Goal: Task Accomplishment & Management: Use online tool/utility

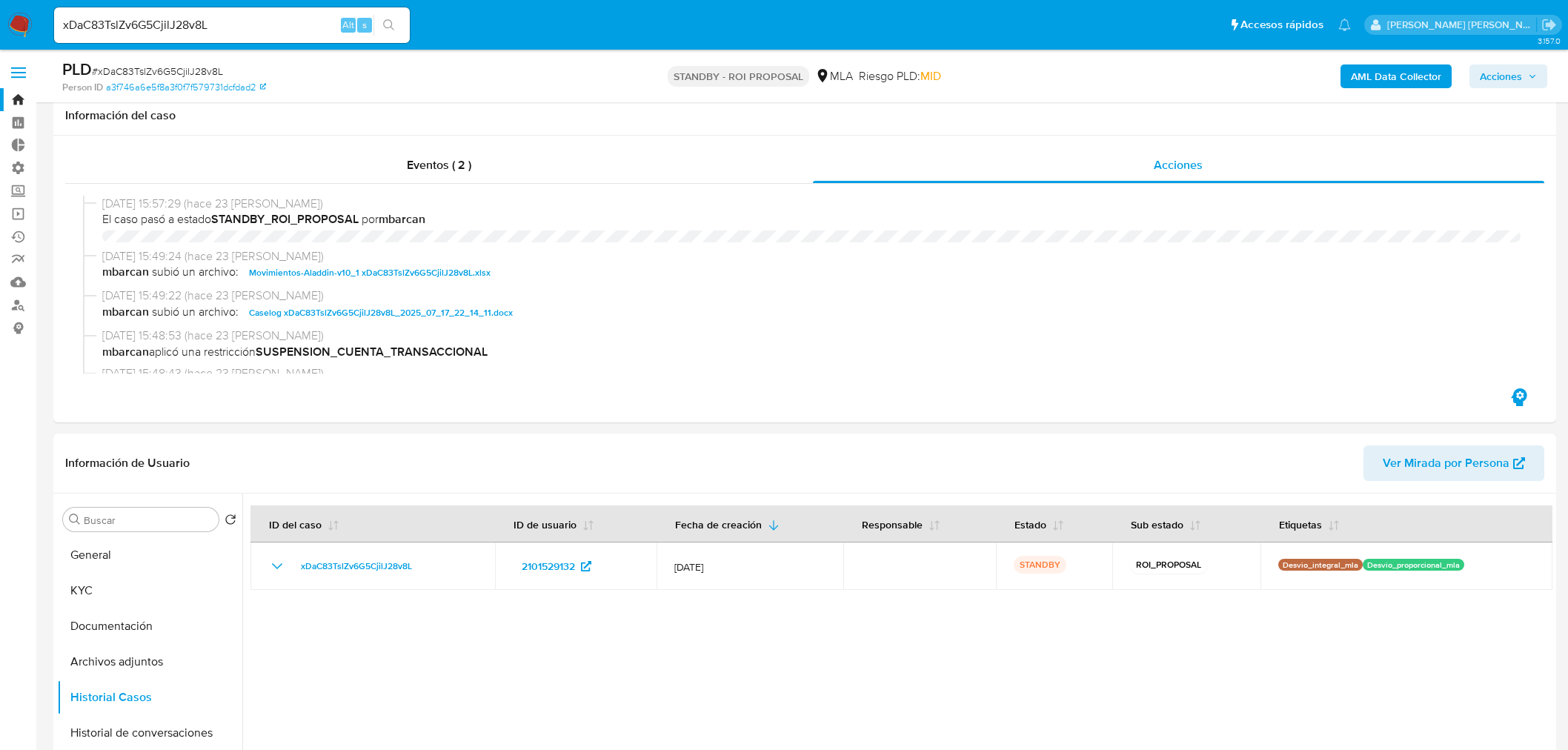
select select "10"
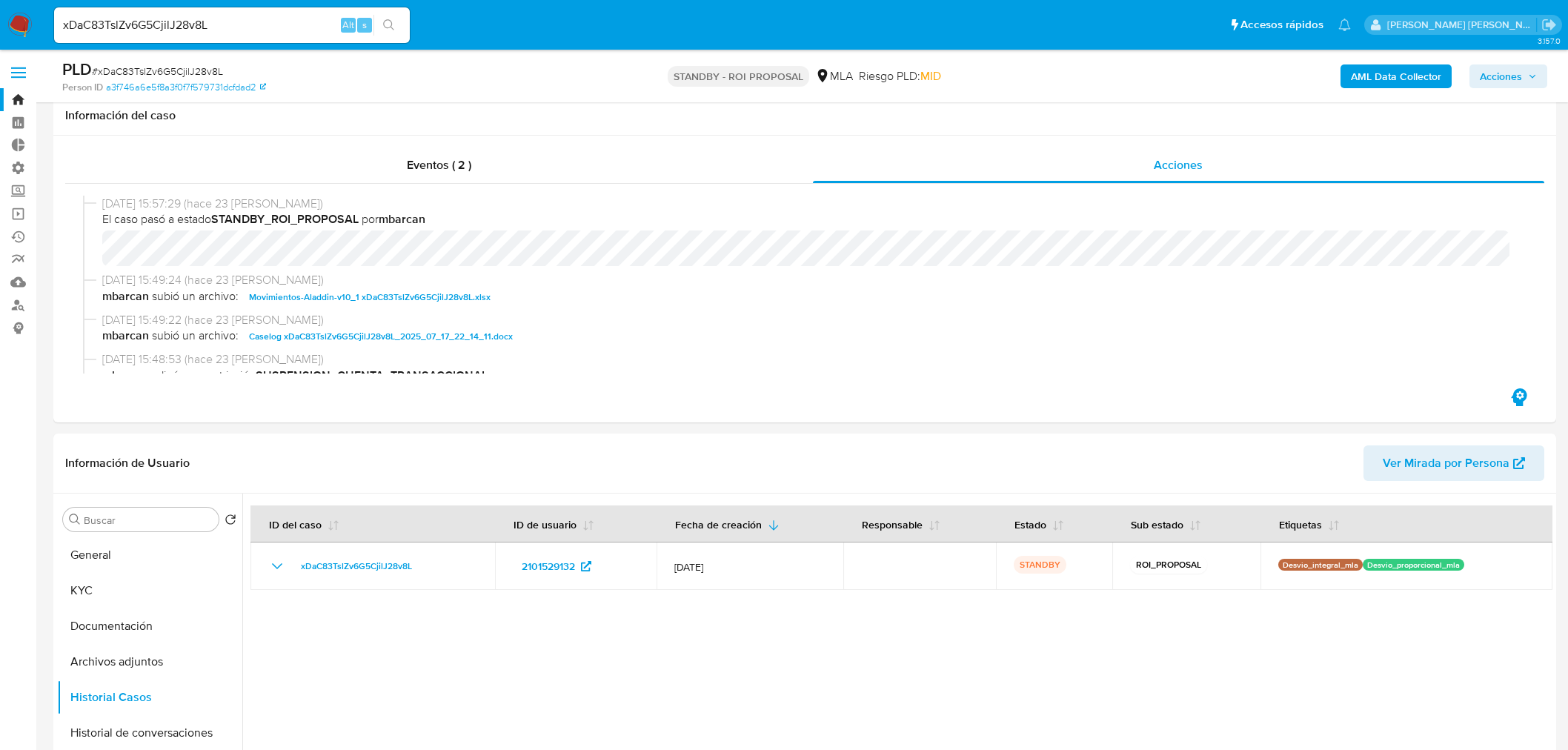
scroll to position [82, 0]
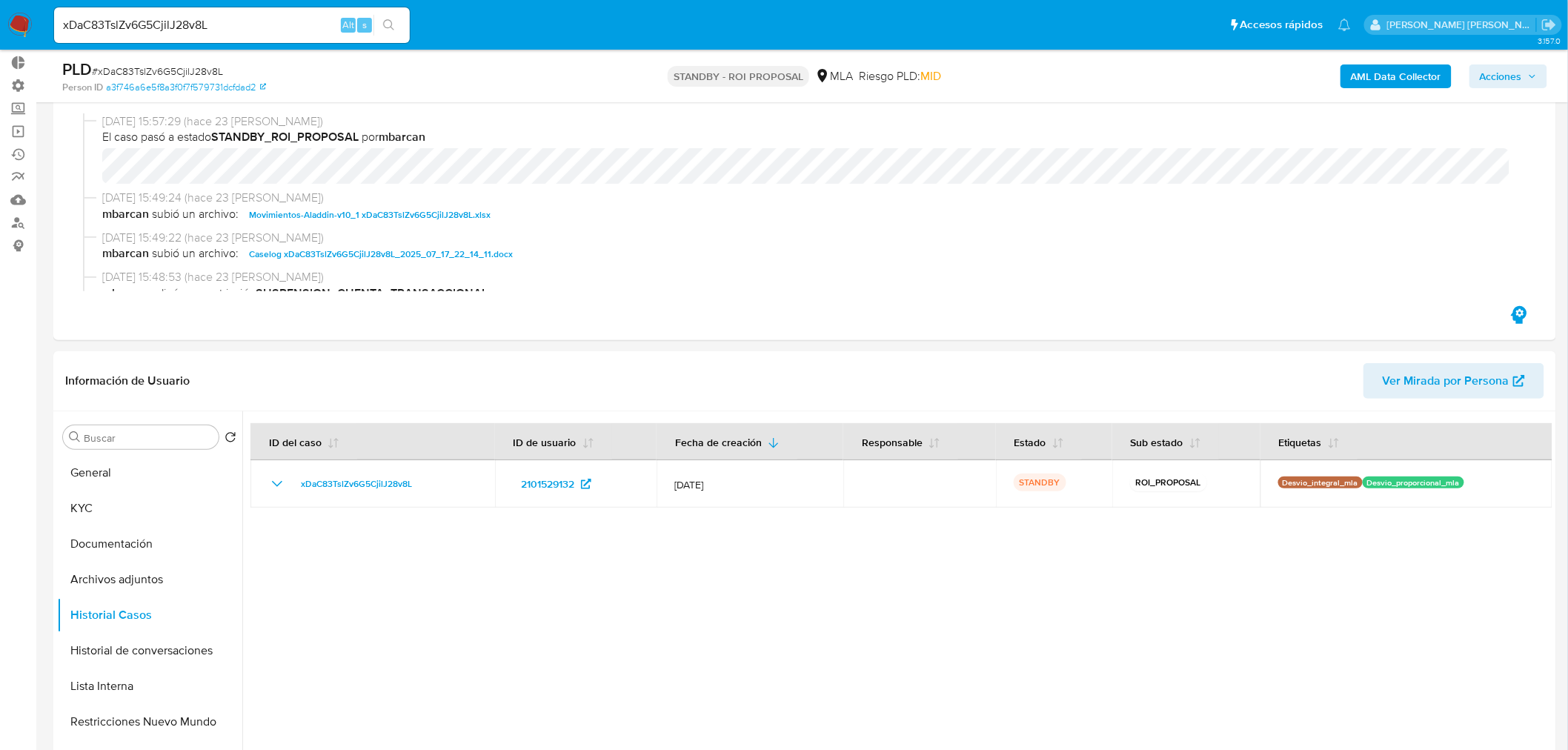
click at [10, 34] on img at bounding box center [20, 25] width 25 height 25
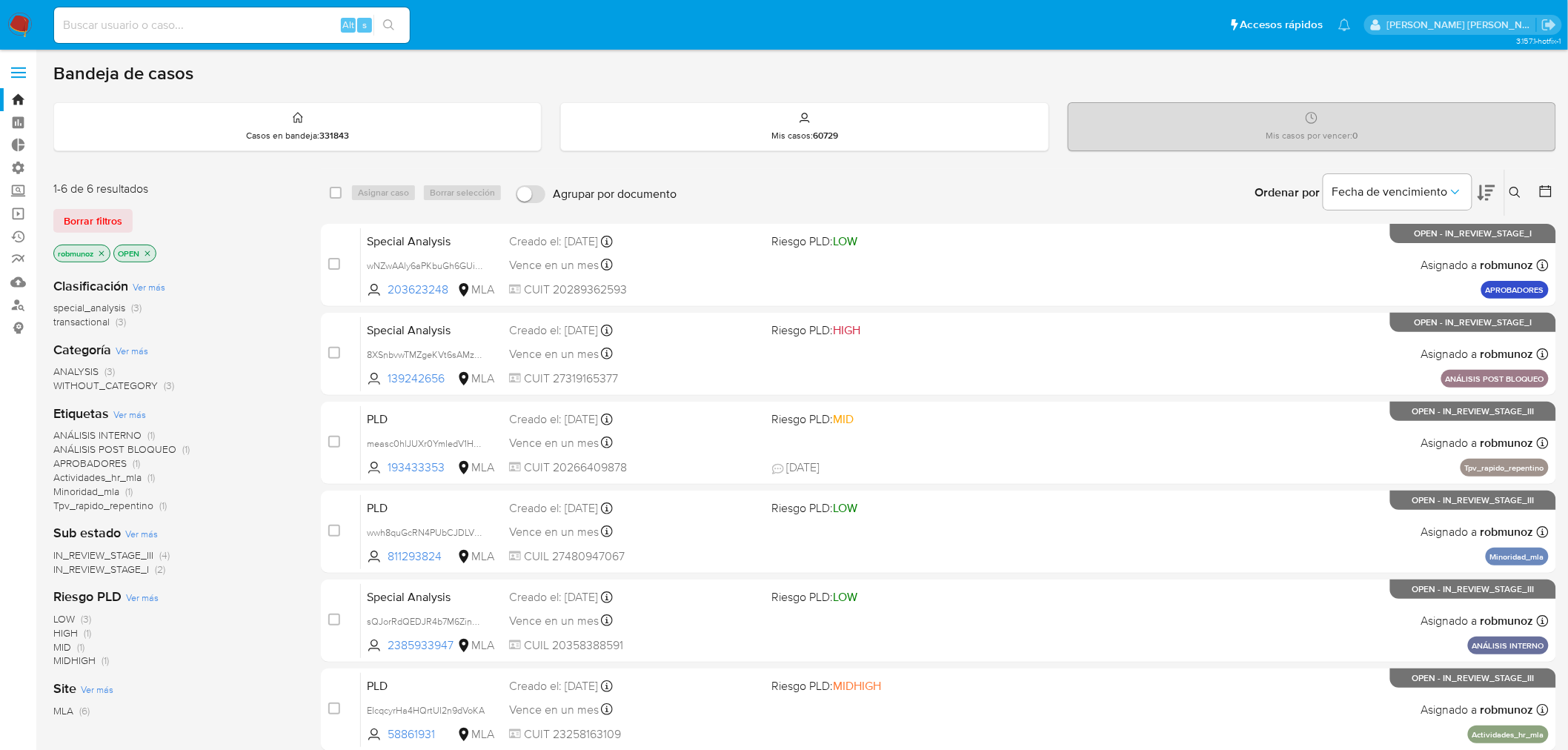
click at [213, 16] on input at bounding box center [232, 26] width 356 height 20
paste input "1471067554"
type input "1471067554"
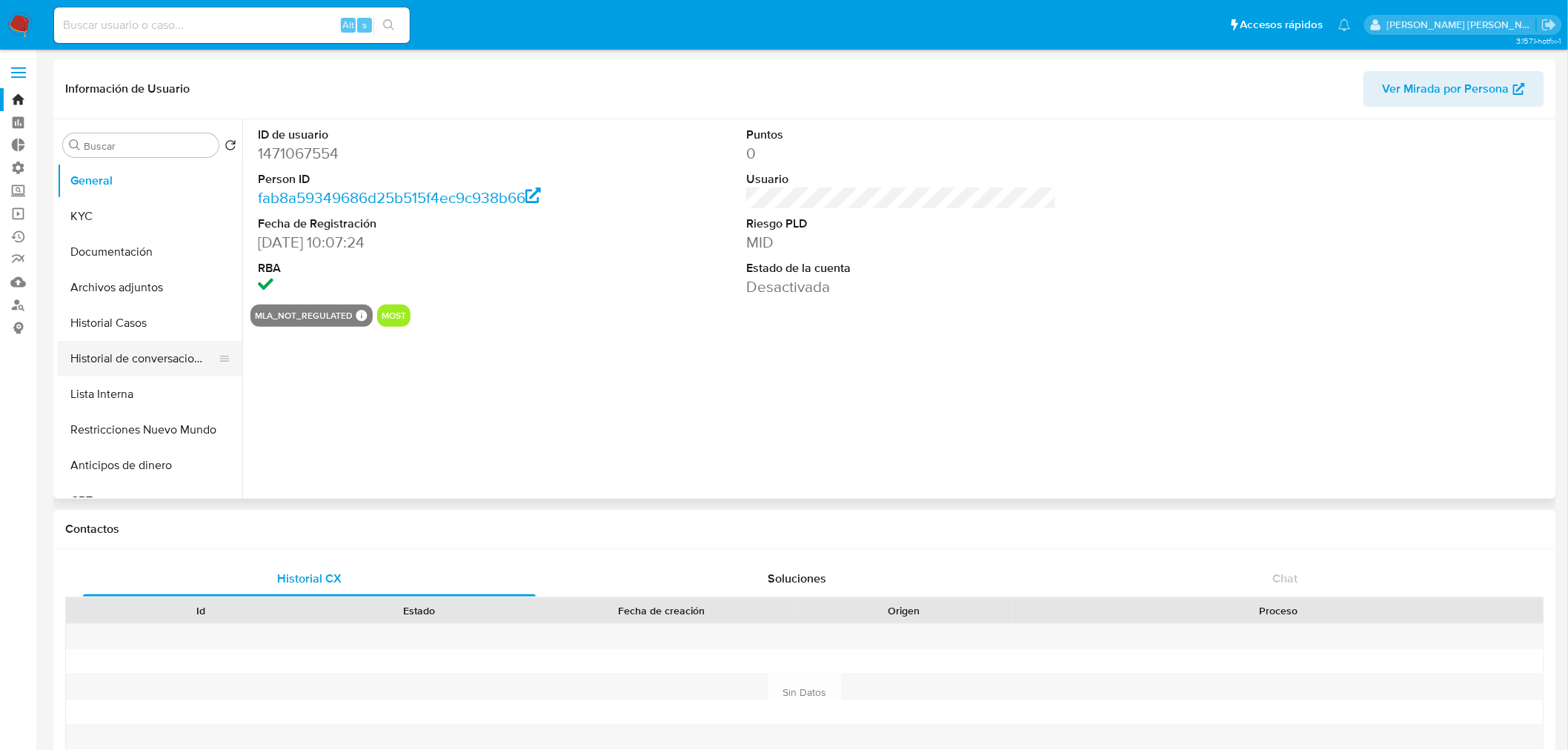
select select "10"
click at [182, 440] on button "Restricciones Nuevo Mundo" at bounding box center [144, 429] width 173 height 35
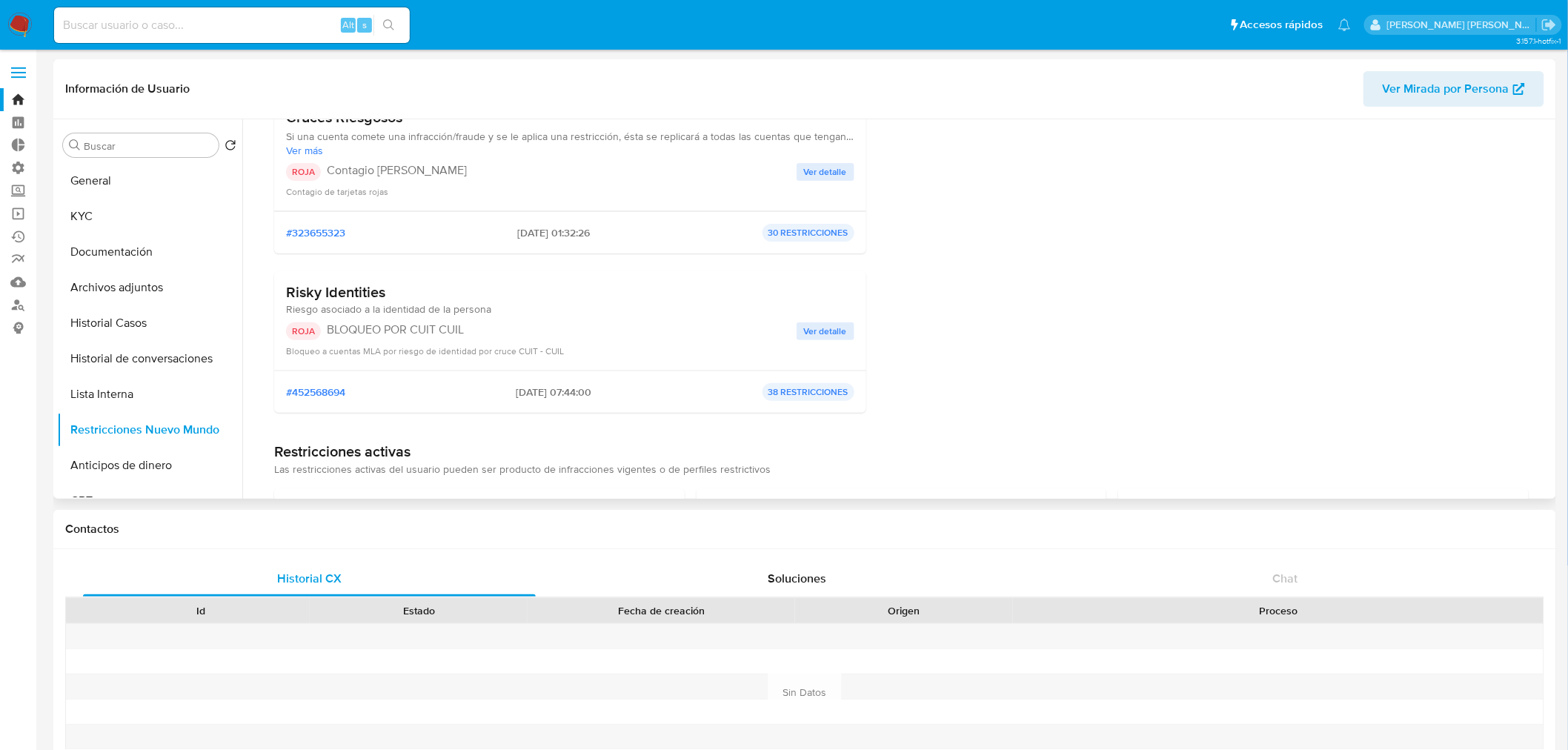
scroll to position [411, 0]
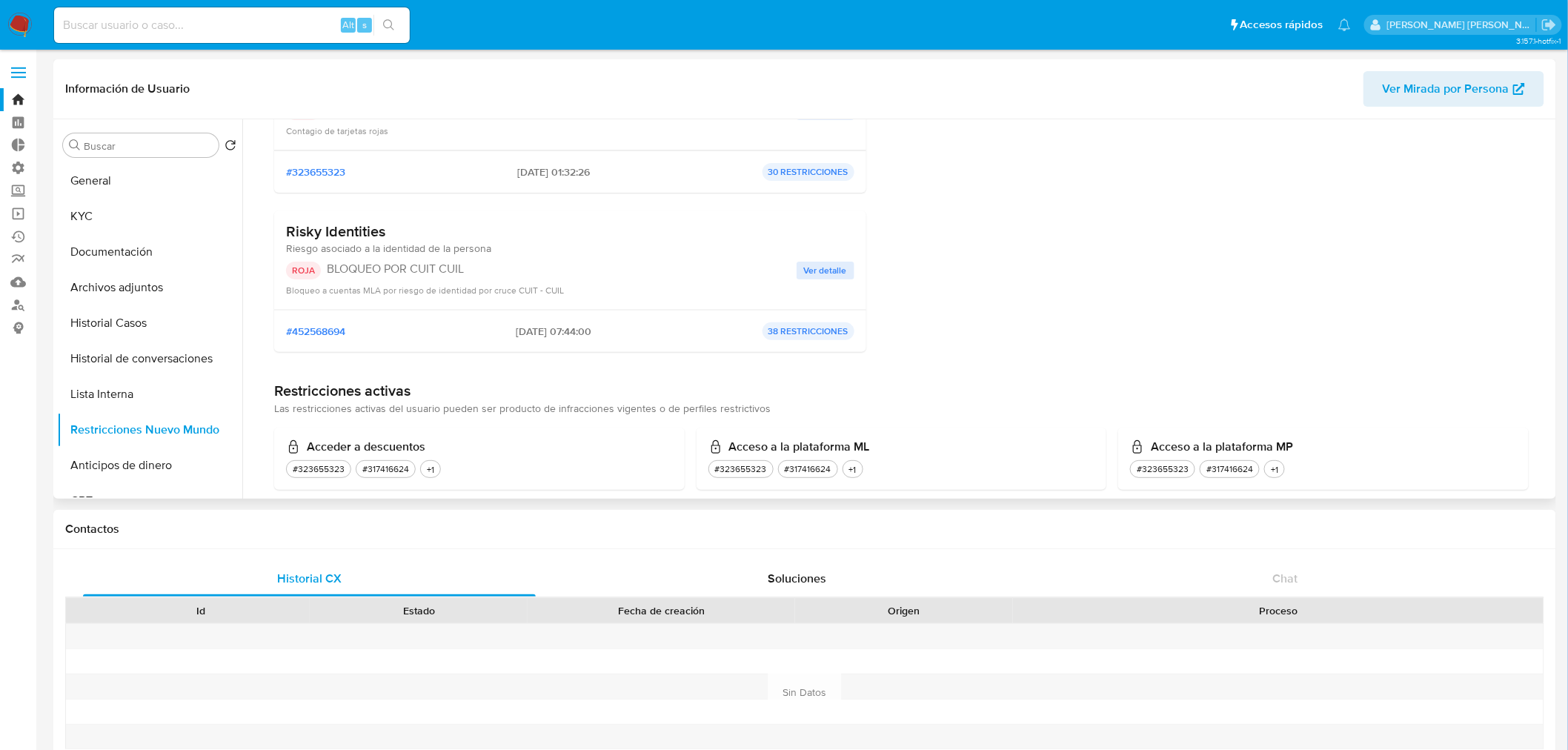
click at [839, 267] on span "Ver detalle" at bounding box center [825, 271] width 43 height 15
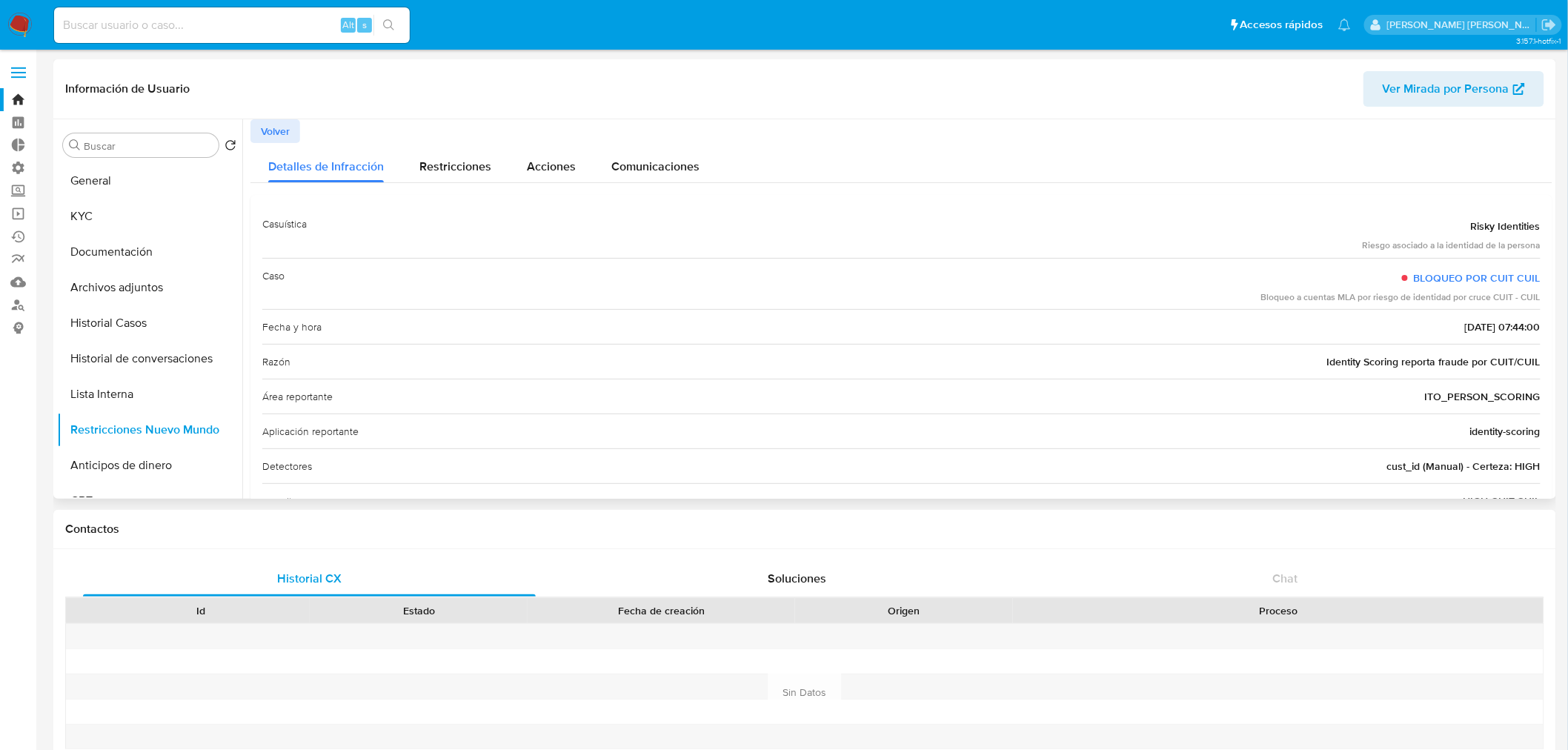
click at [290, 129] on button "Volver" at bounding box center [276, 132] width 50 height 24
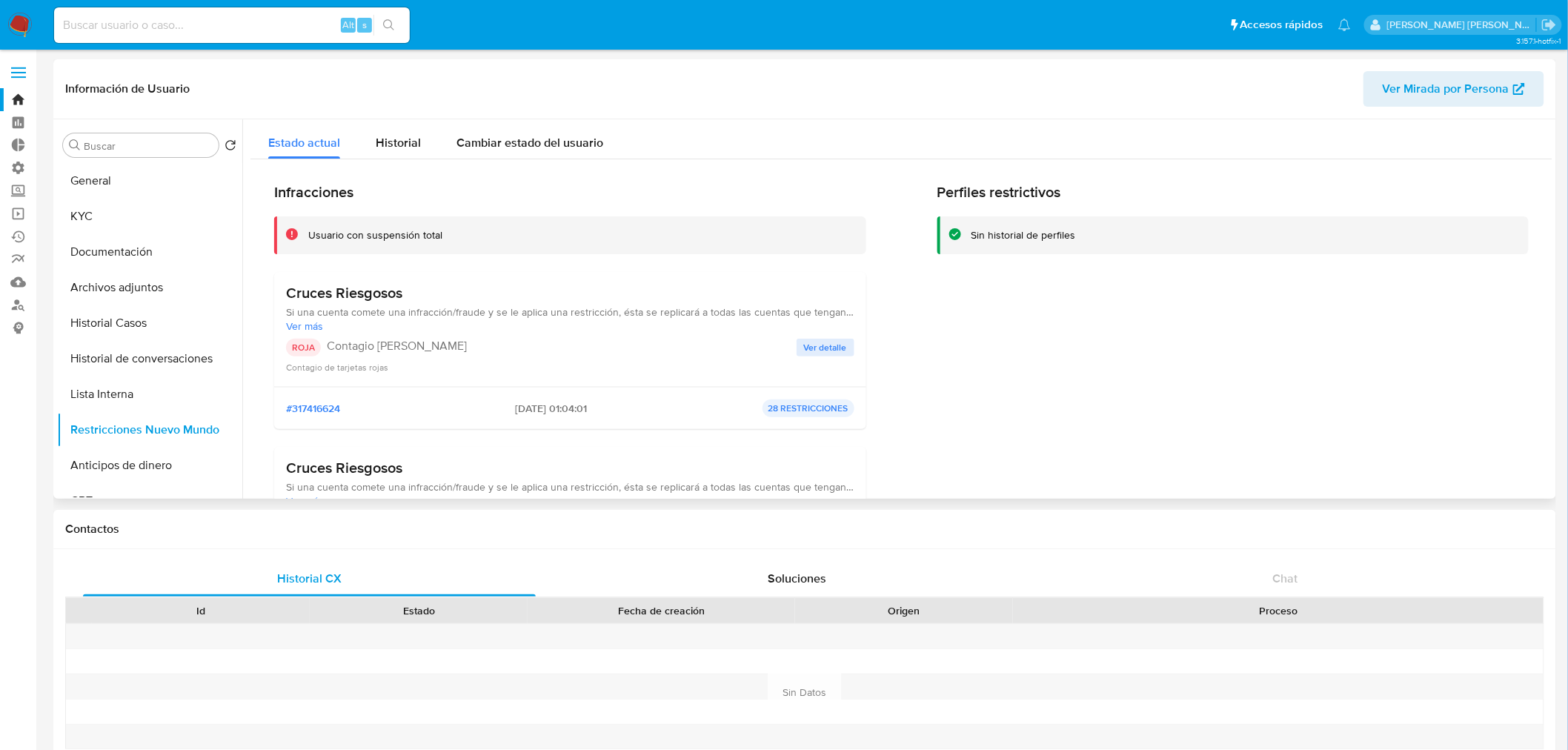
click at [820, 340] on span "Ver detalle" at bounding box center [825, 348] width 43 height 15
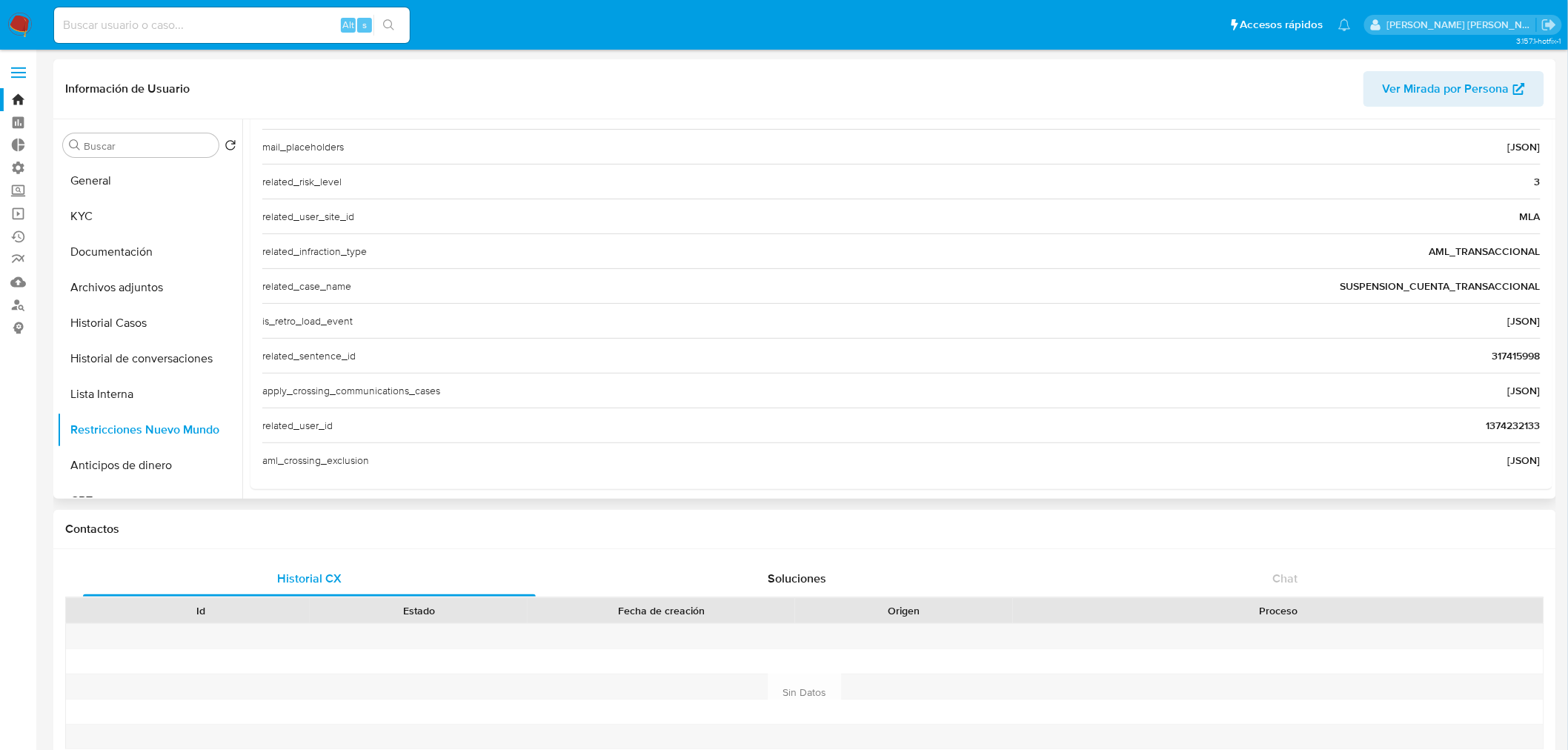
scroll to position [505, 0]
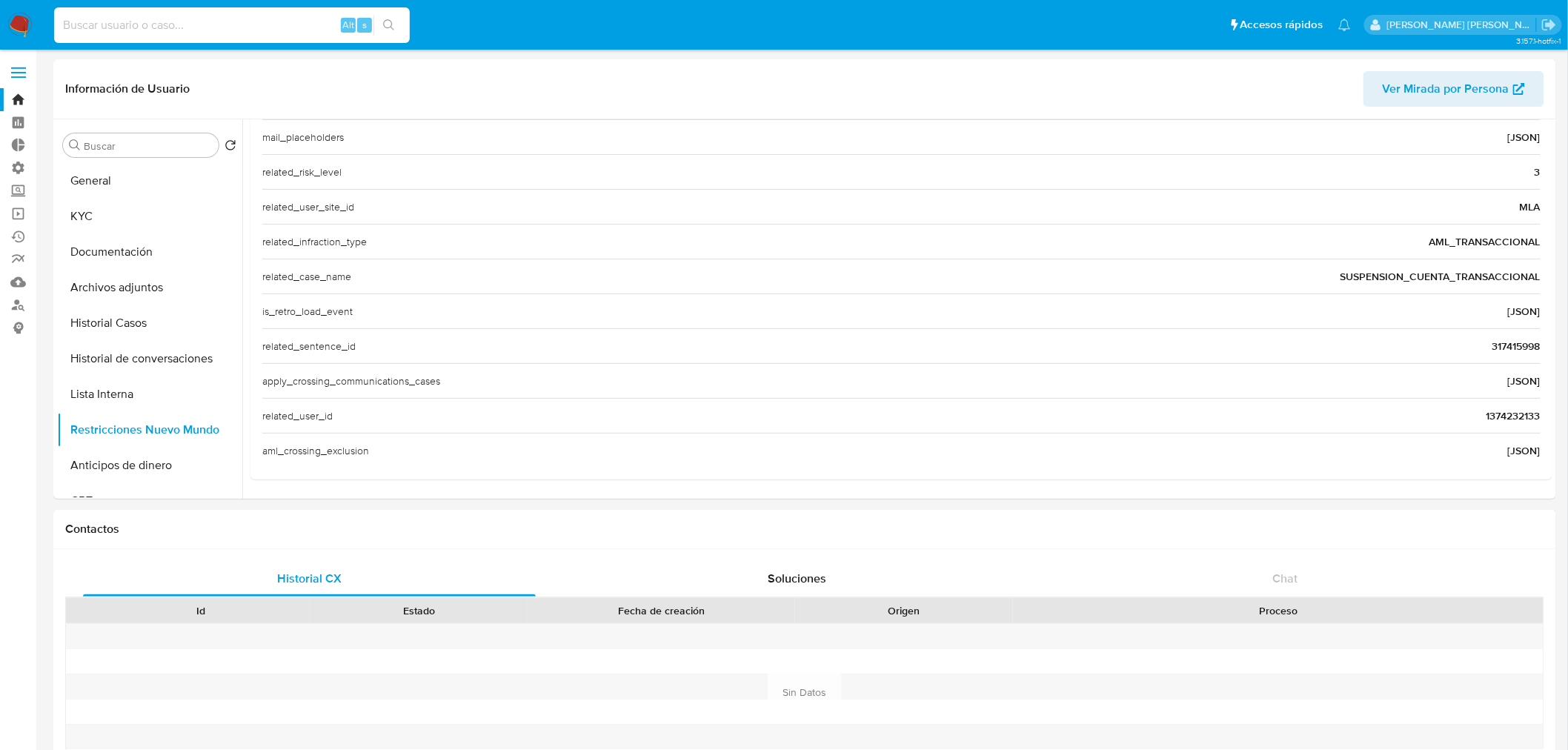
click at [172, 21] on input at bounding box center [232, 26] width 356 height 20
paste input "1587716139"
type input "1587716139"
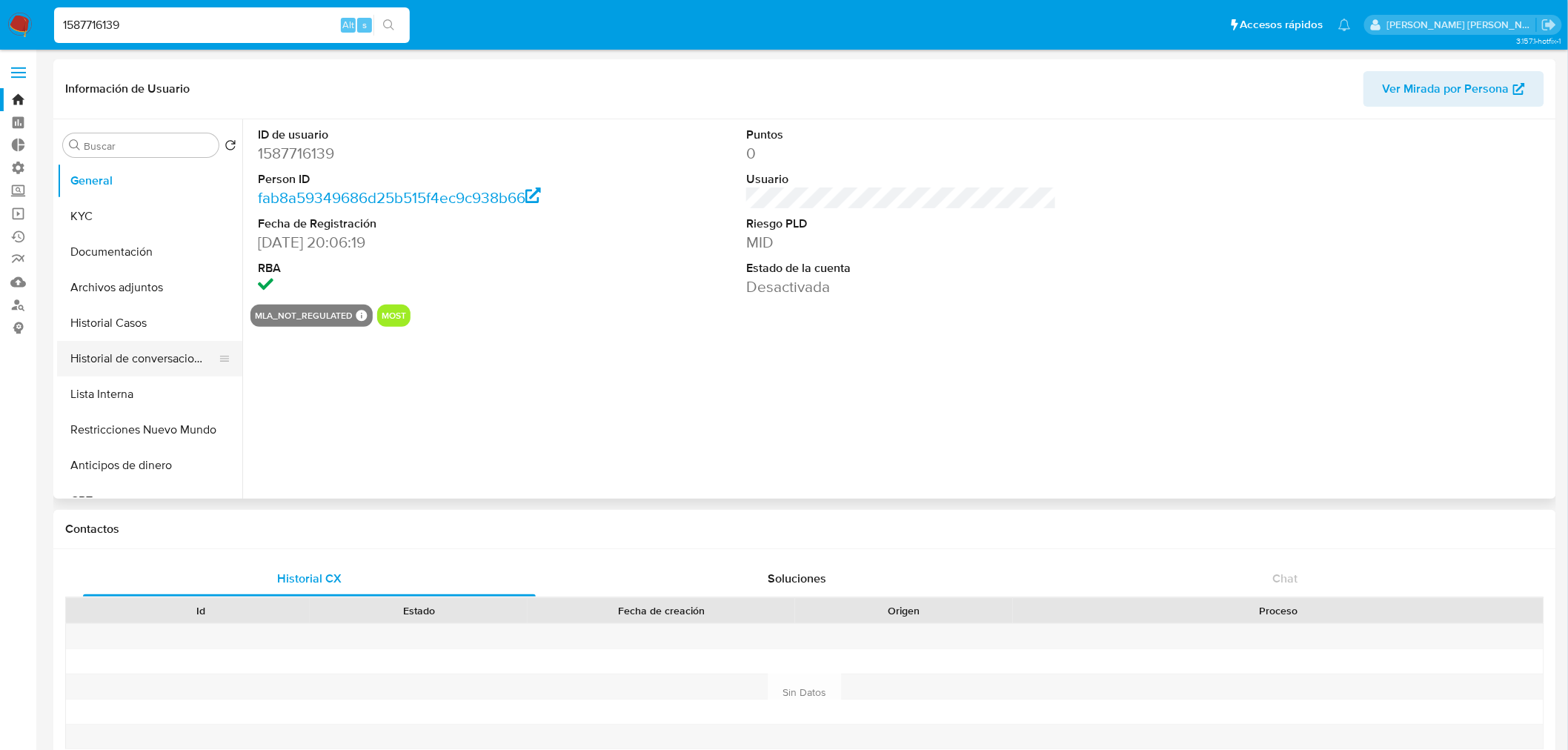
select select "10"
click at [94, 357] on button "Historial de conversaciones" at bounding box center [144, 358] width 173 height 35
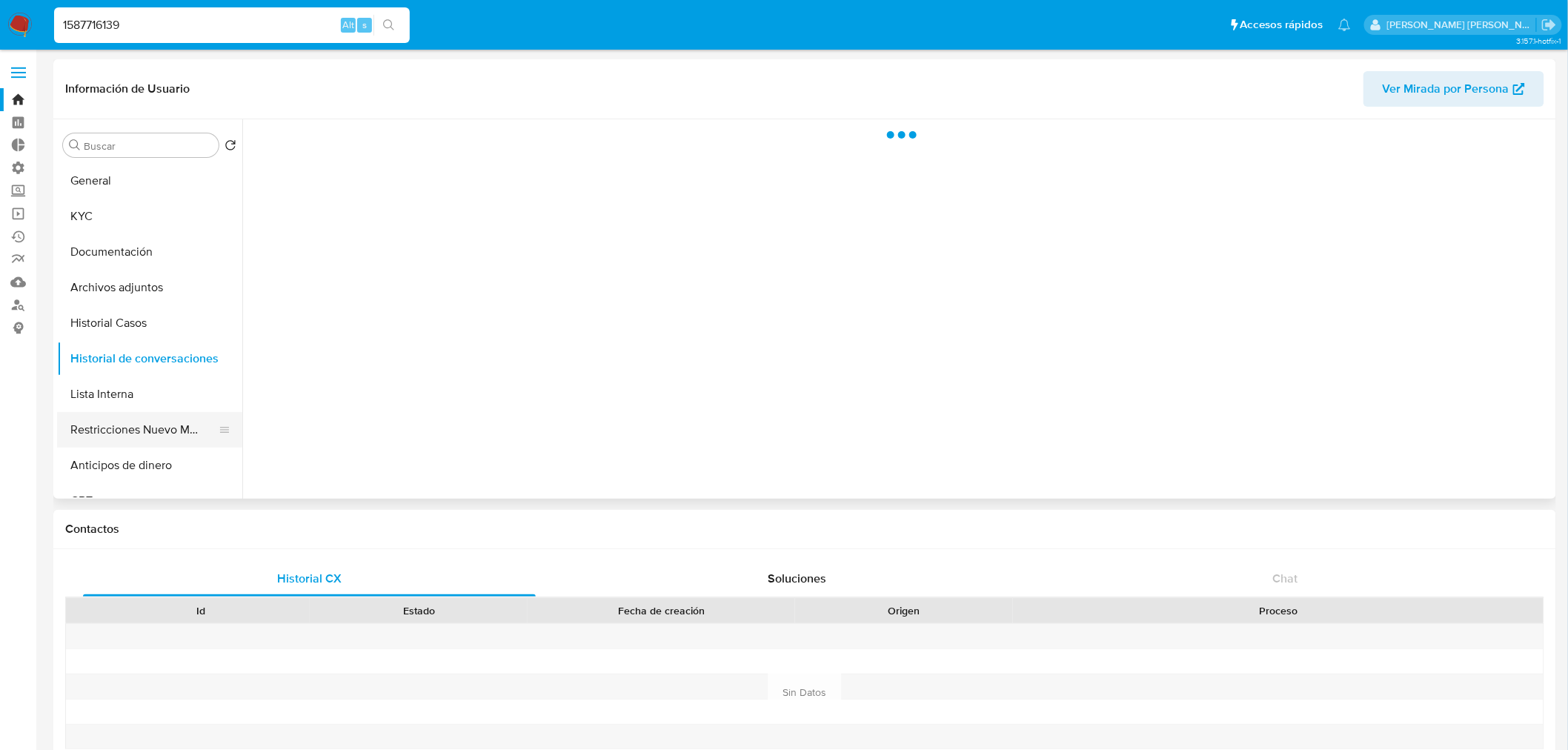
click at [161, 431] on button "Restricciones Nuevo Mundo" at bounding box center [144, 429] width 173 height 35
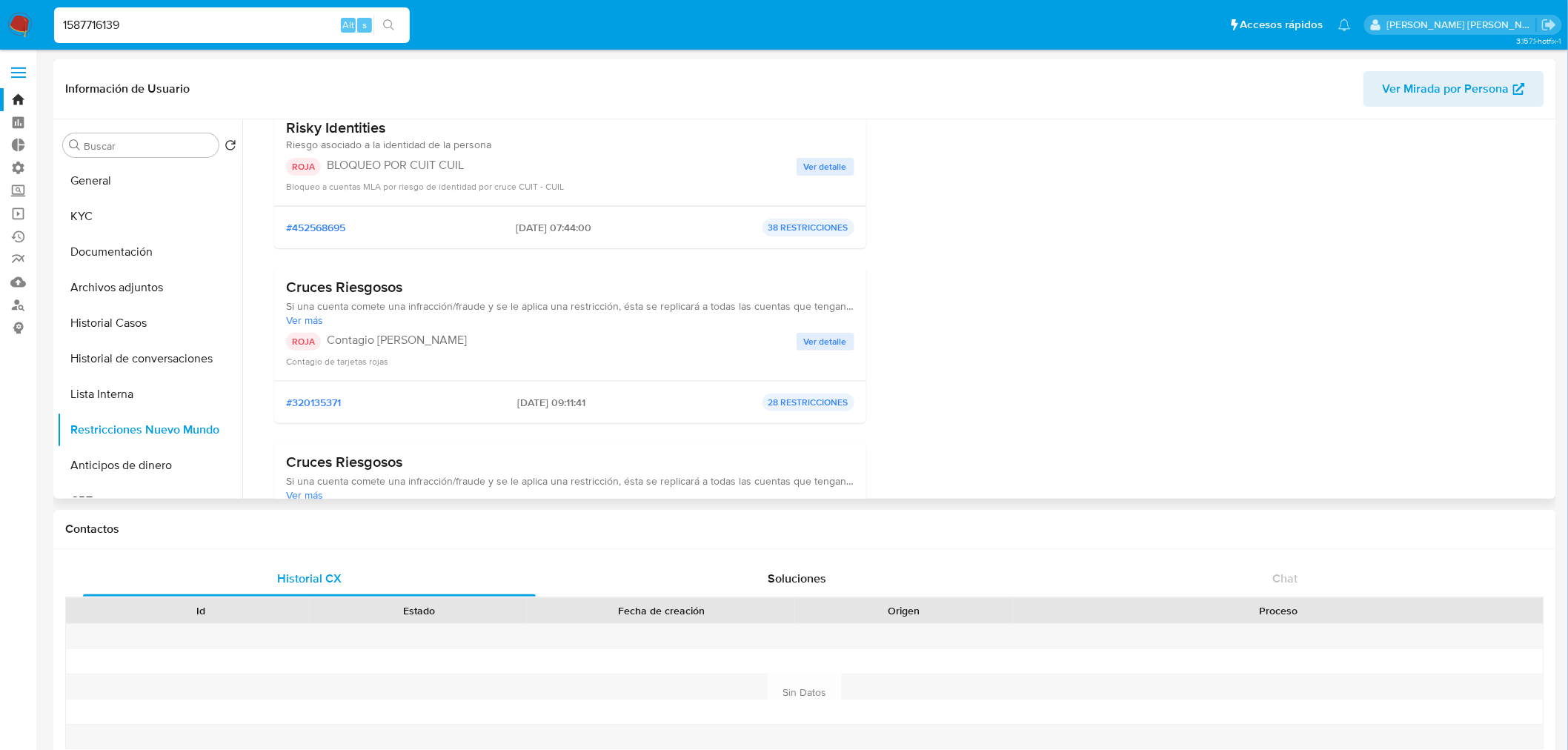
scroll to position [165, 0]
click at [120, 27] on input "1587716139" at bounding box center [232, 26] width 356 height 20
click at [120, 26] on input "1587716139" at bounding box center [232, 26] width 356 height 20
paste input "765464342"
type input "1765464342"
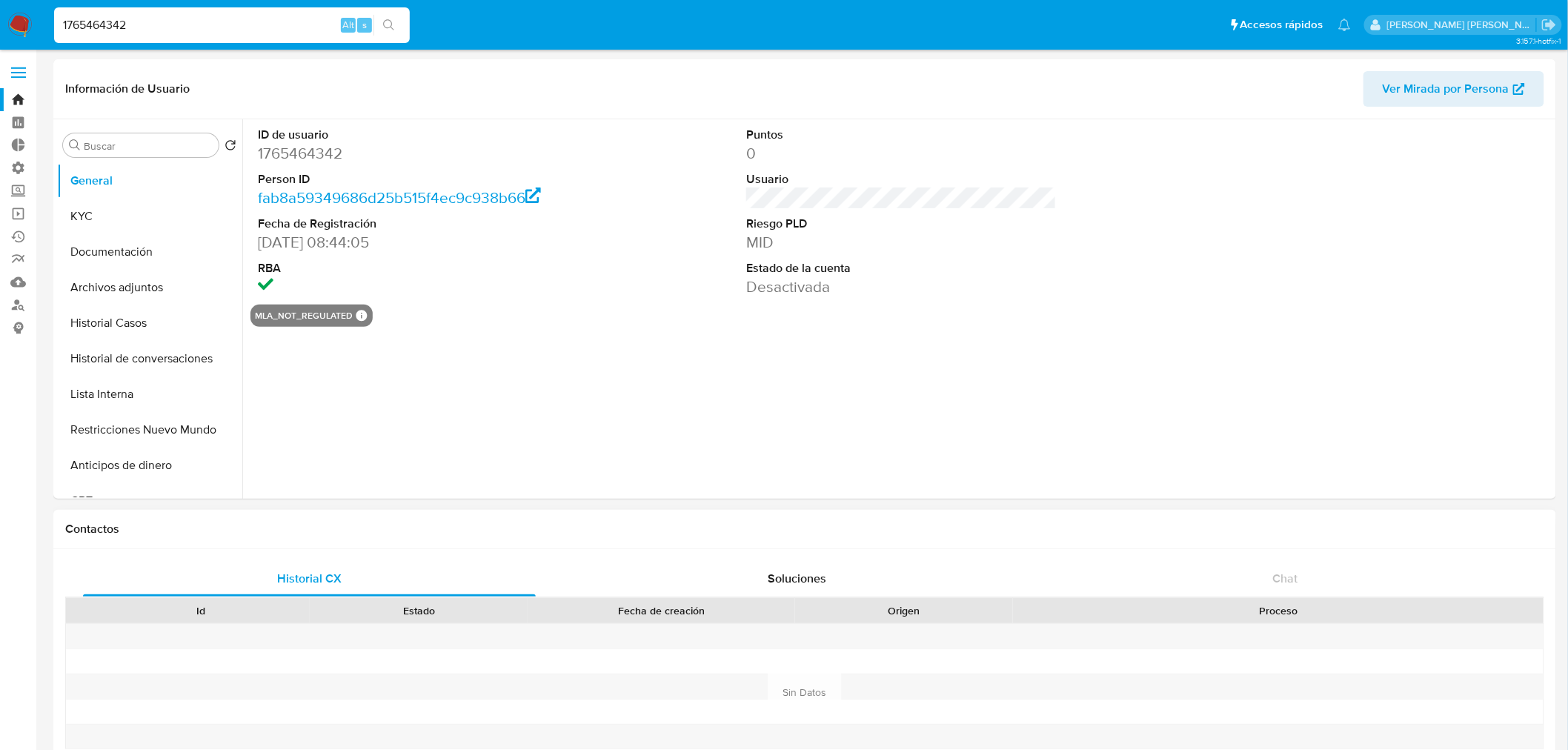
select select "10"
click at [237, 16] on input "1765464342" at bounding box center [232, 26] width 356 height 20
click at [157, 424] on button "Restricciones Nuevo Mundo" at bounding box center [144, 429] width 173 height 35
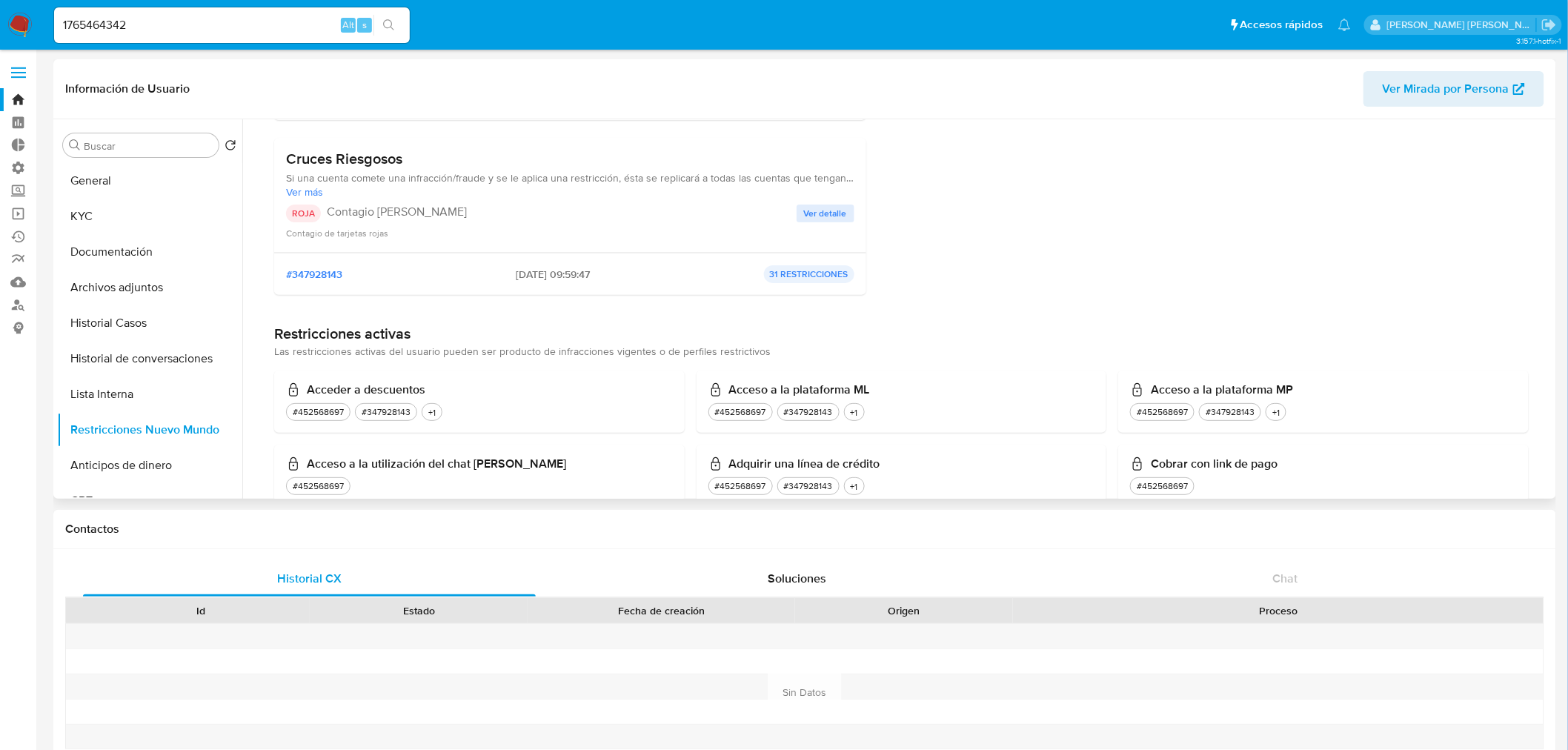
scroll to position [494, 0]
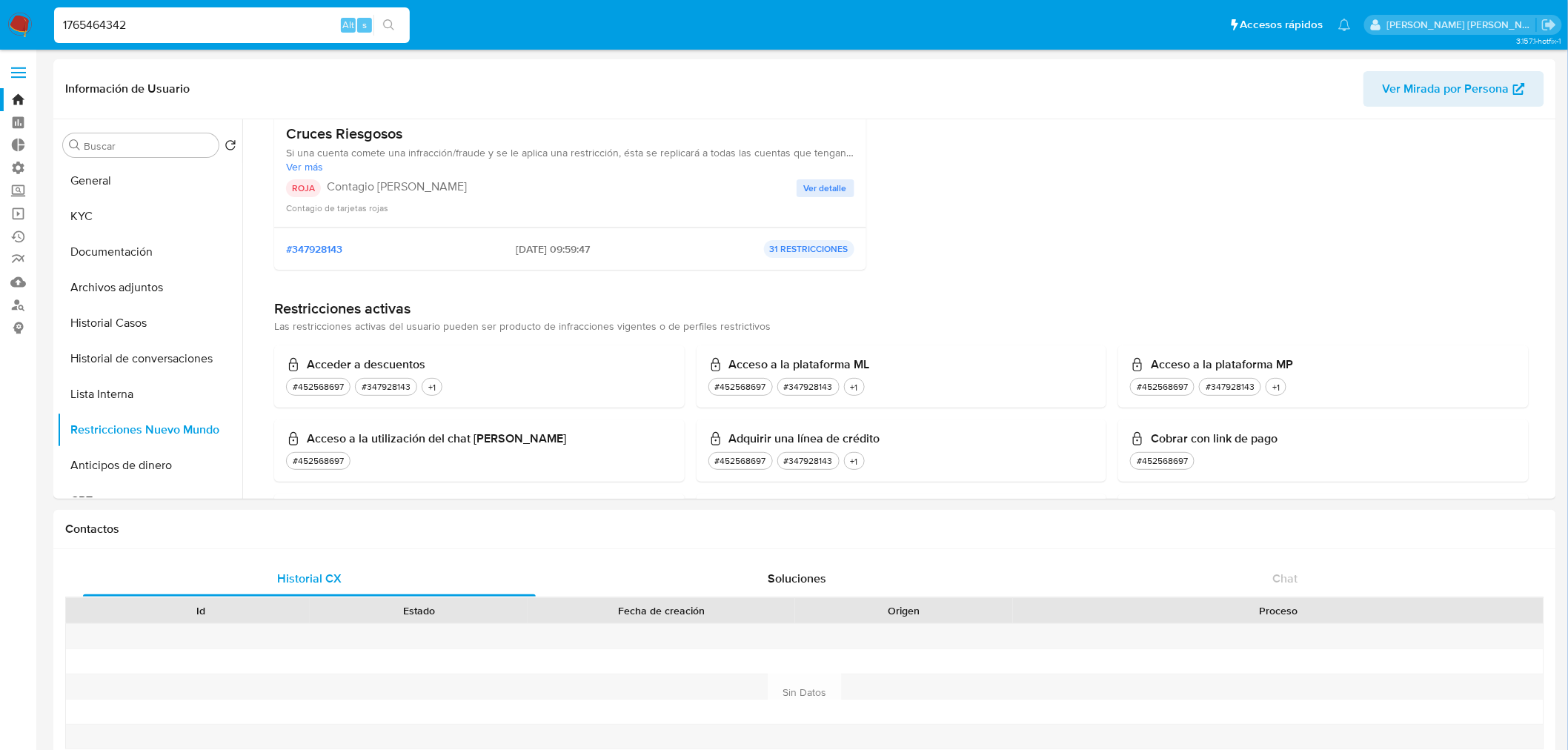
click at [201, 19] on input "1765464342" at bounding box center [232, 26] width 356 height 20
click at [201, 18] on input "1765464342" at bounding box center [232, 26] width 356 height 20
paste input "519466869"
type input "1519466869"
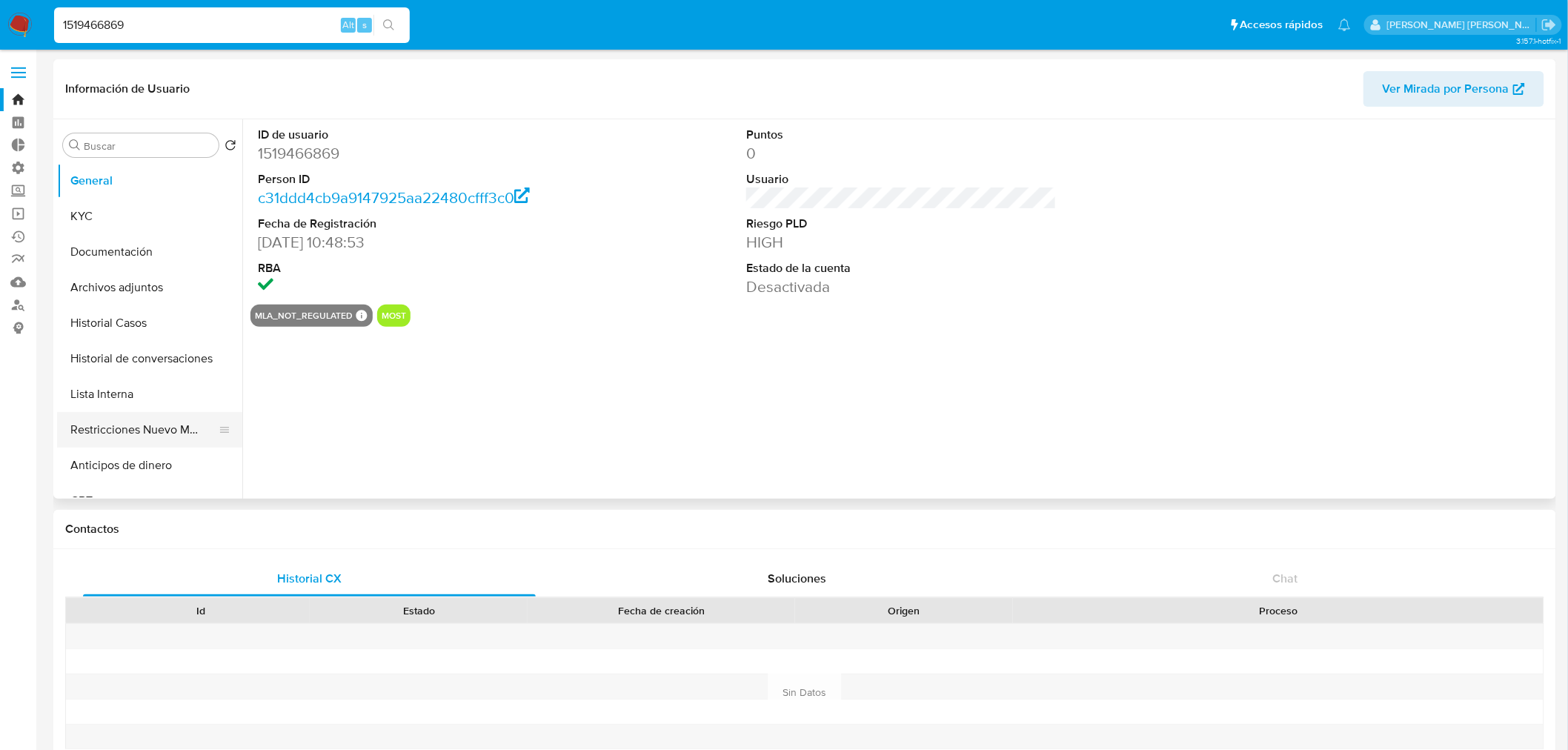
select select "10"
click at [163, 428] on button "Restricciones Nuevo Mundo" at bounding box center [144, 429] width 173 height 35
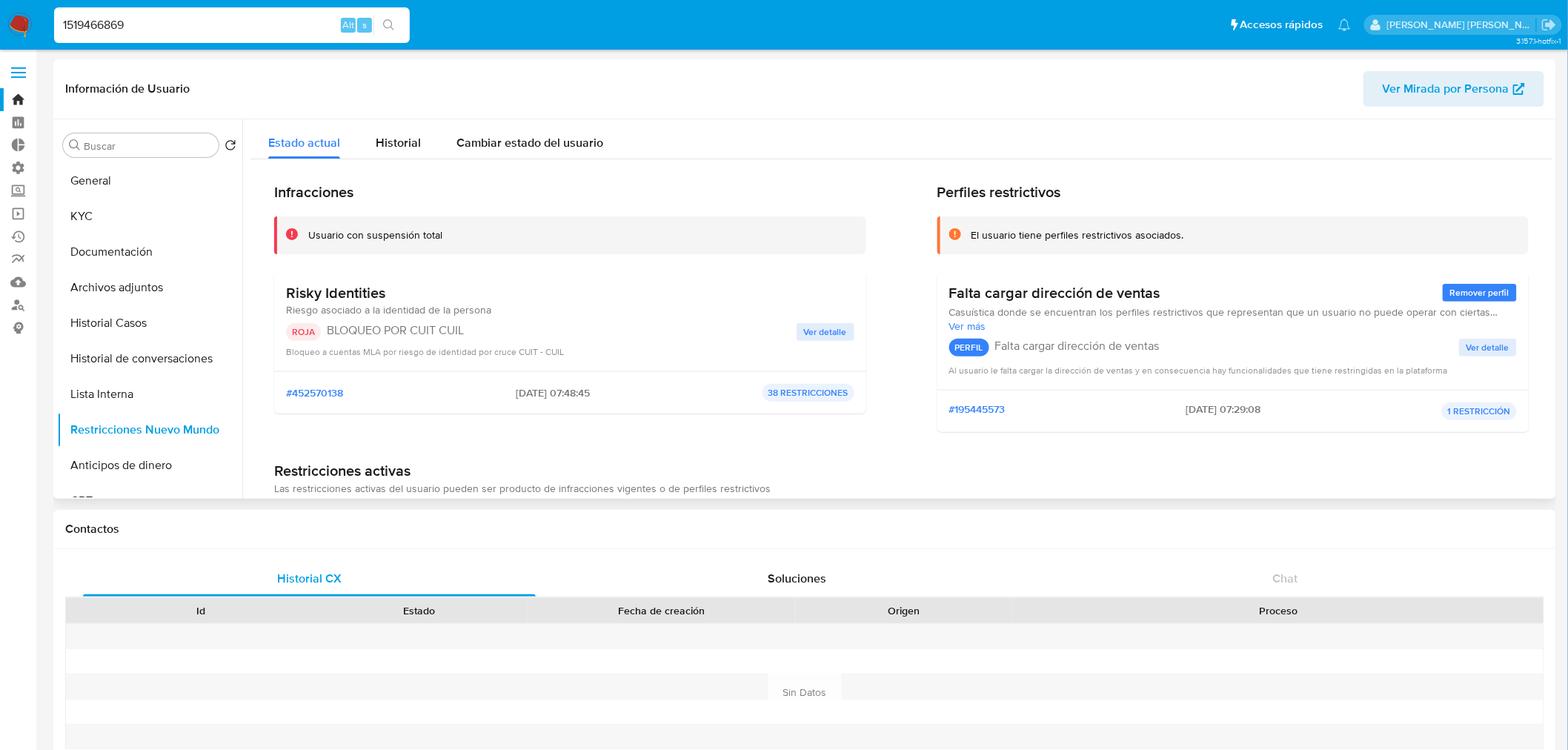
click at [828, 334] on span "Ver detalle" at bounding box center [825, 332] width 43 height 15
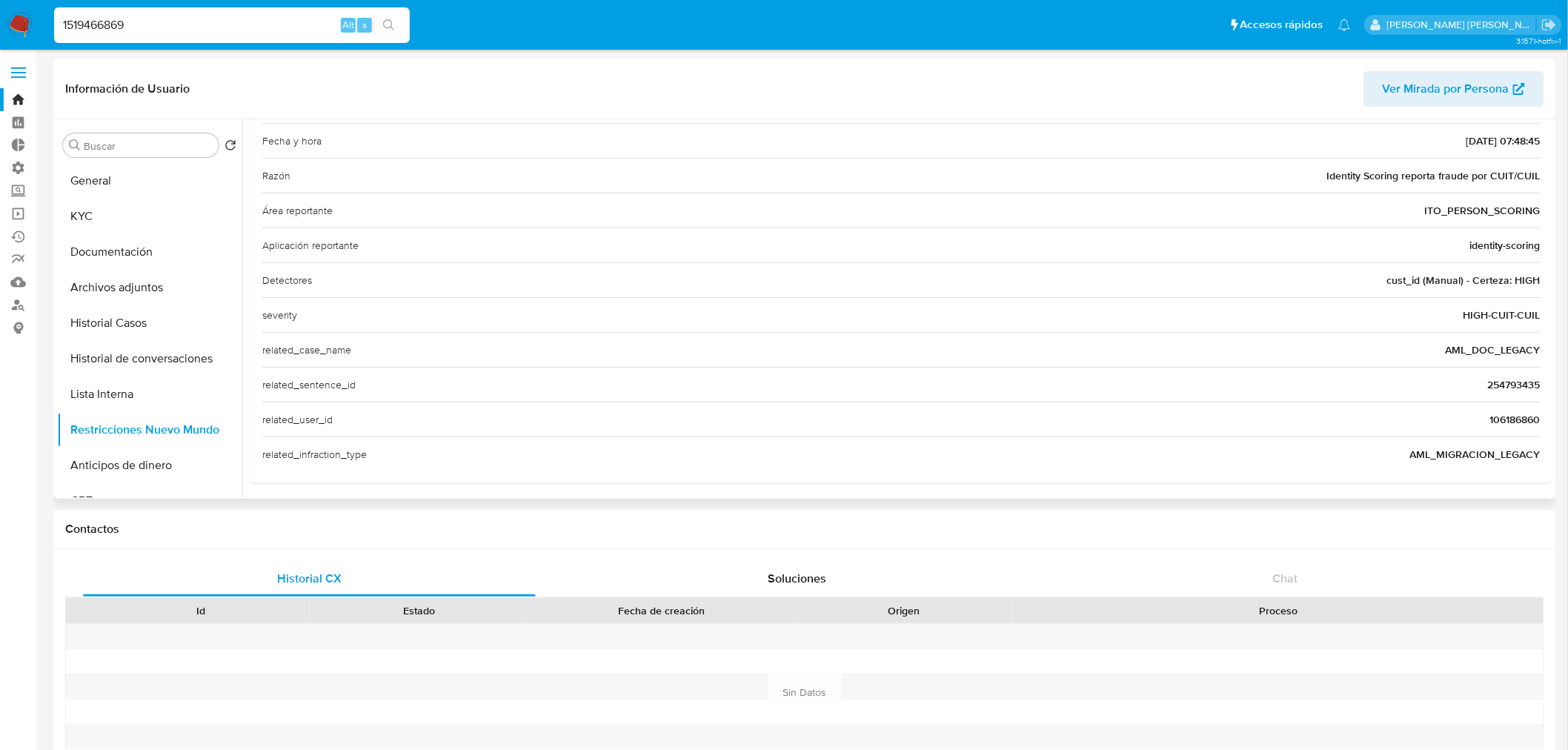
scroll to position [190, 0]
click at [226, 27] on input "1519466869" at bounding box center [232, 26] width 356 height 20
click at [227, 26] on input "1519466869" at bounding box center [232, 26] width 356 height 20
paste input "655617610"
type input "1655617610"
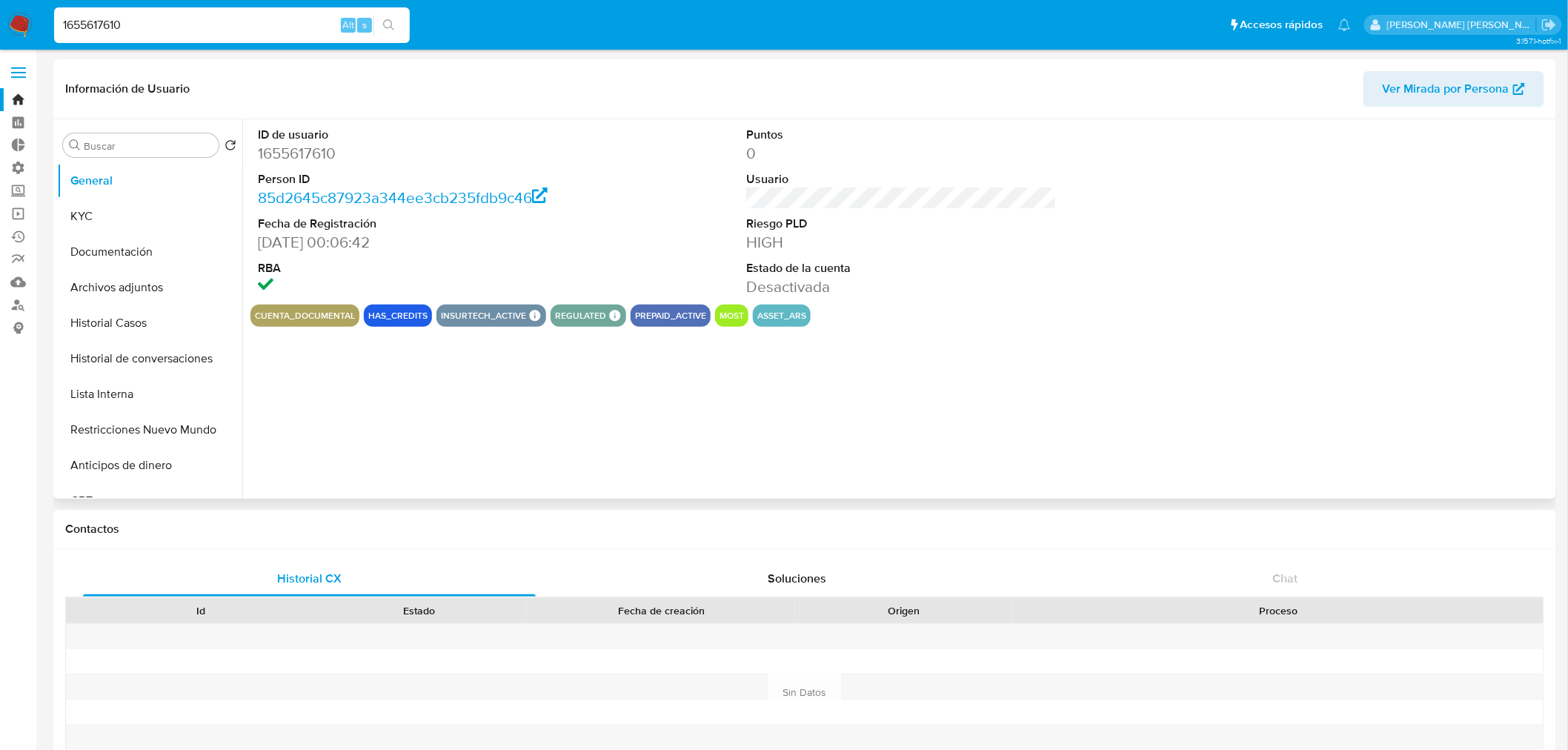
select select "10"
click at [143, 424] on button "Restricciones Nuevo Mundo" at bounding box center [144, 429] width 173 height 35
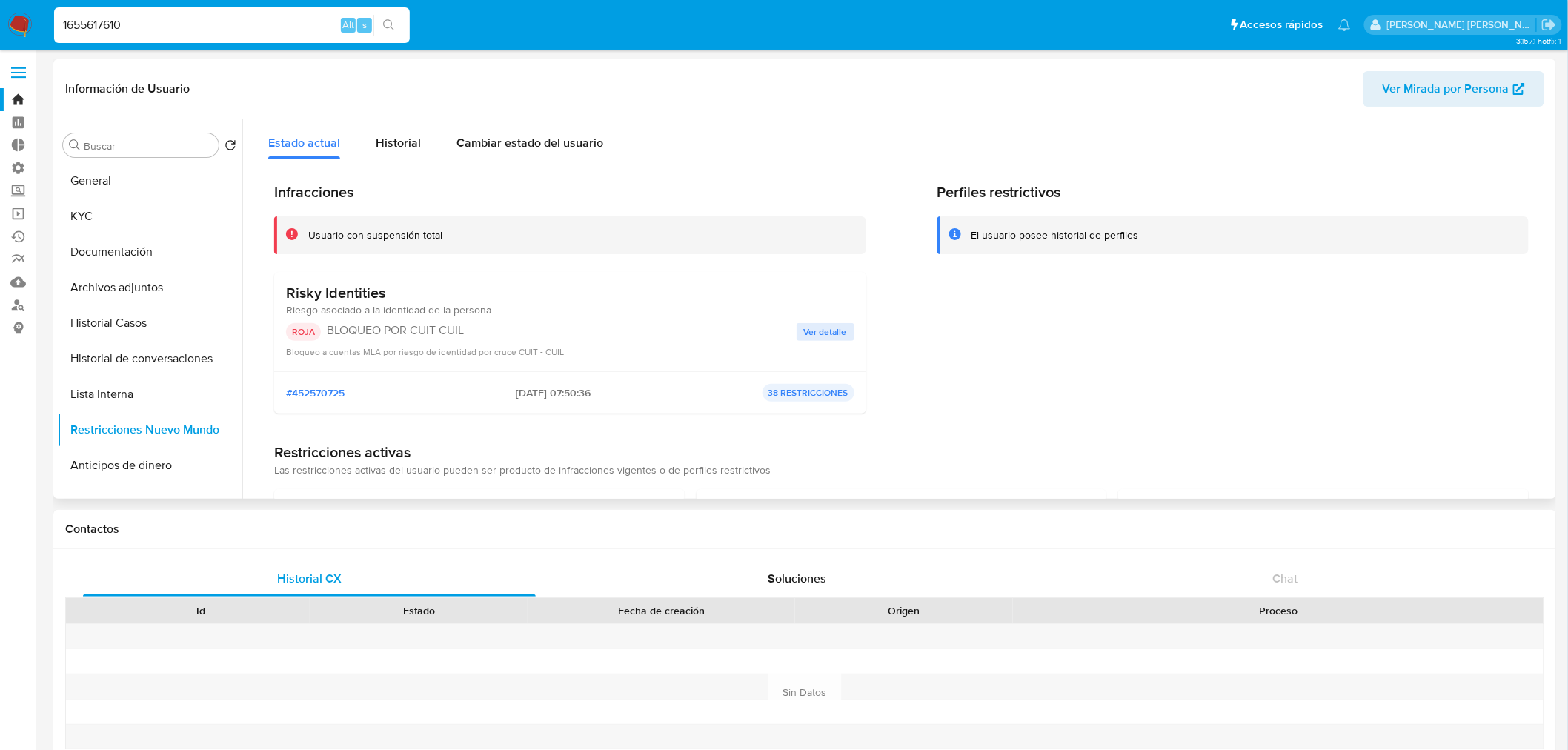
click at [820, 337] on span "Ver detalle" at bounding box center [825, 332] width 43 height 15
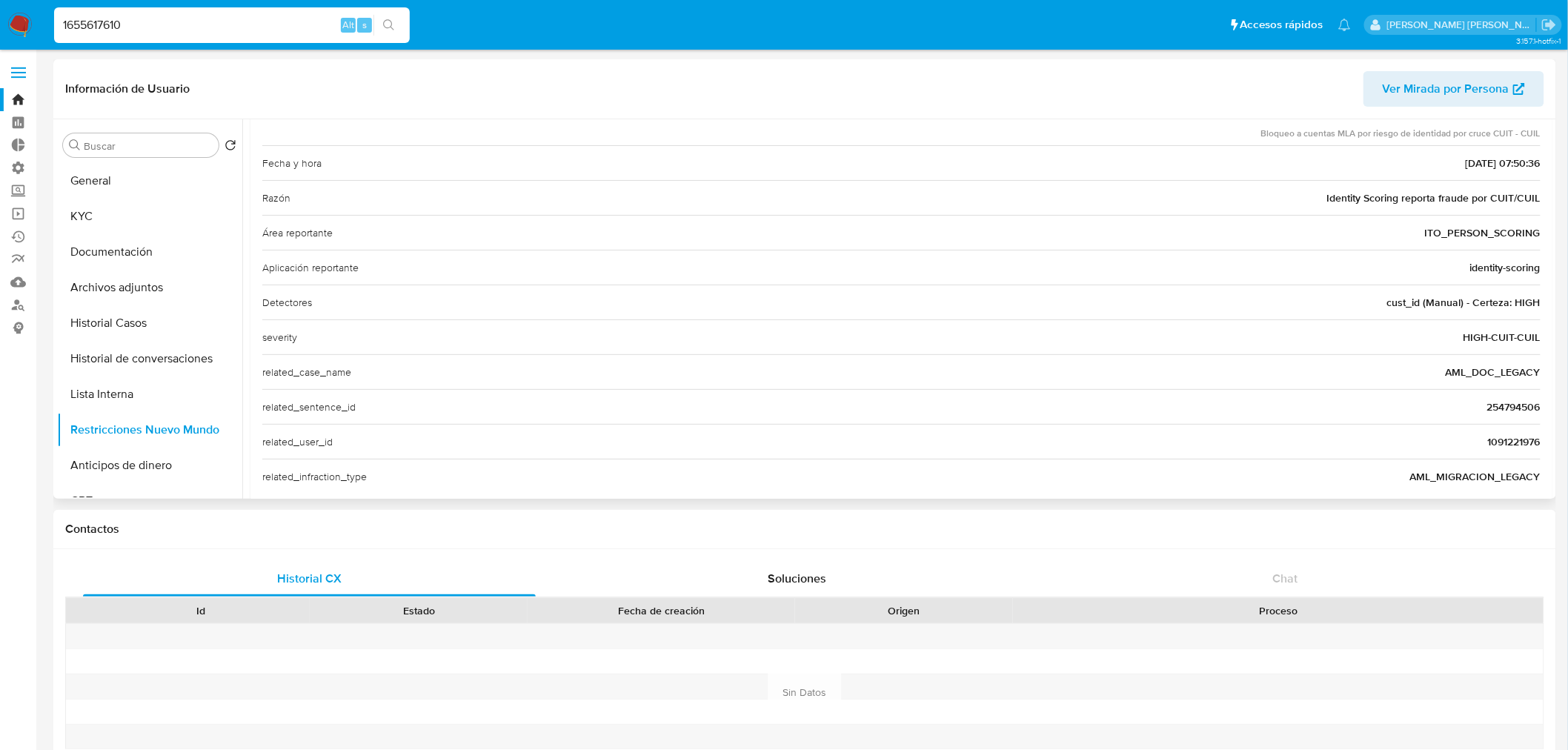
scroll to position [165, 0]
click at [117, 32] on input "1655617610" at bounding box center [232, 26] width 356 height 20
paste input "218926034"
type input "218926034"
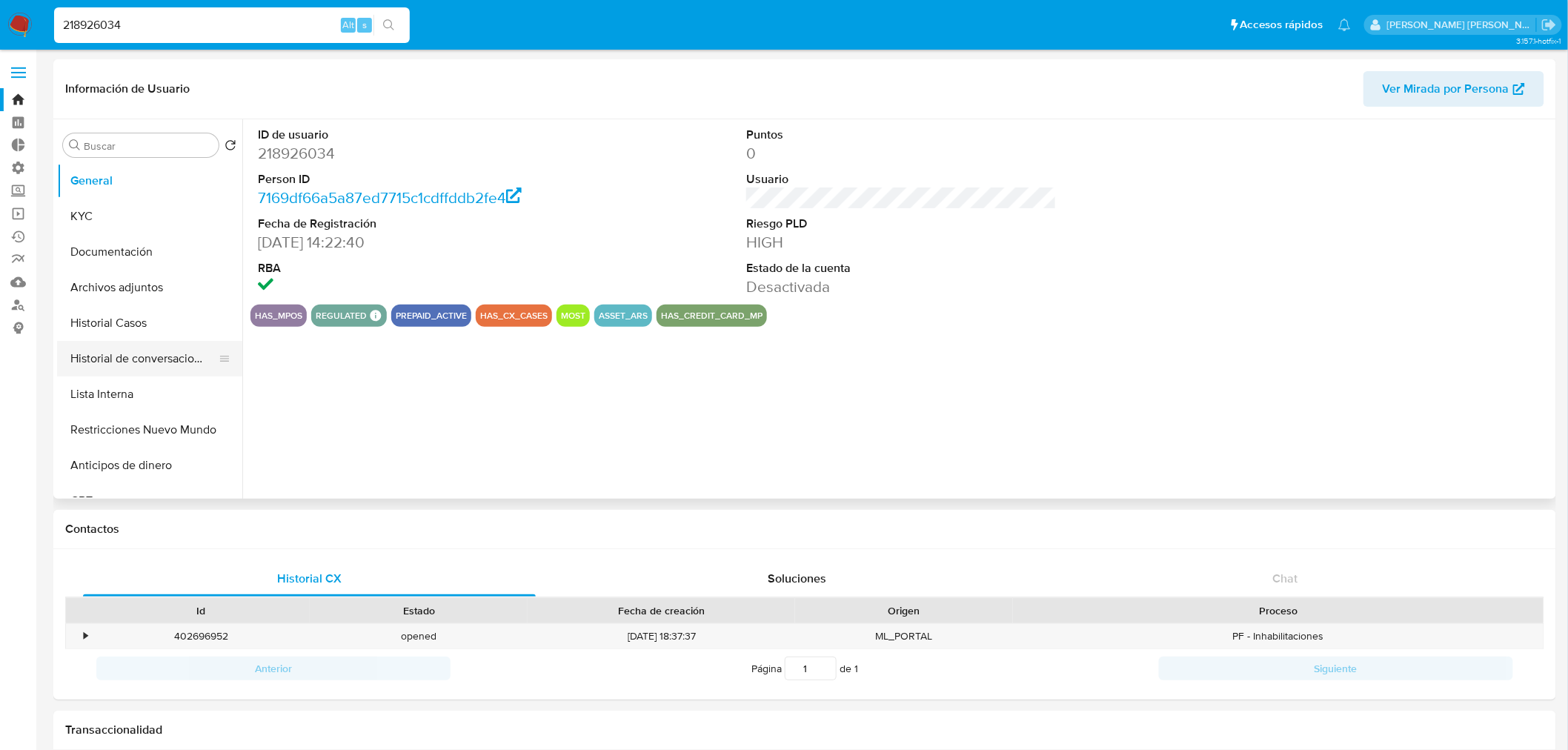
select select "10"
click at [149, 364] on button "Historial de conversaciones" at bounding box center [144, 358] width 173 height 35
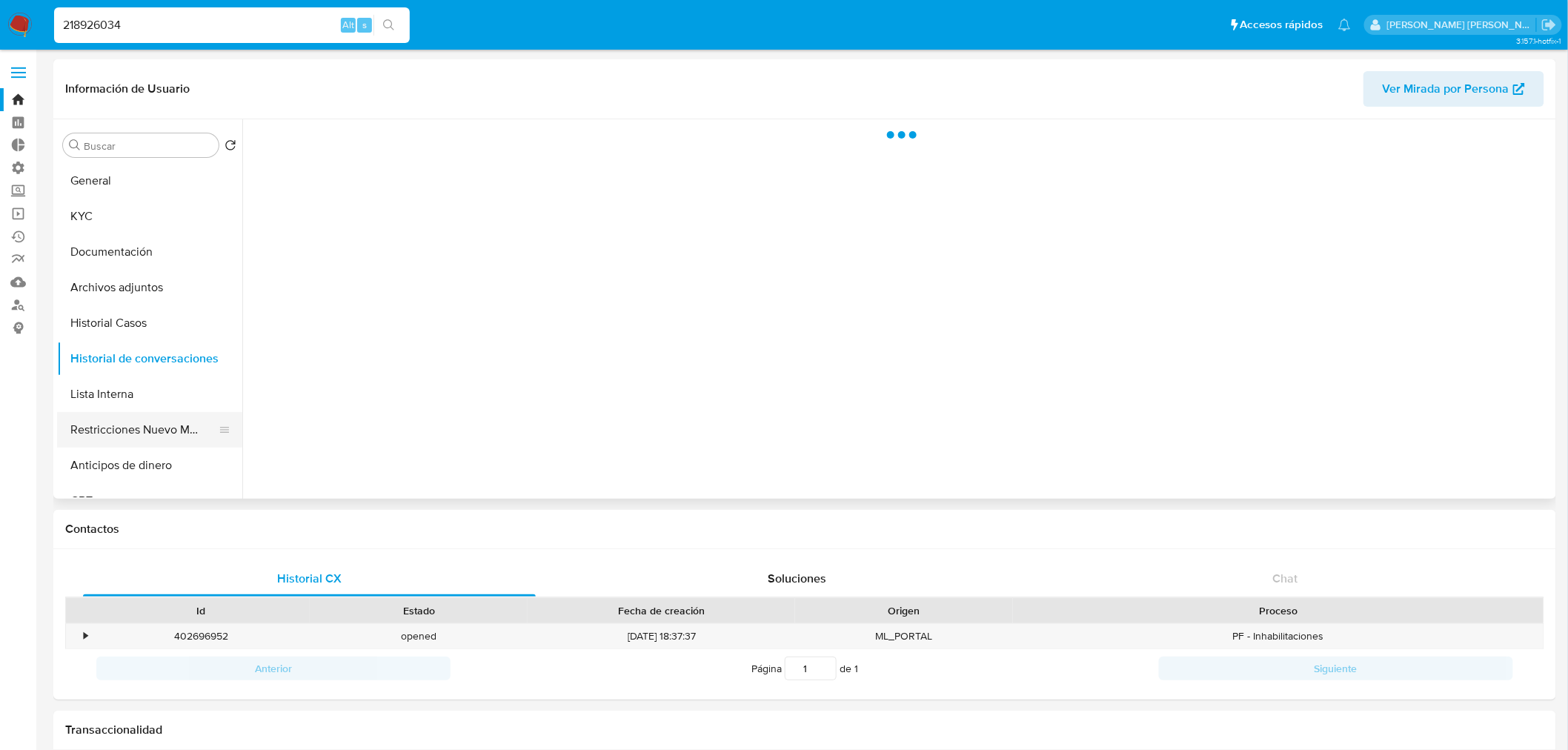
click at [159, 422] on button "Restricciones Nuevo Mundo" at bounding box center [144, 429] width 173 height 35
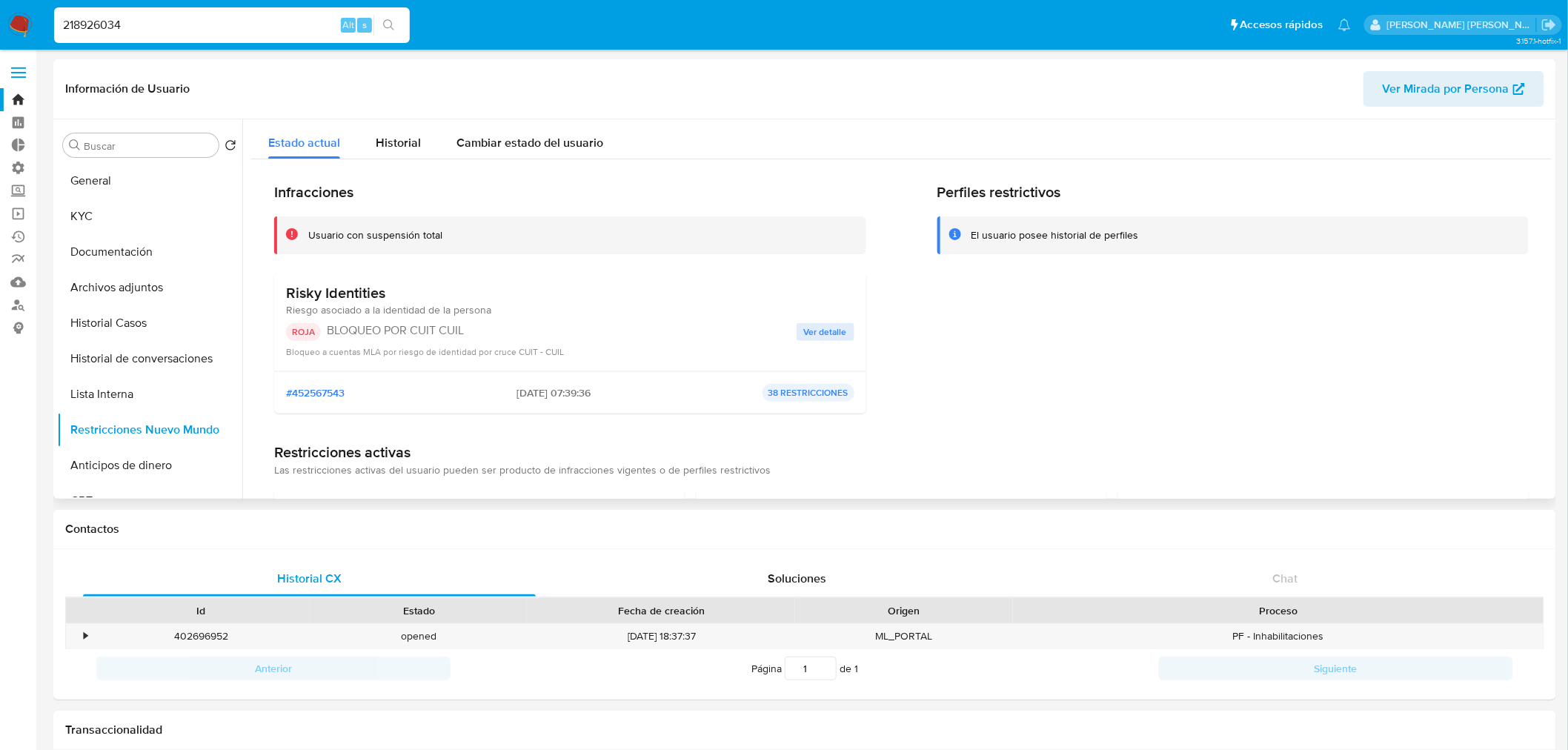
click at [829, 331] on span "Ver detalle" at bounding box center [825, 332] width 43 height 15
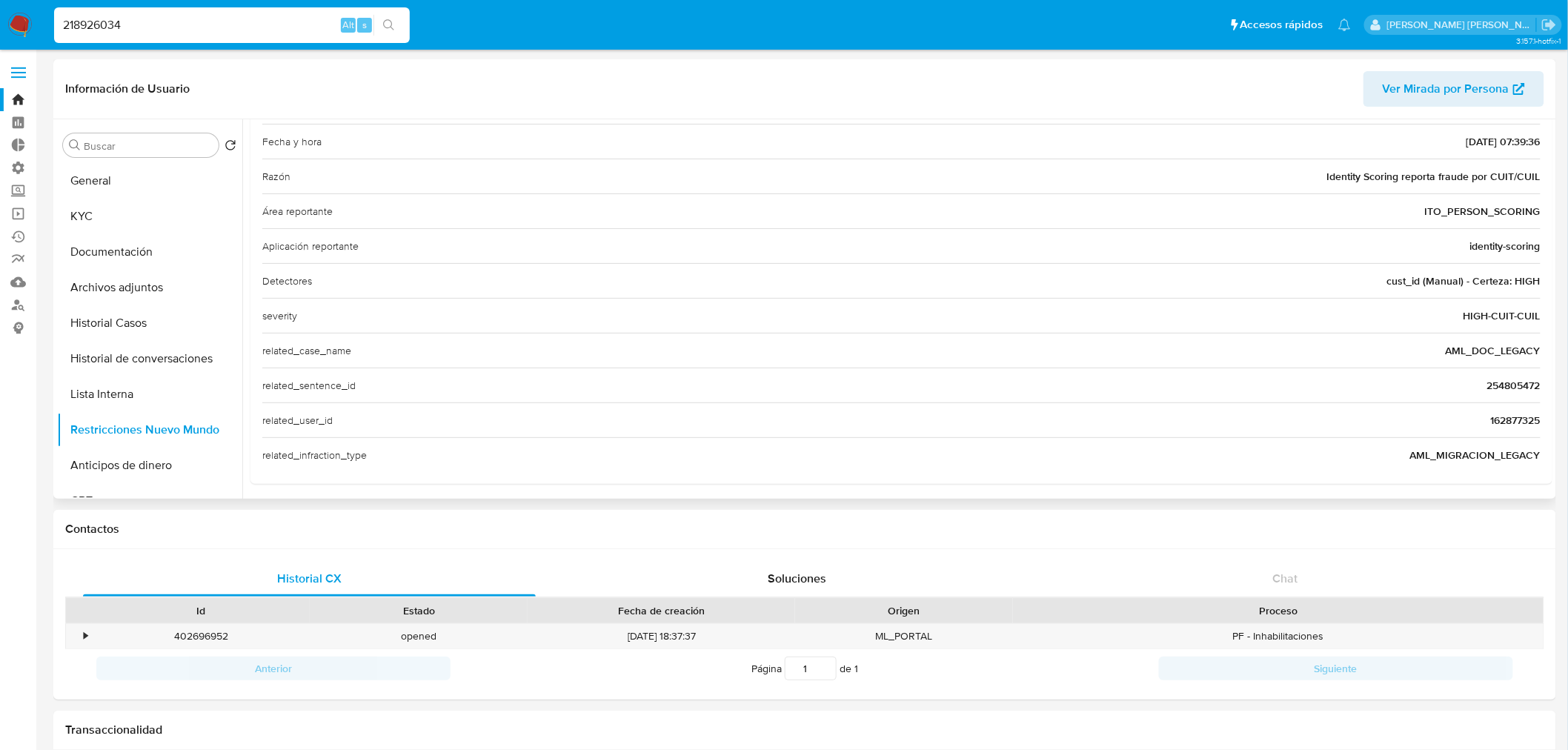
scroll to position [190, 0]
click at [1513, 413] on span "162877325" at bounding box center [1516, 416] width 50 height 15
click at [1513, 413] on span "162877325" at bounding box center [1516, 416] width 50 height 15
click at [254, 20] on input "218926034" at bounding box center [232, 26] width 356 height 20
click at [254, 20] on input "218926034" at bounding box center [232, 26] width 356 height 20
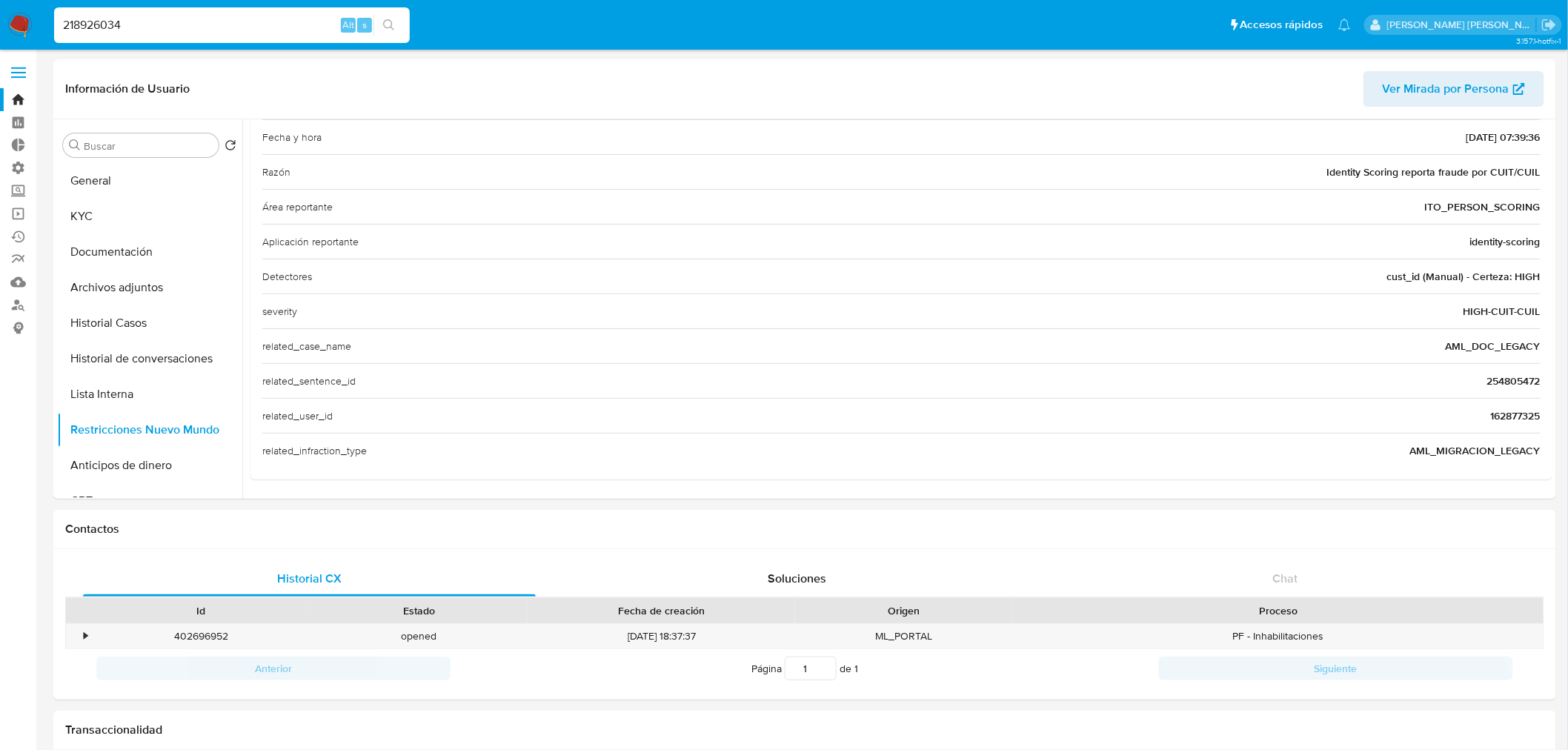
paste input "162877325"
type input "162877325"
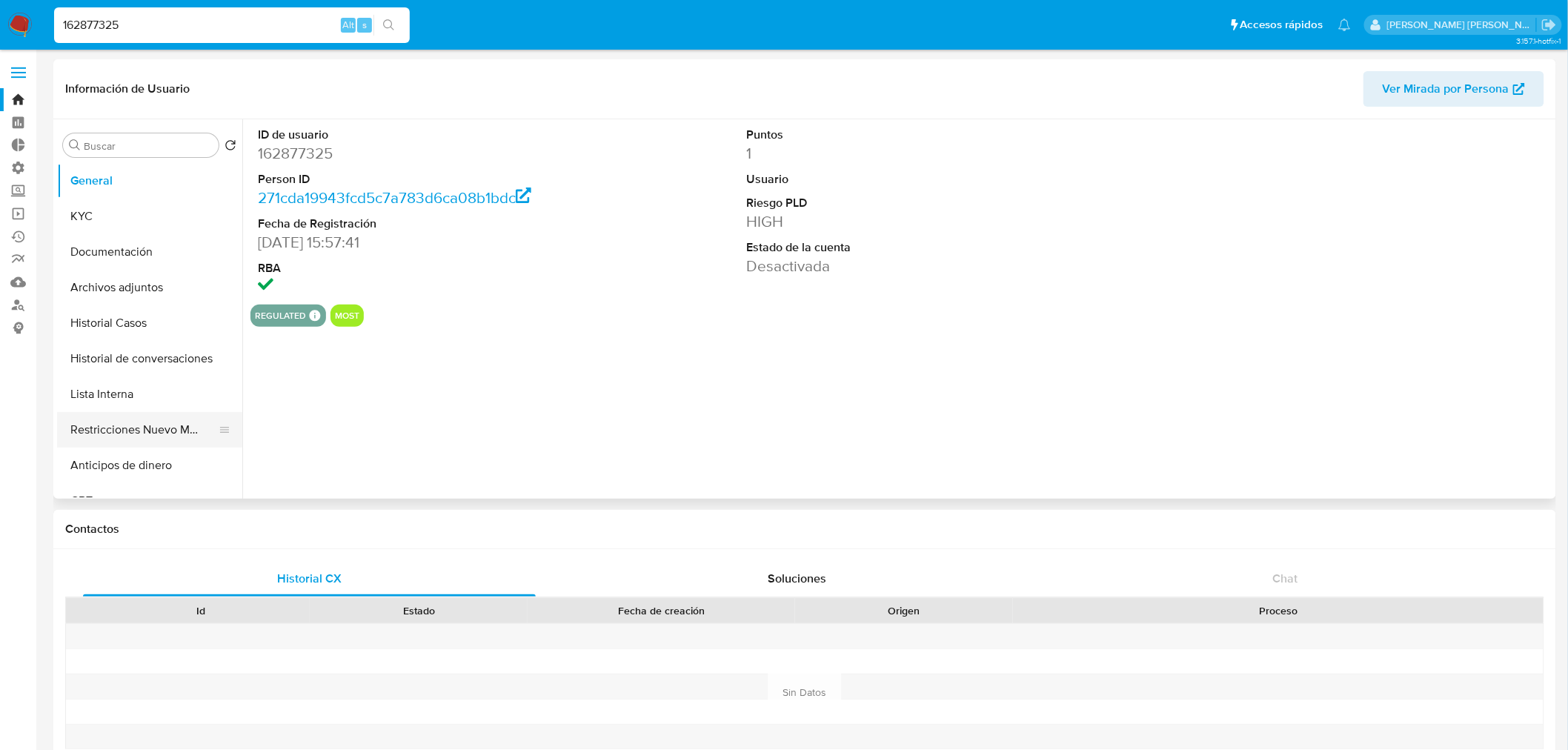
click at [162, 431] on button "Restricciones Nuevo Mundo" at bounding box center [144, 429] width 173 height 35
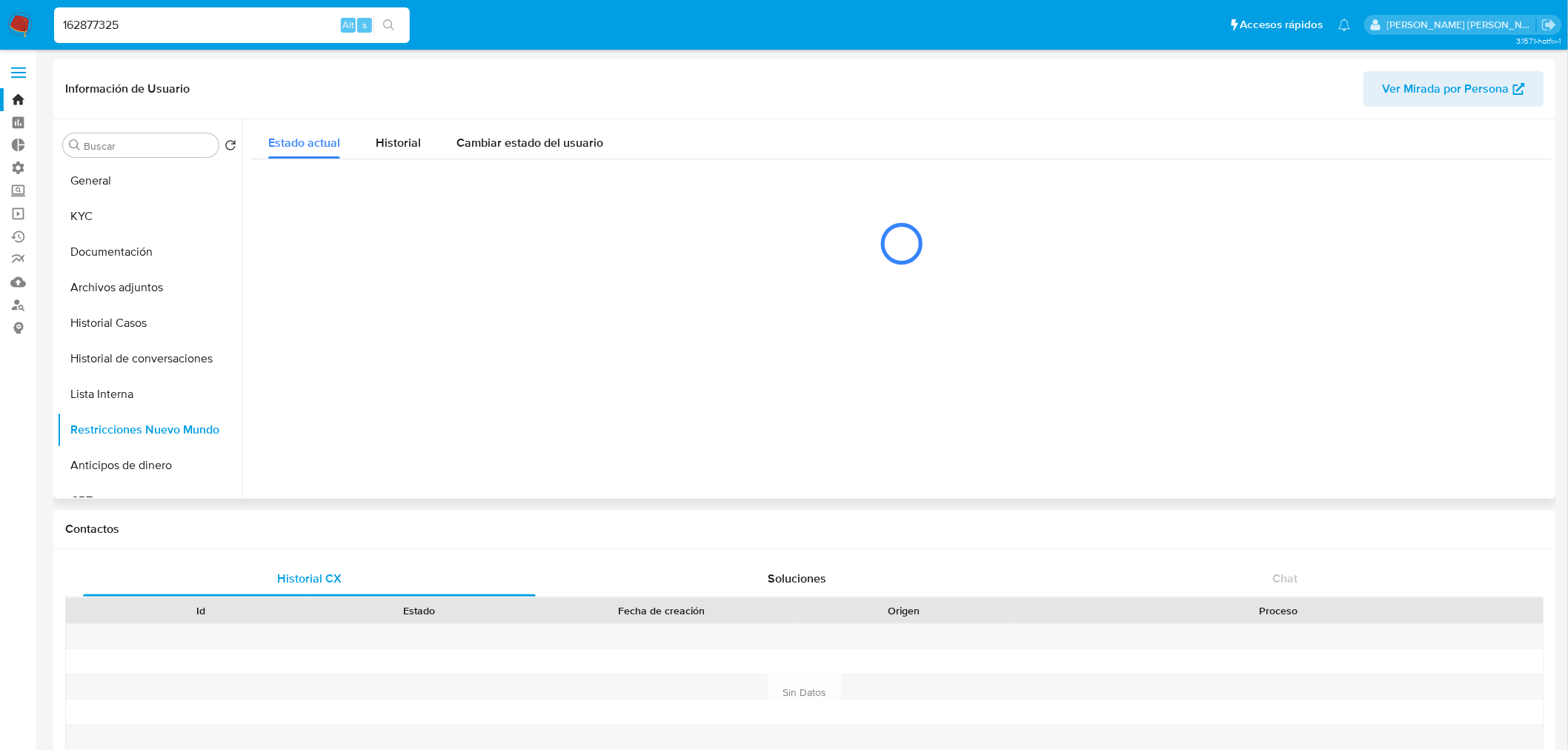
select select "10"
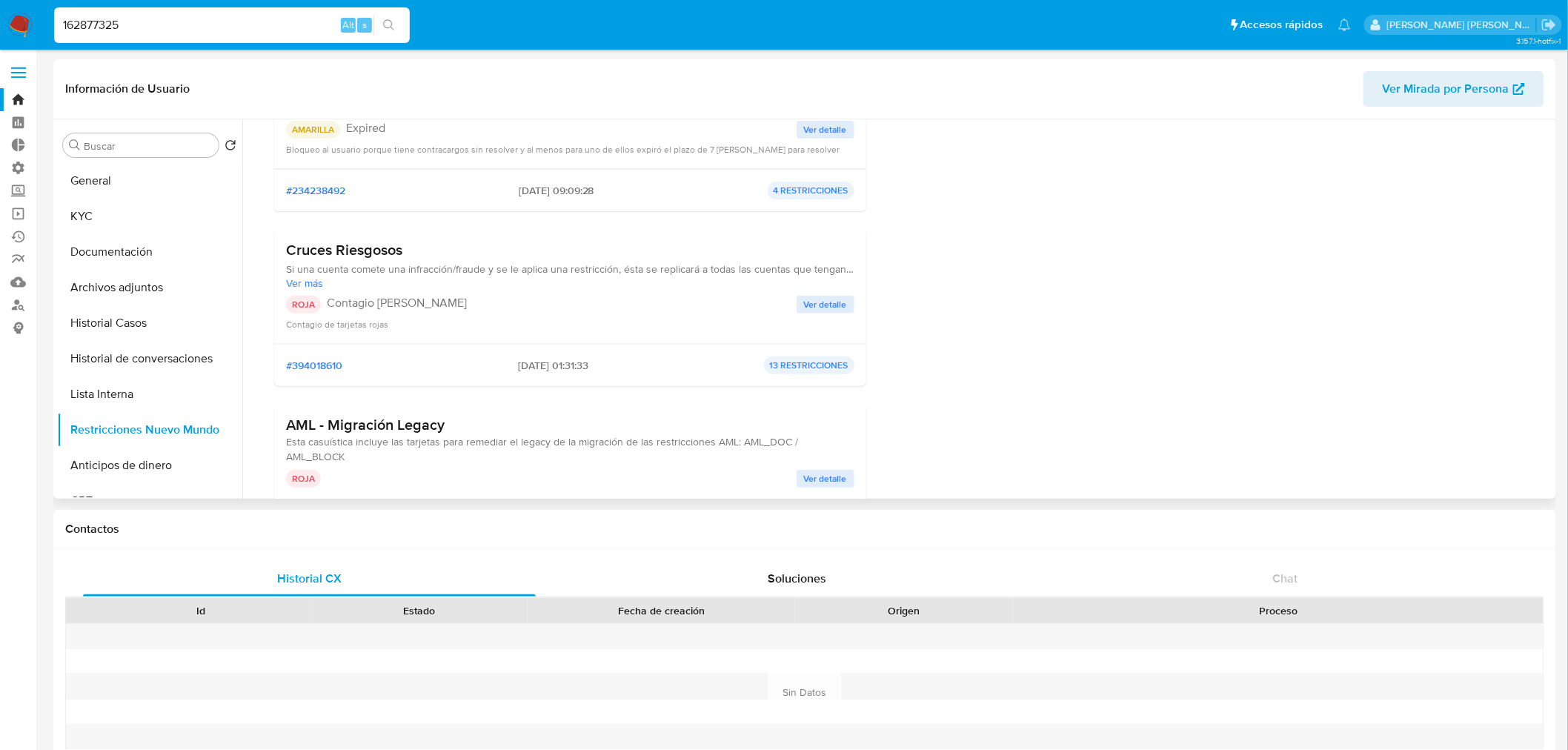
scroll to position [906, 0]
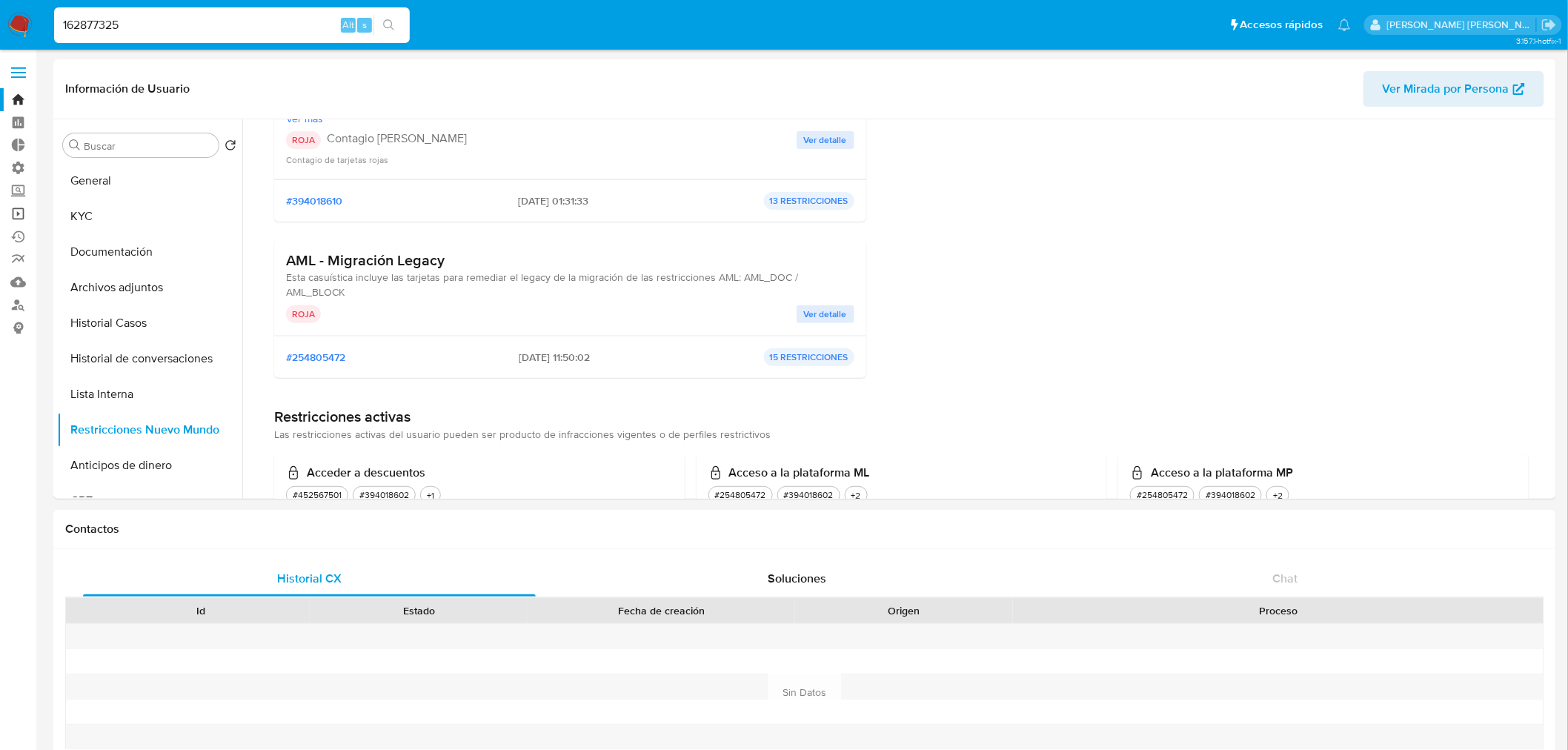
click at [16, 217] on link "Operaciones masivas" at bounding box center [88, 214] width 176 height 23
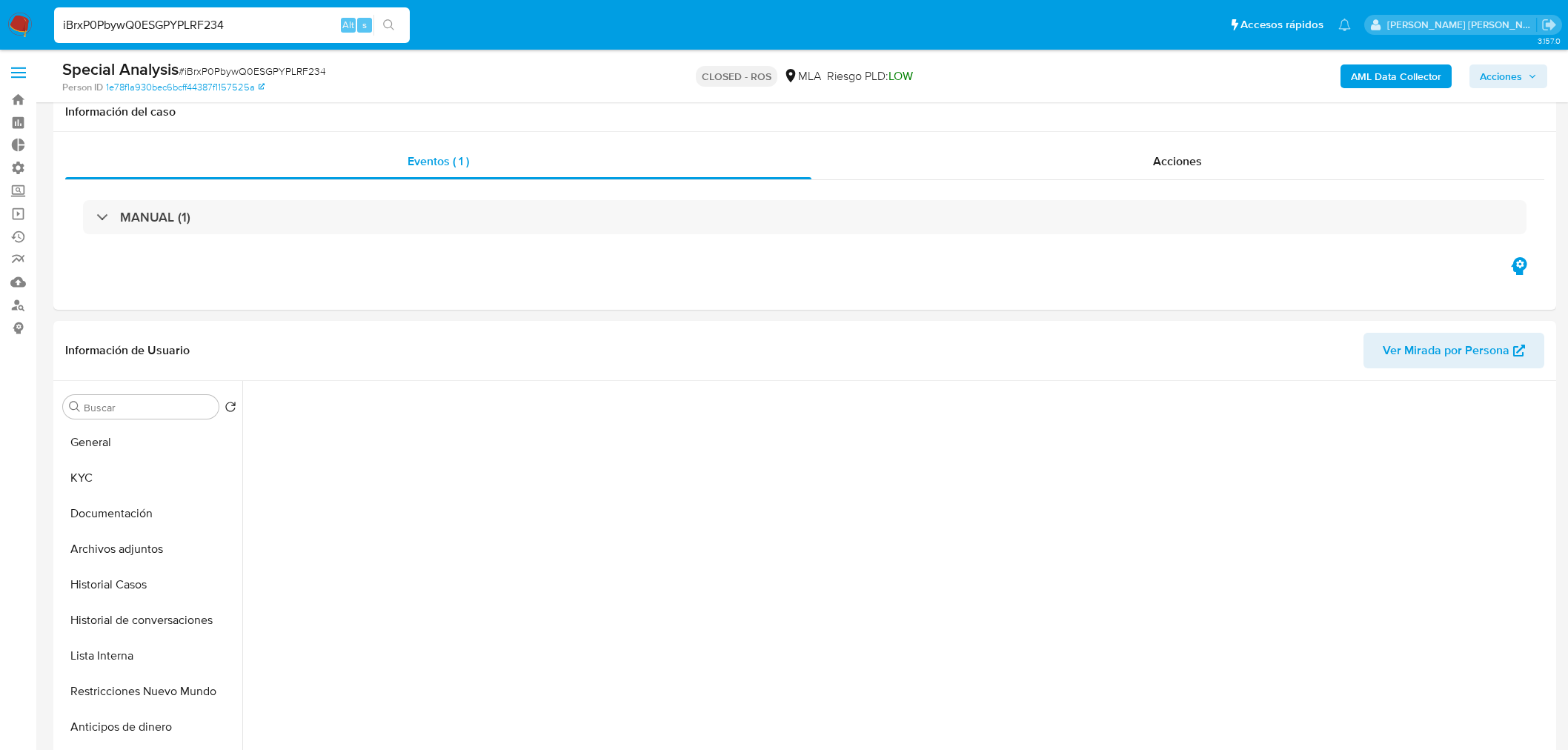
select select "10"
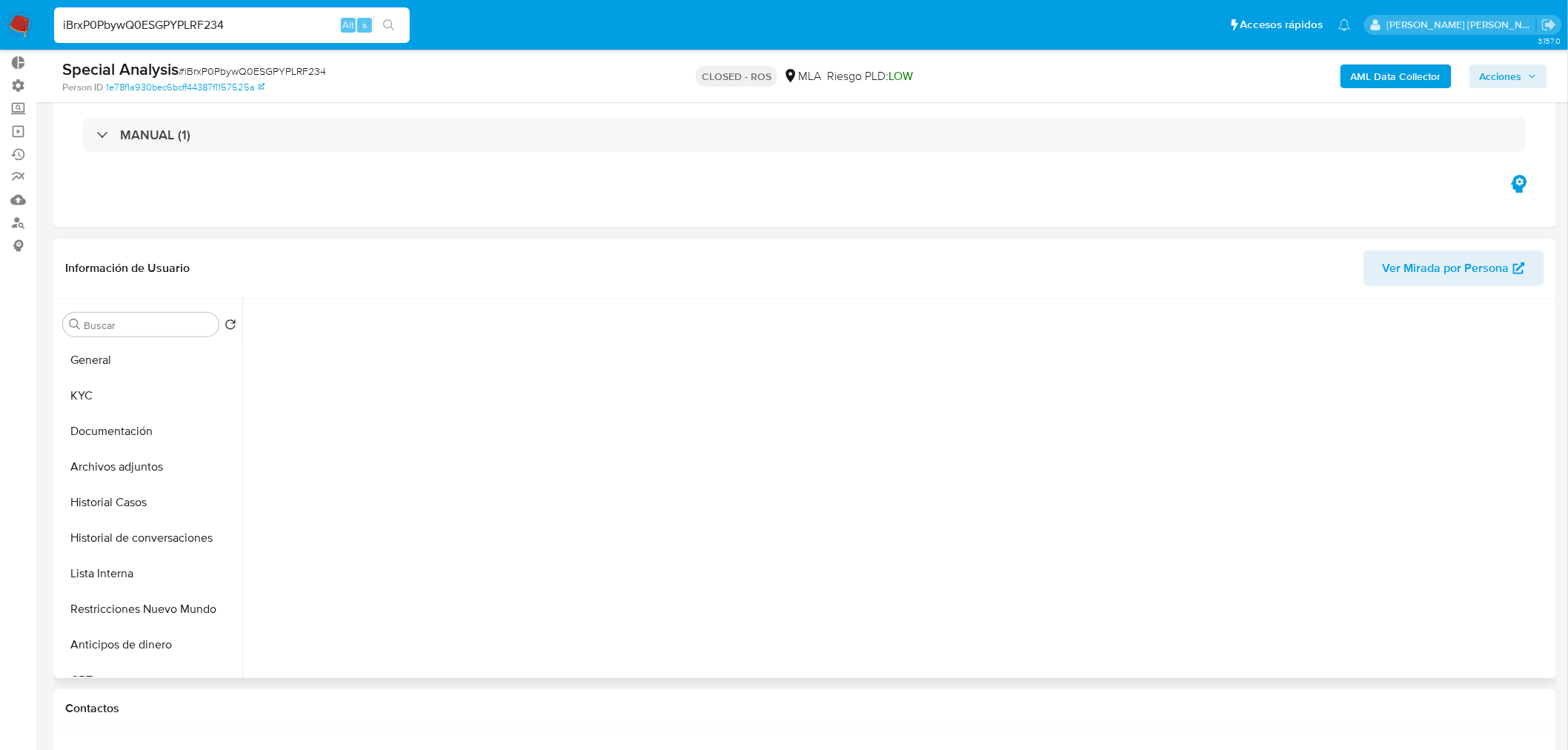
scroll to position [165, 0]
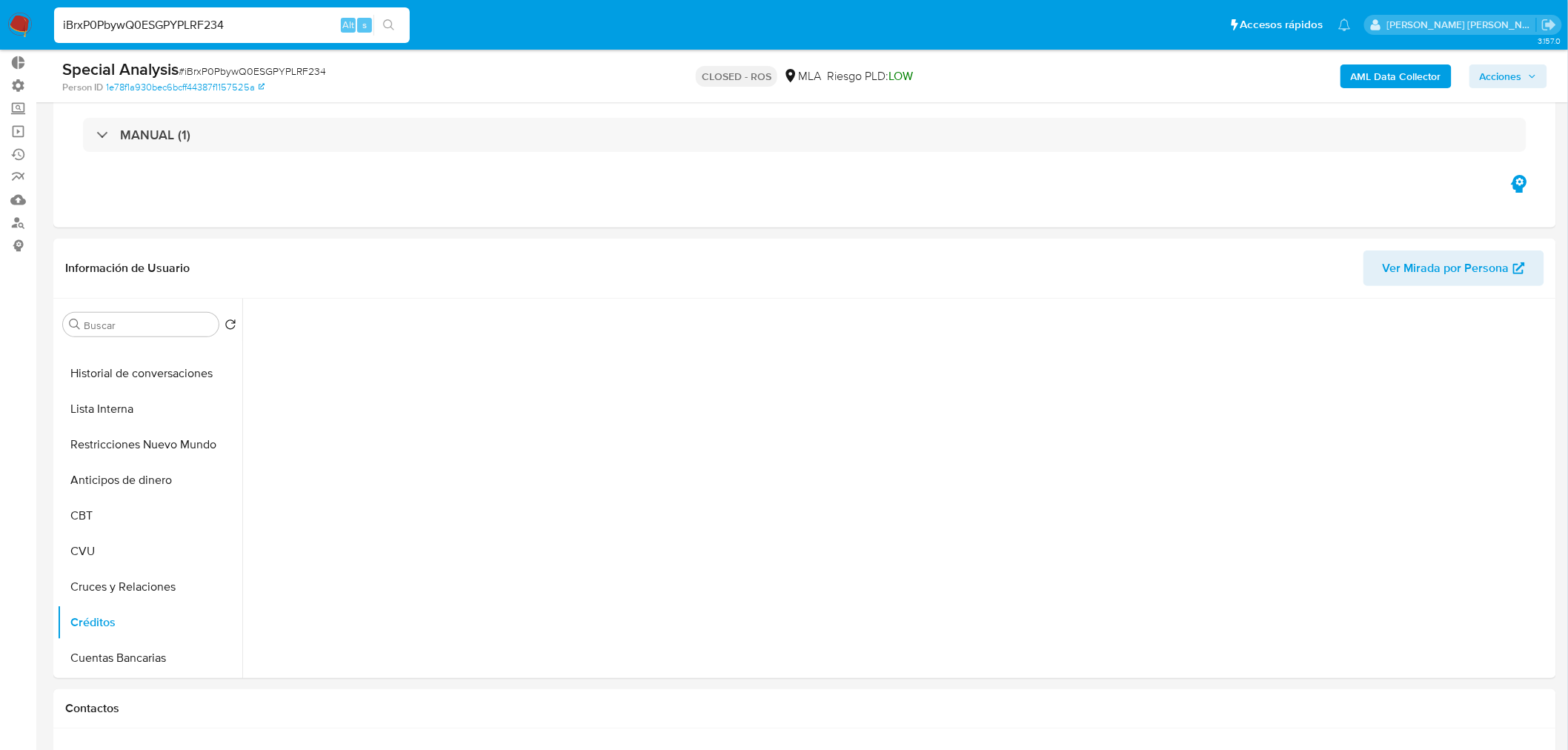
click at [201, 26] on input "iBrxP0PbywQ0ESGPYPLRF234" at bounding box center [232, 26] width 356 height 20
click at [201, 25] on input "iBrxP0PbywQ0ESGPYPLRF234" at bounding box center [232, 26] width 356 height 20
paste input "1823740428"
type input "1823740428"
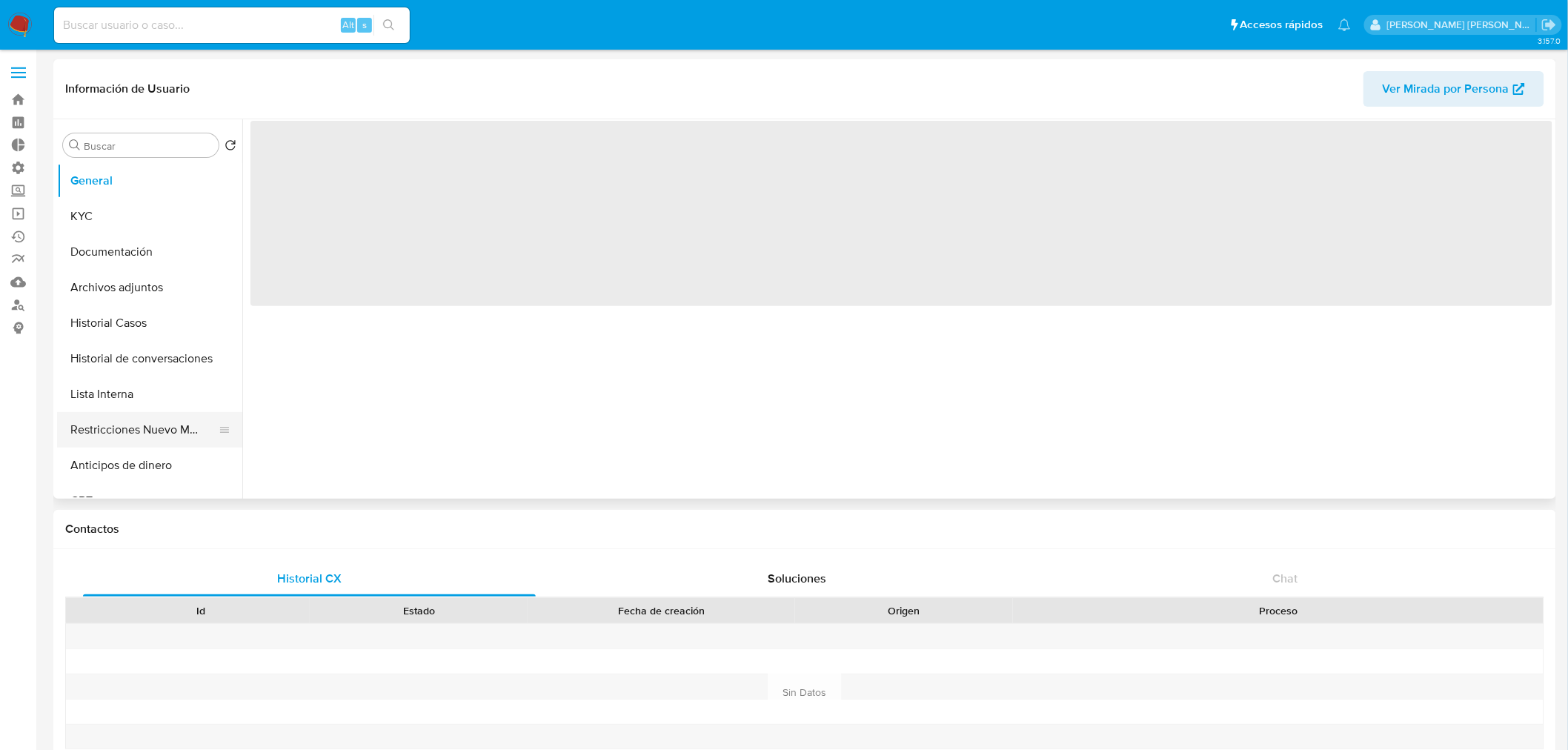
click at [135, 432] on button "Restricciones Nuevo Mundo" at bounding box center [144, 429] width 173 height 35
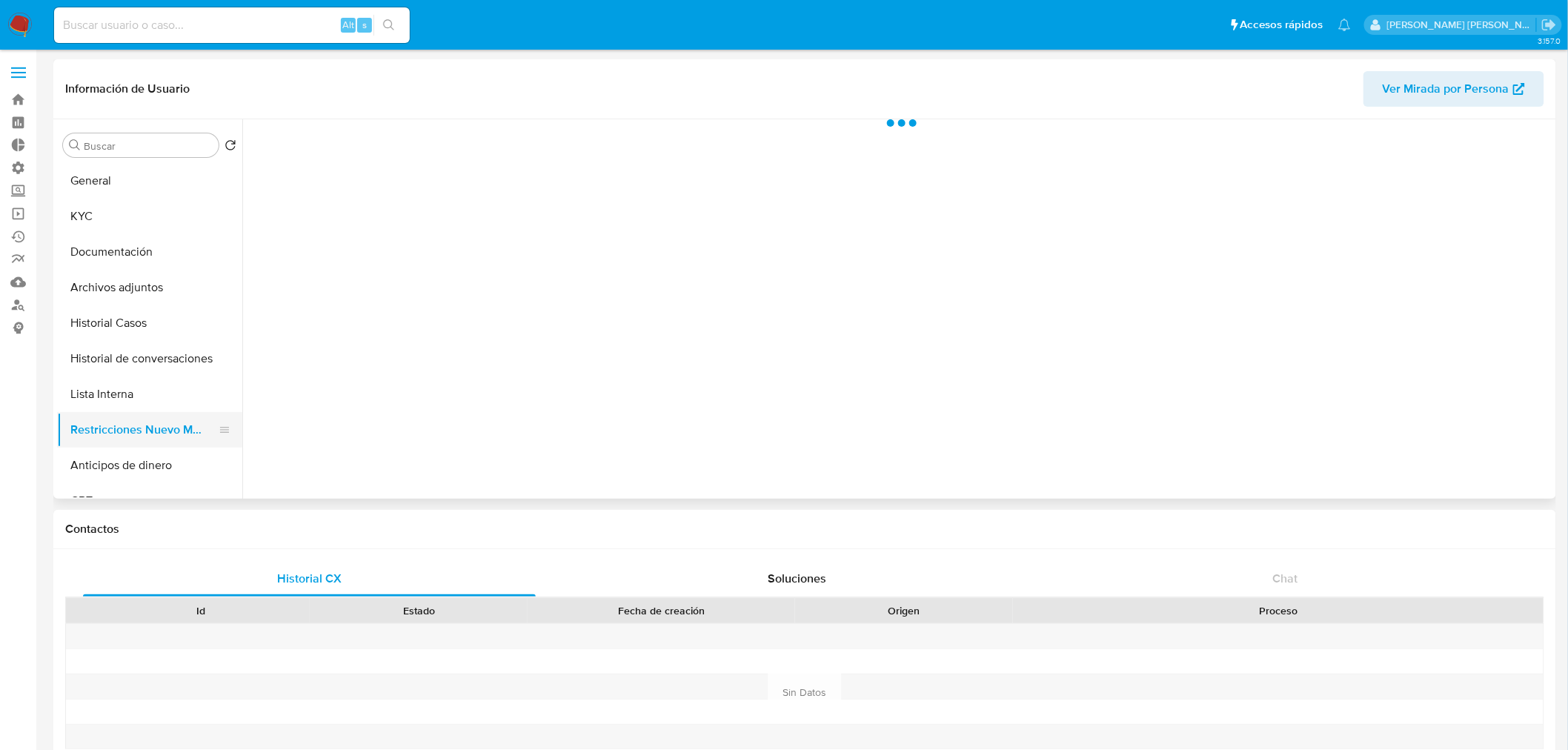
select select "10"
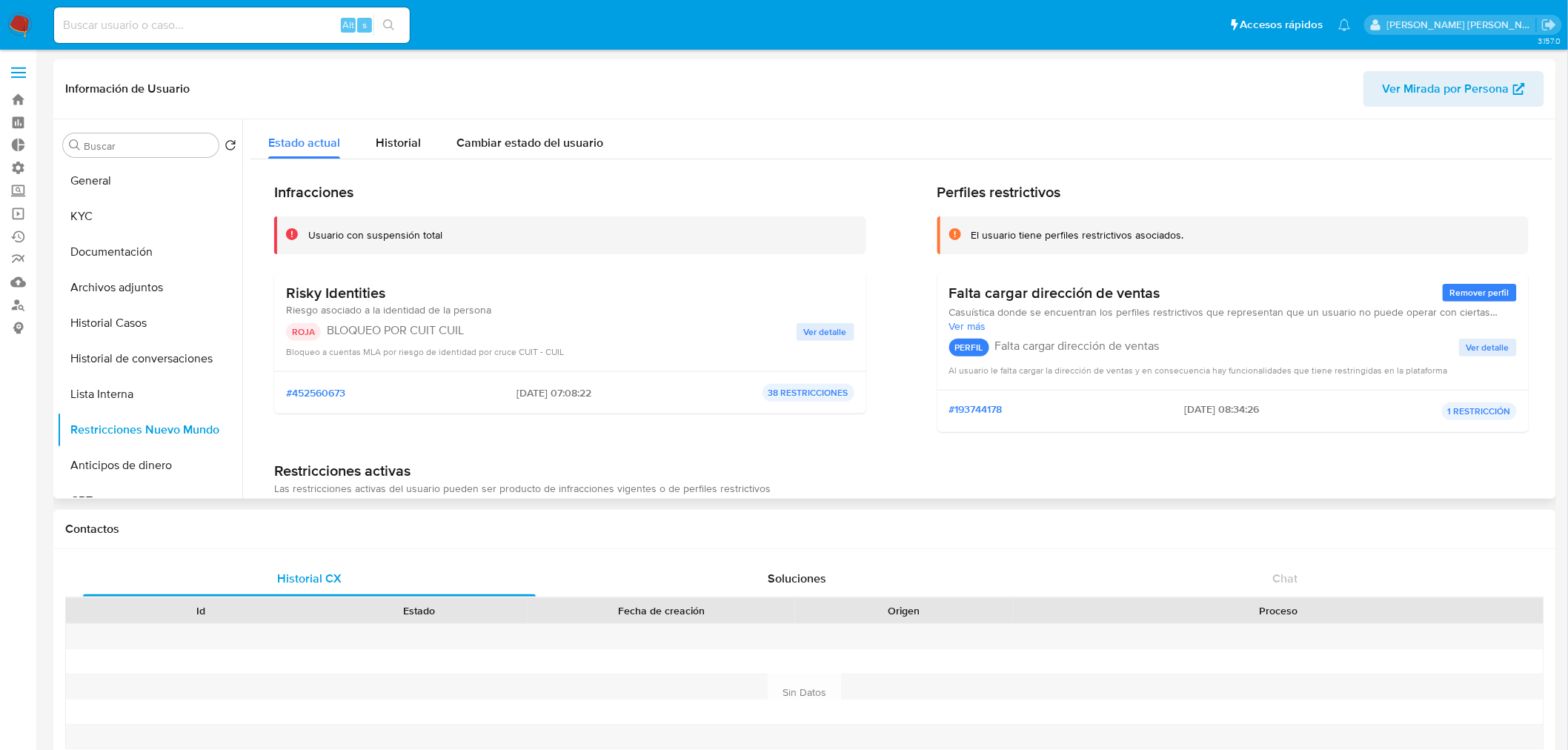
click at [805, 332] on span "Ver detalle" at bounding box center [825, 332] width 43 height 15
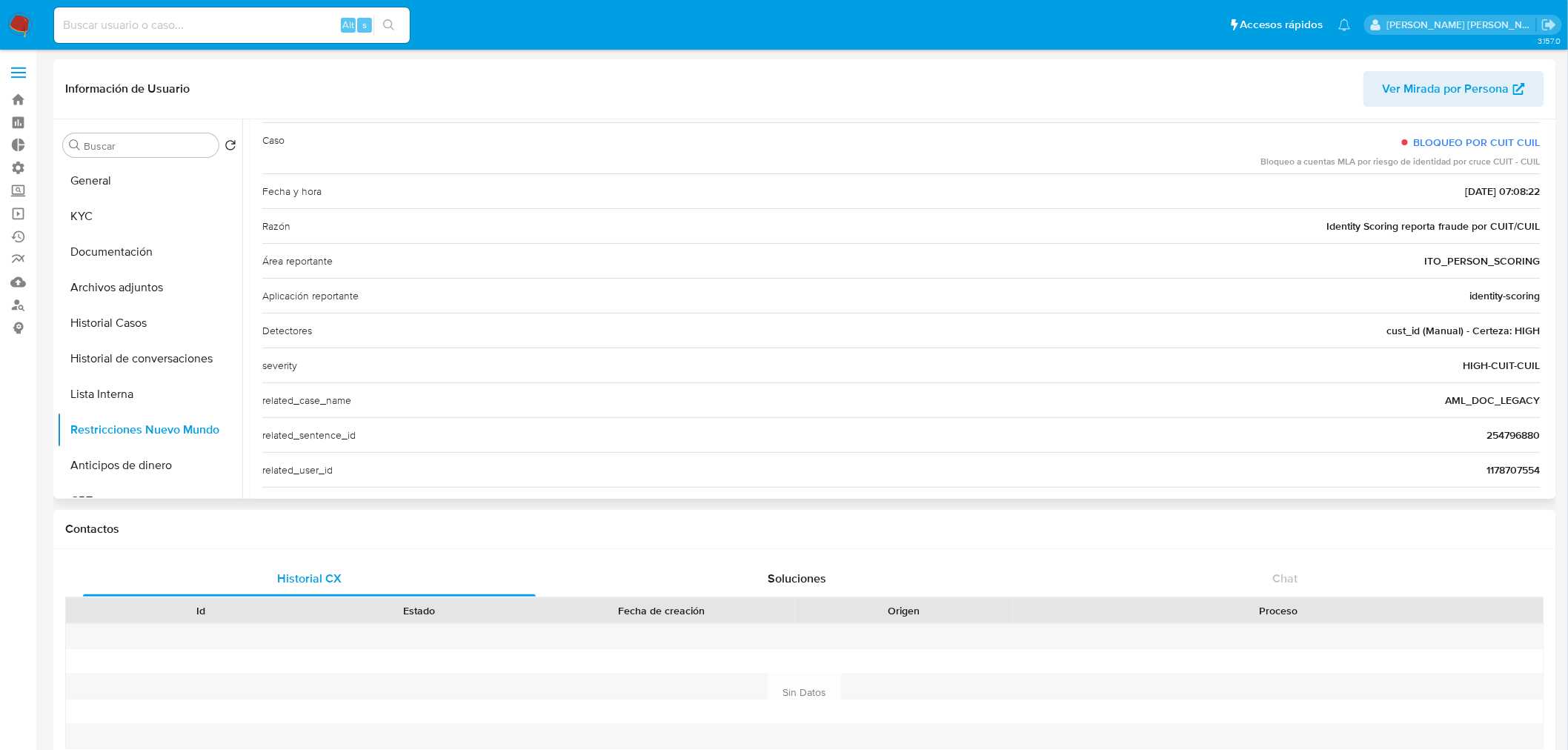
scroll to position [108, 0]
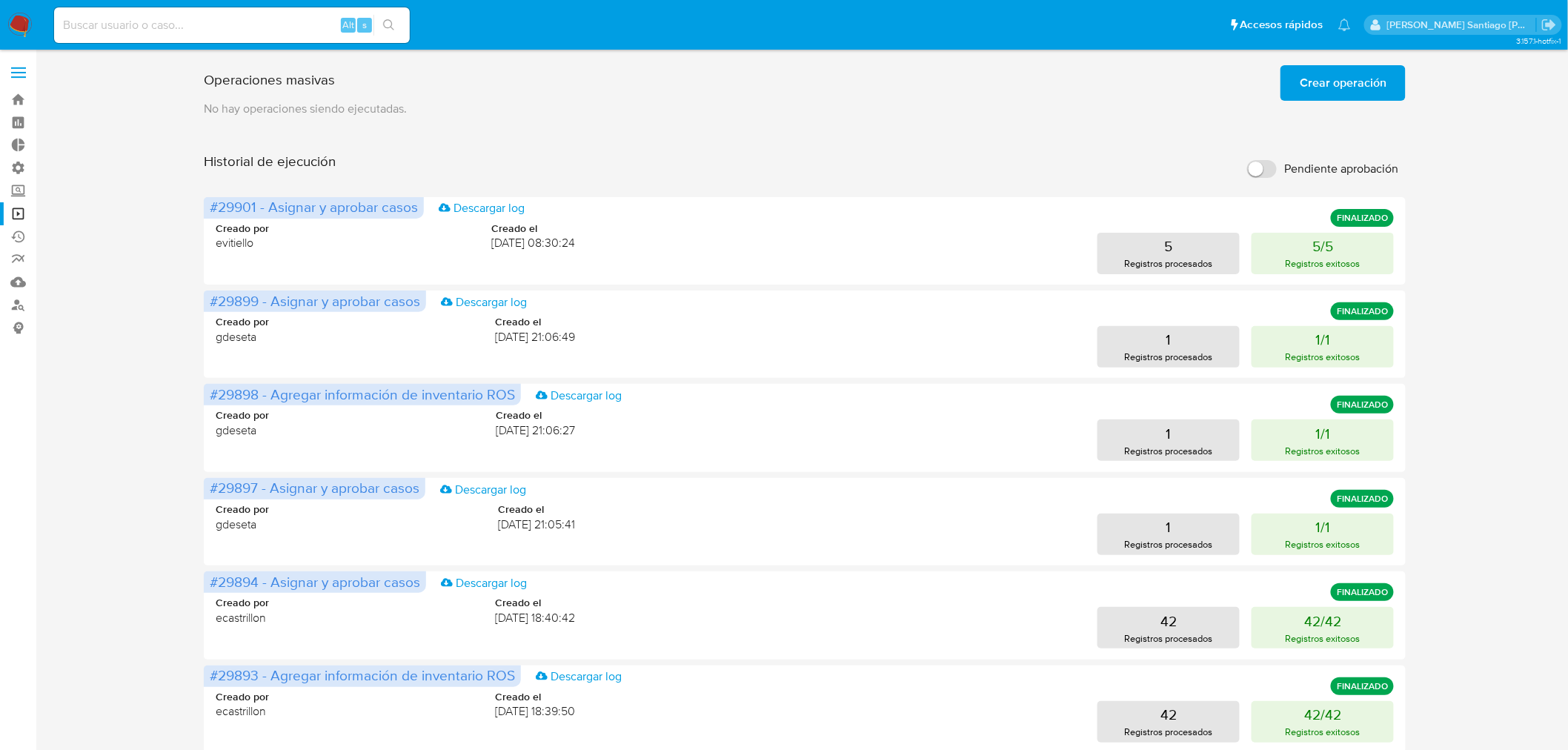
click at [1317, 70] on span "Crear operación" at bounding box center [1343, 83] width 87 height 32
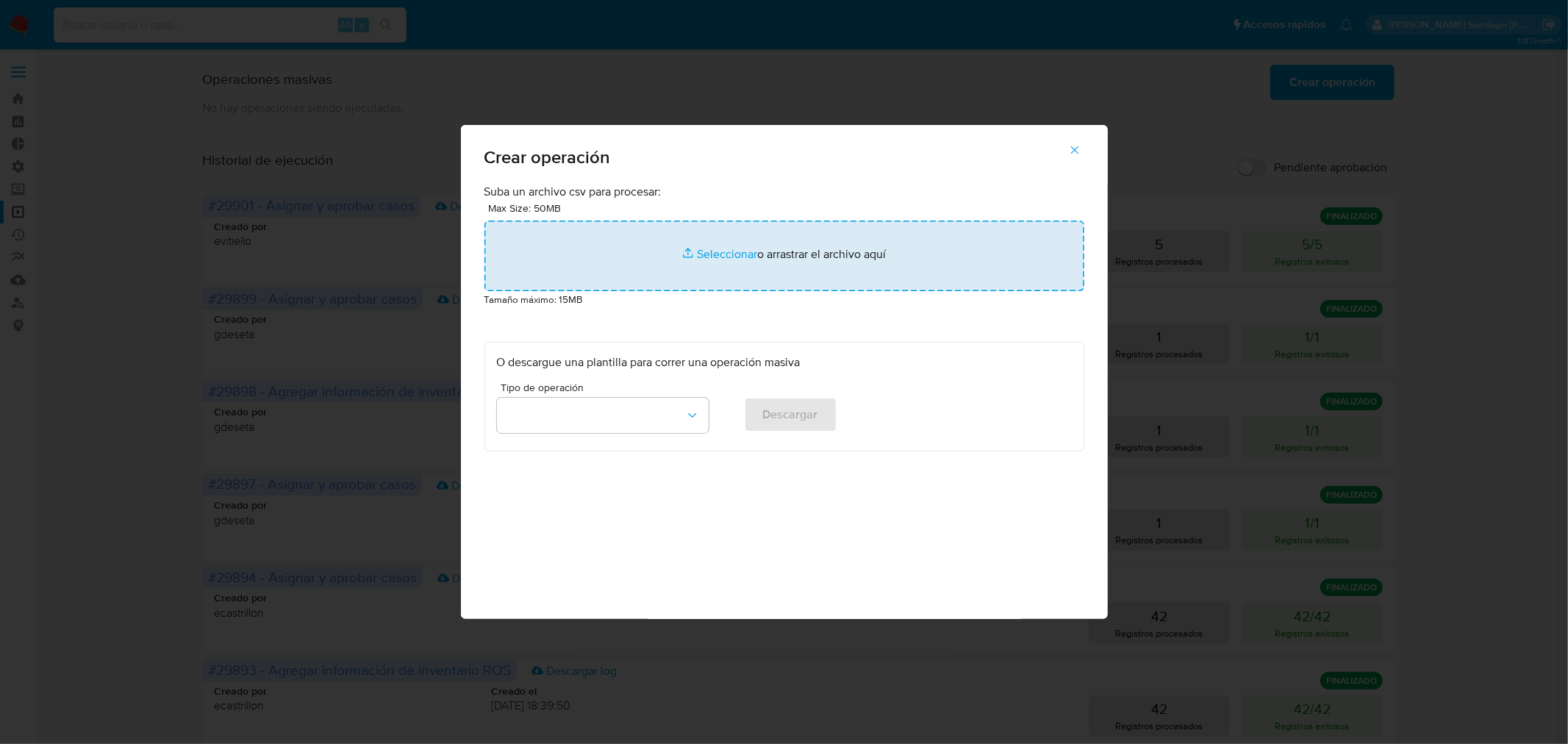
click at [766, 241] on input "file" at bounding box center [784, 255] width 600 height 71
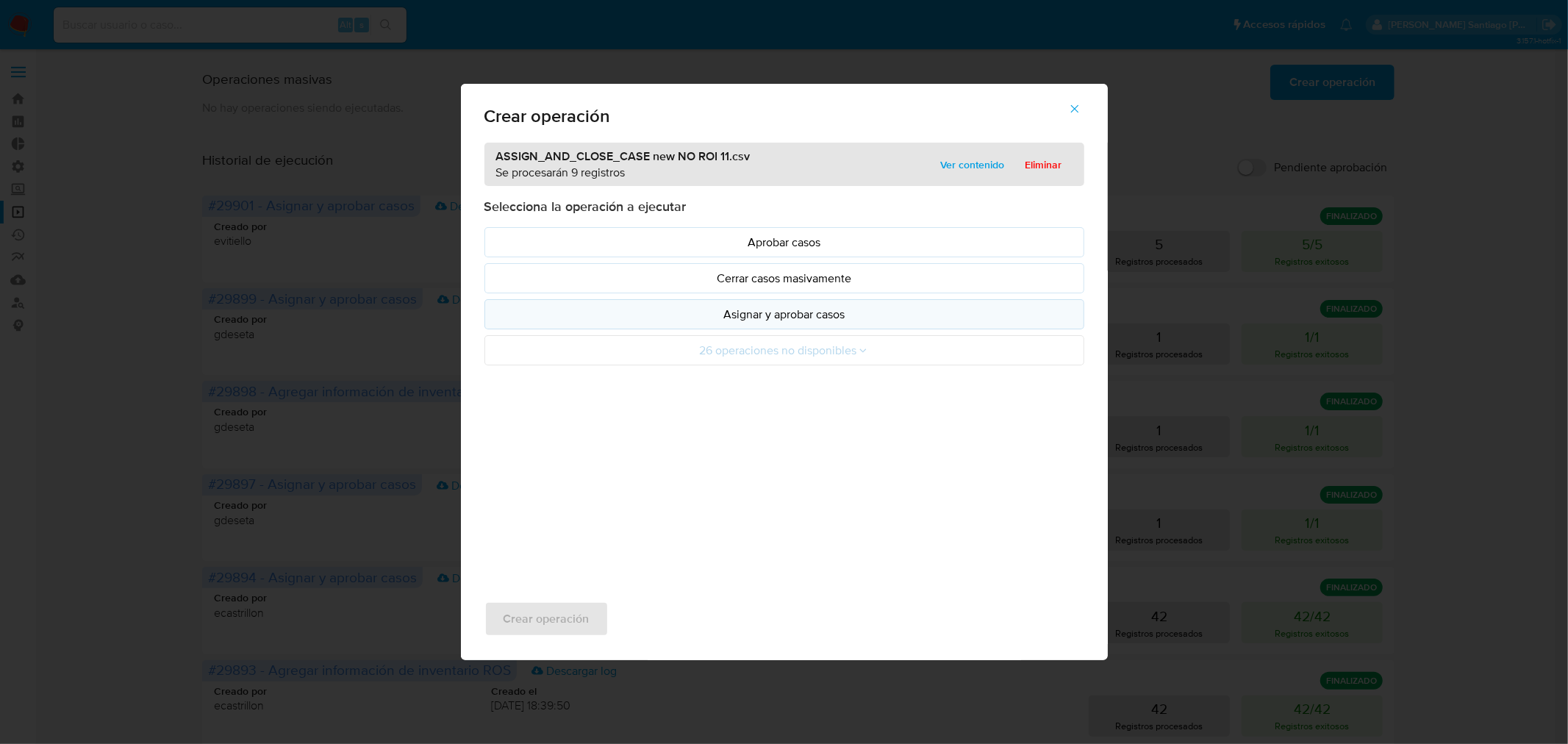
click at [781, 320] on p "Asignar y aprobar casos" at bounding box center [785, 314] width 575 height 17
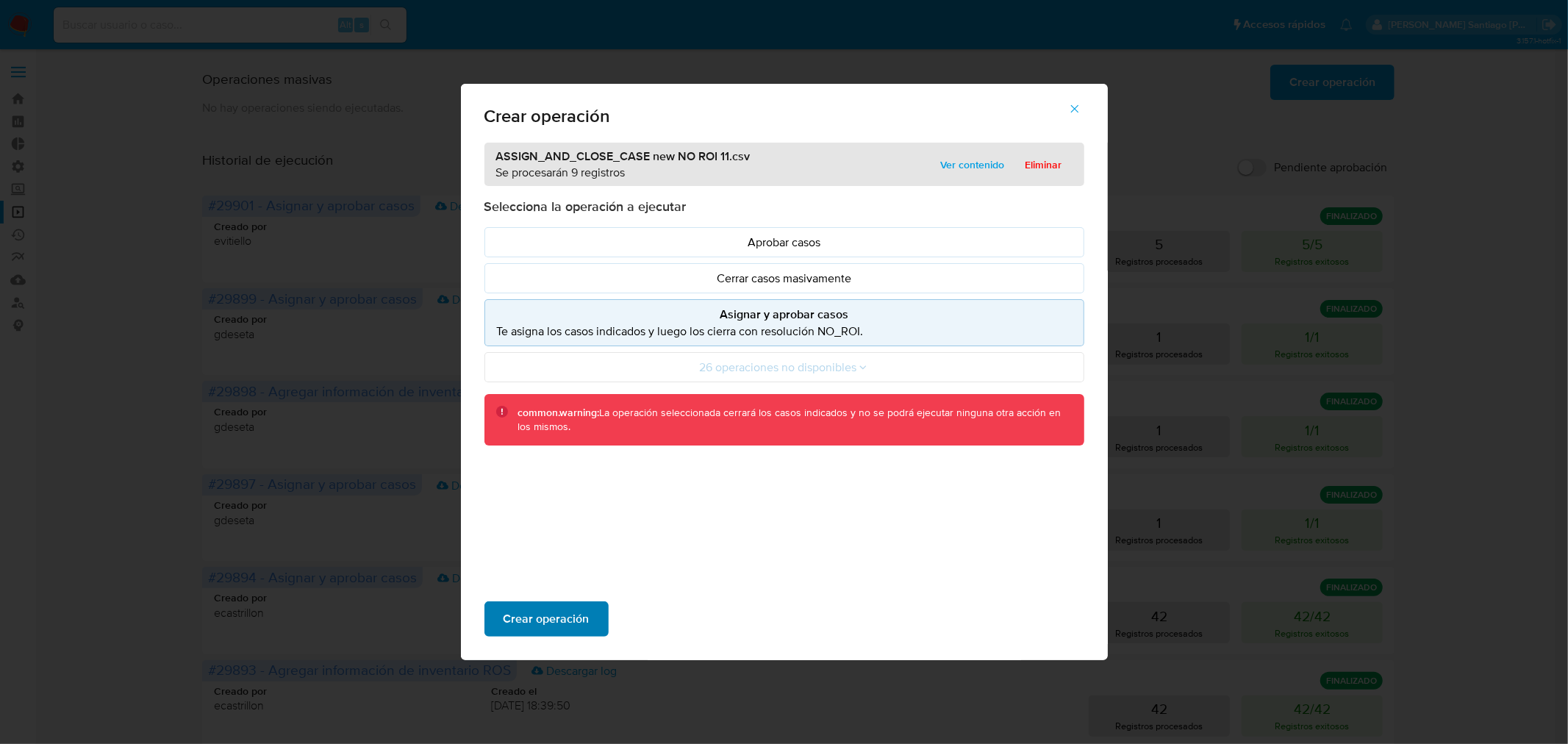
click at [598, 609] on button "Crear operación" at bounding box center [547, 619] width 124 height 35
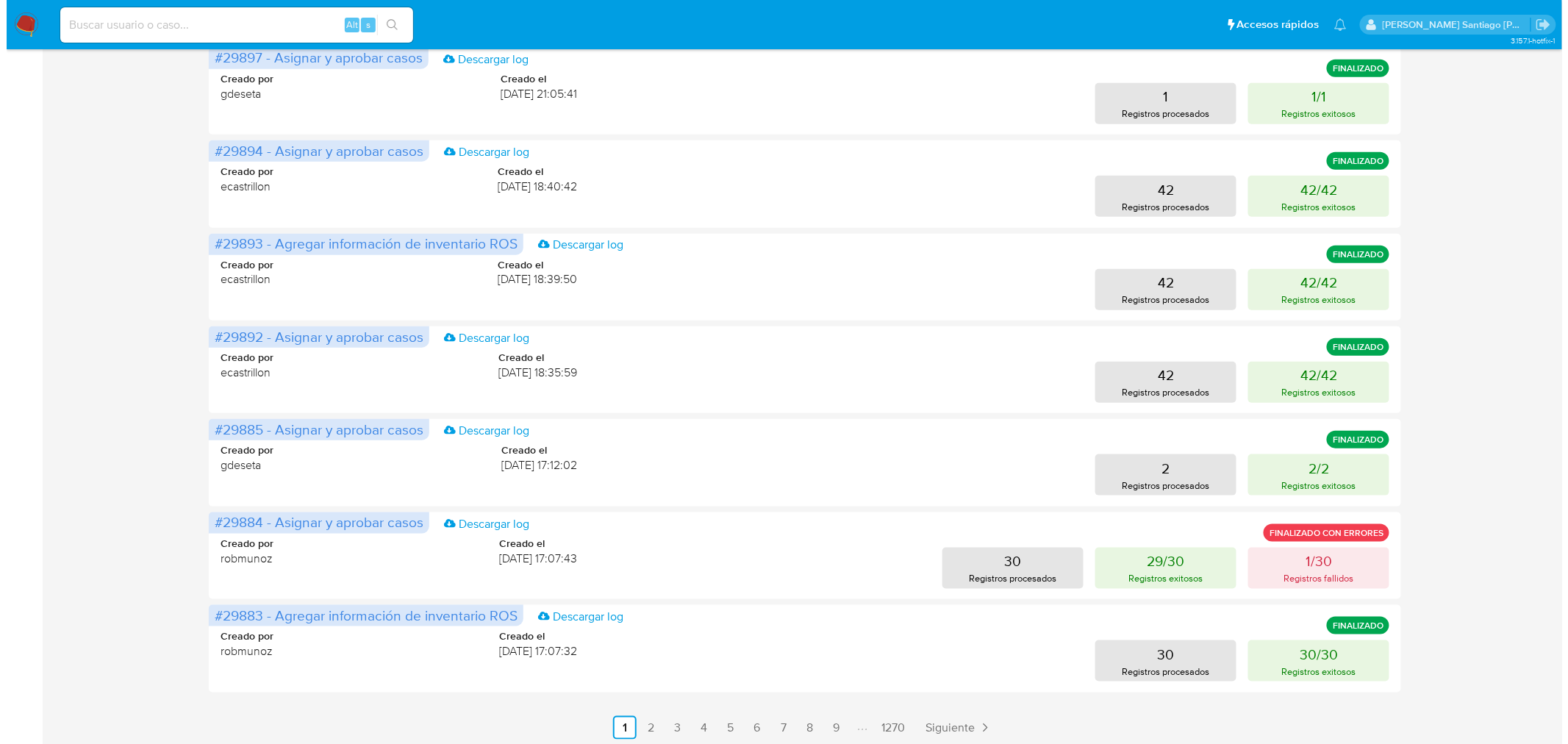
scroll to position [430, 0]
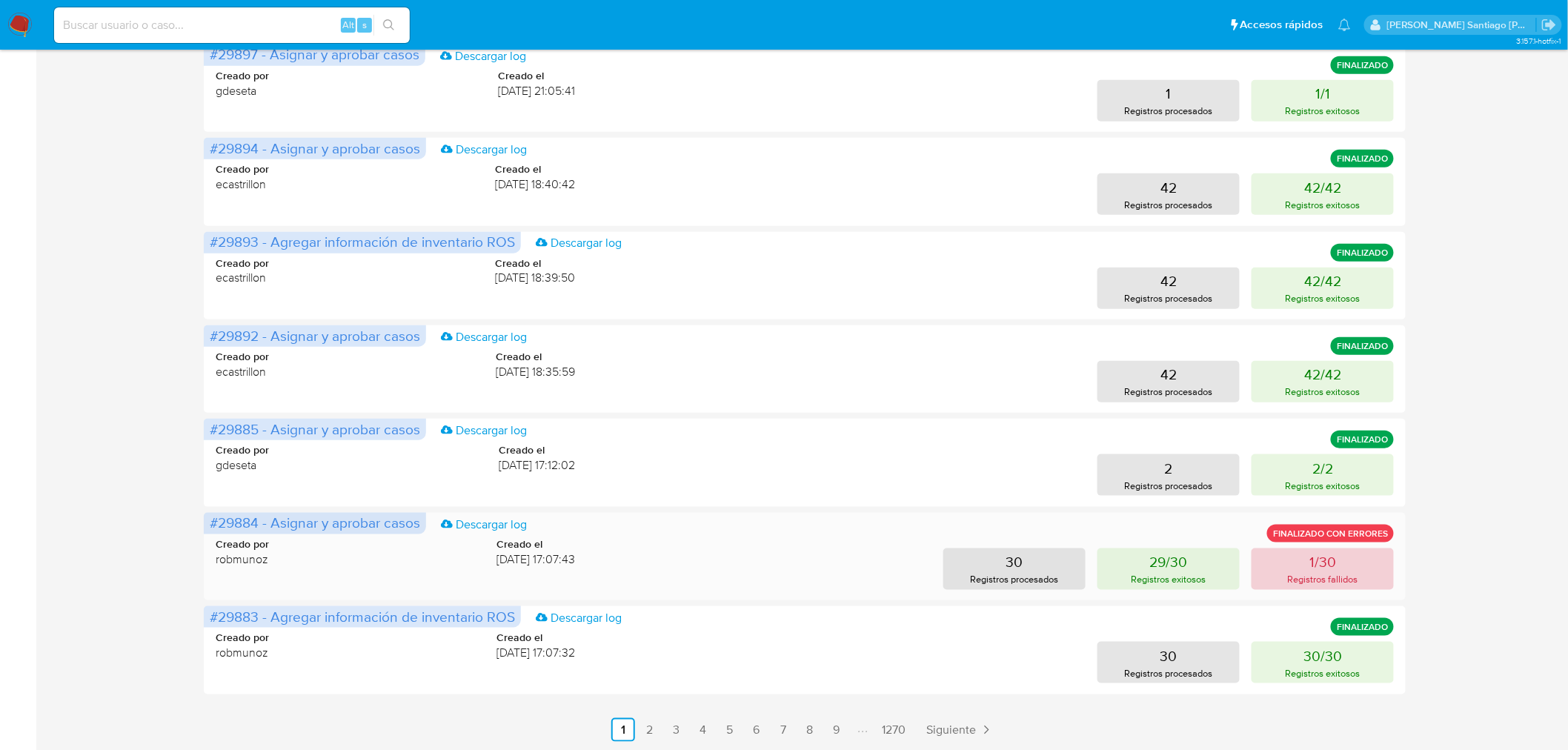
click at [1279, 572] on button "1/30 Registros fallidos" at bounding box center [1323, 569] width 142 height 41
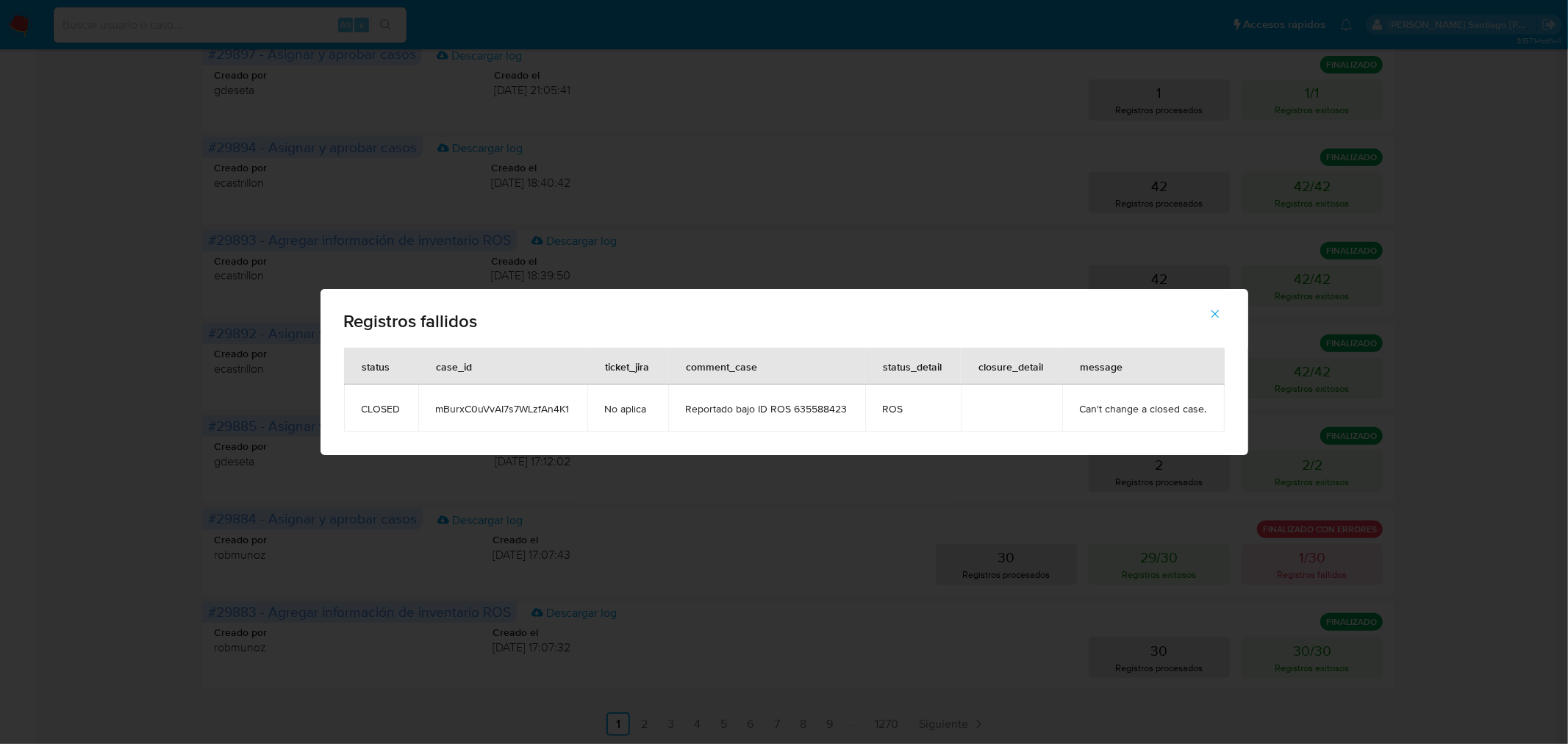
click at [1563, 548] on div "Registros fallidos status case_id ticket_jira comment_case status_detail closur…" at bounding box center [784, 372] width 1568 height 744
click at [1119, 564] on div "Registros fallidos status case_id ticket_jira comment_case status_detail closur…" at bounding box center [784, 372] width 1568 height 744
drag, startPoint x: 1222, startPoint y: 303, endPoint x: 1215, endPoint y: 321, distance: 19.3
click at [1219, 309] on button "button" at bounding box center [1215, 314] width 52 height 35
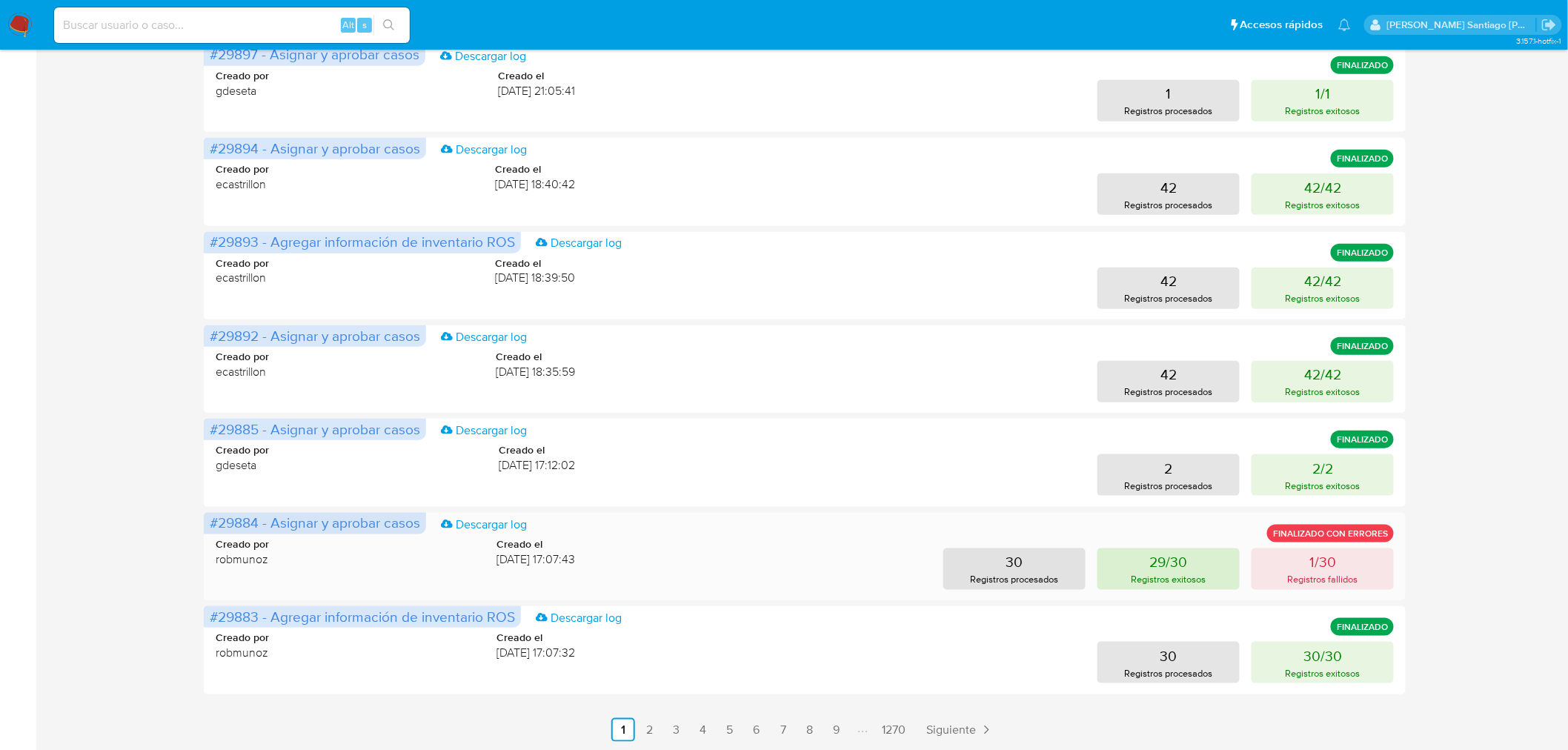
click at [1189, 567] on button "29/30 Registros exitosos" at bounding box center [1168, 569] width 142 height 41
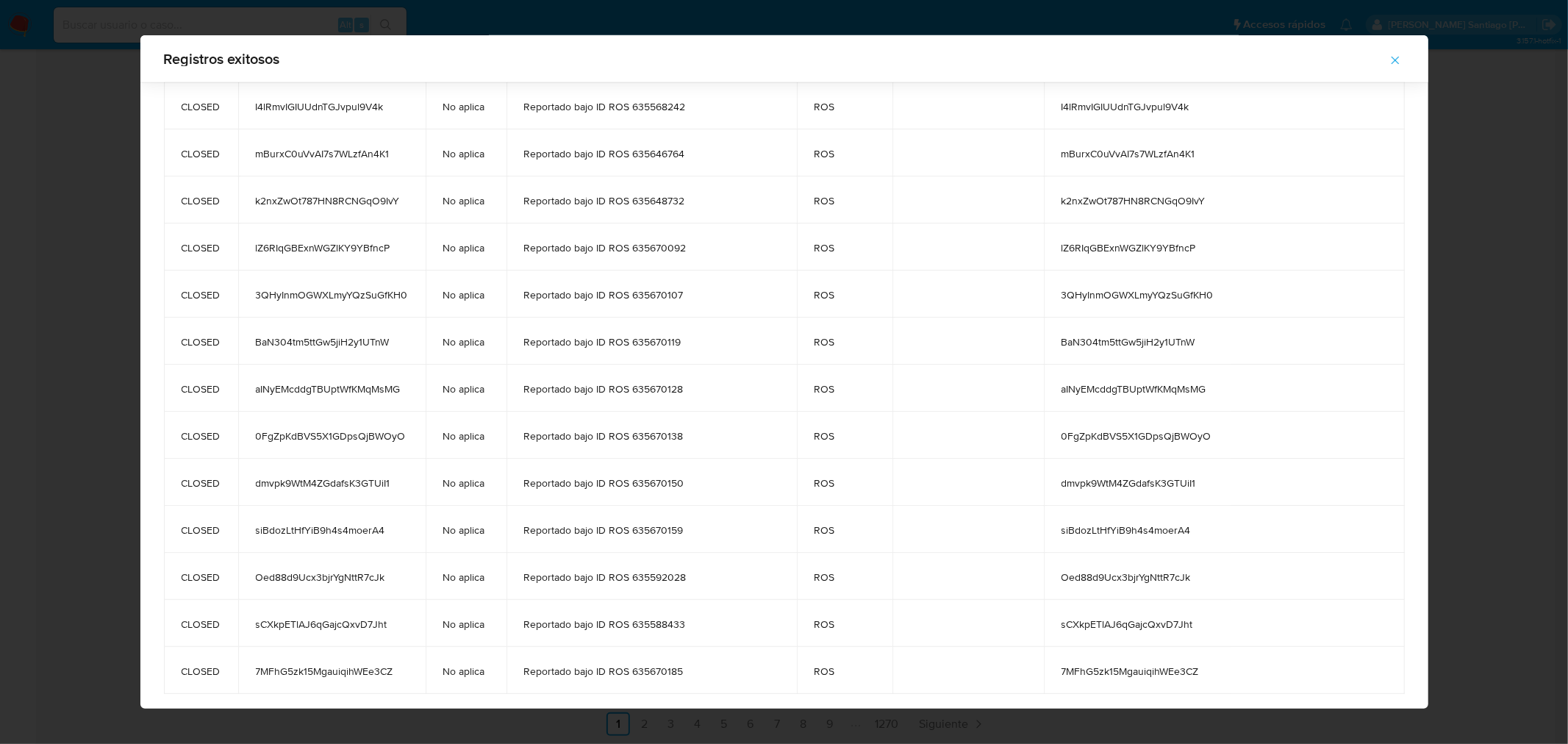
scroll to position [798, 0]
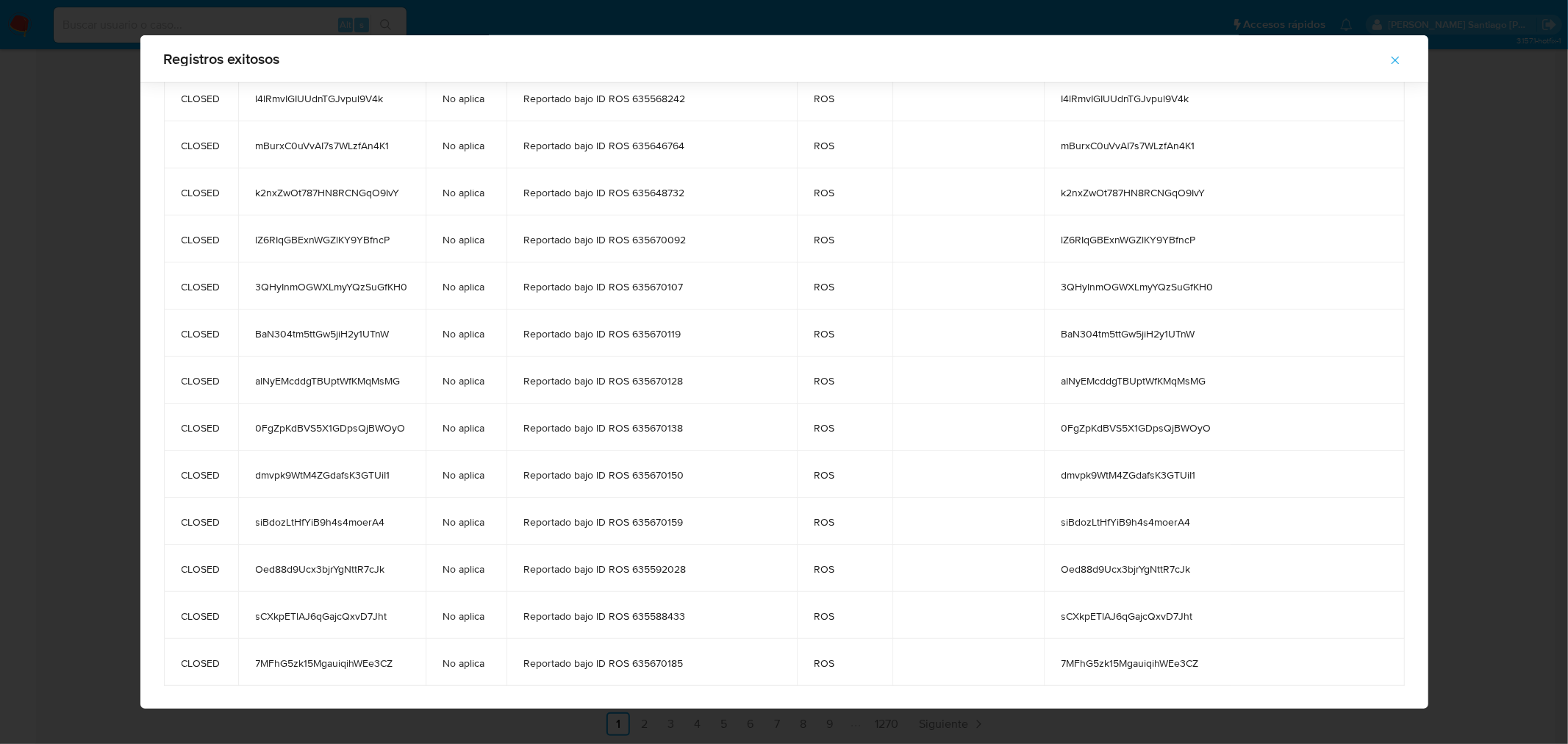
drag, startPoint x: 249, startPoint y: 152, endPoint x: 391, endPoint y: 658, distance: 525.5
click at [391, 658] on tbody "CLOSED BlkUtIUBCKH1ITFRlxvr6bCG No aplica Reportado bajo ID ROS COMPLEMENTARIO …" at bounding box center [785, 3] width 1241 height 1365
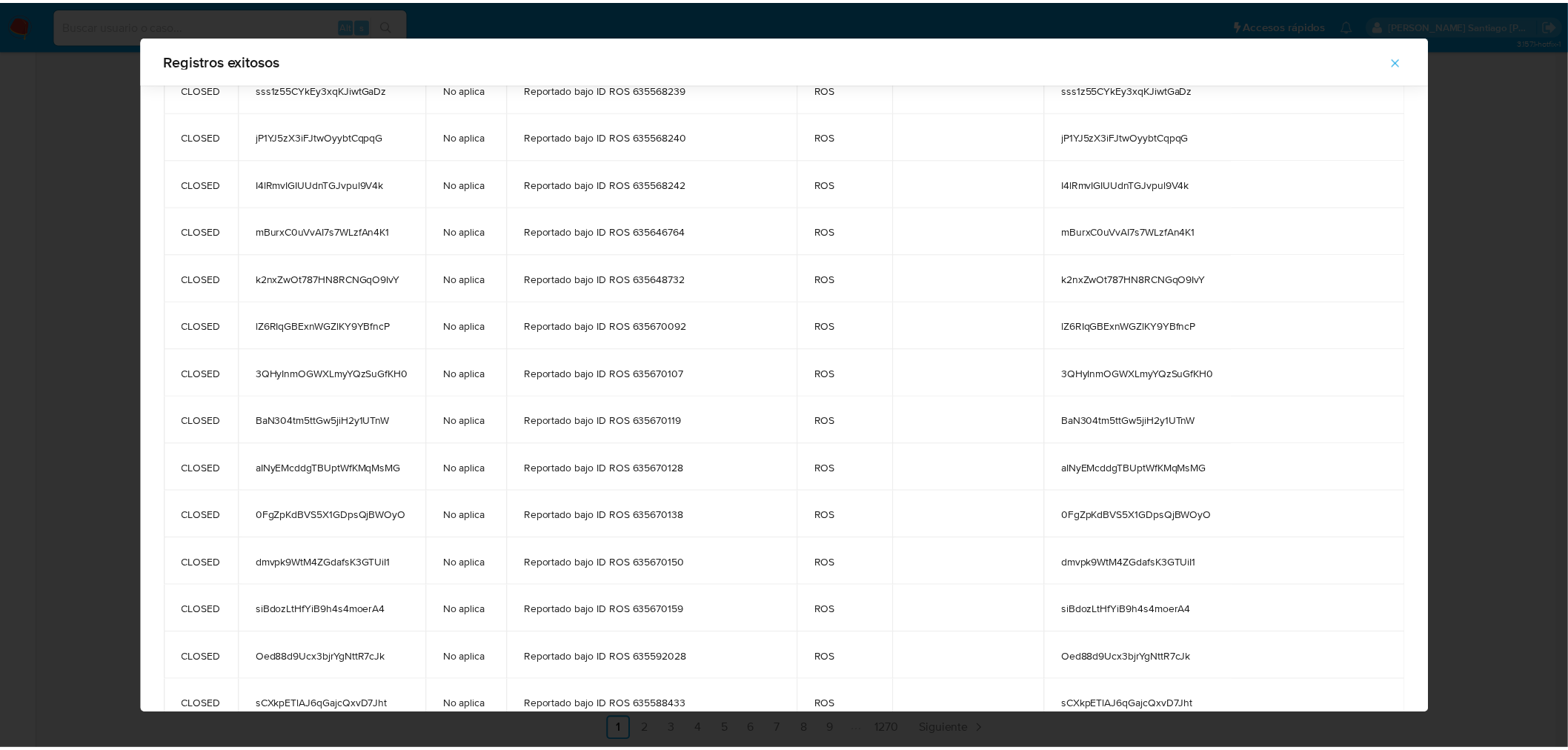
scroll to position [640, 0]
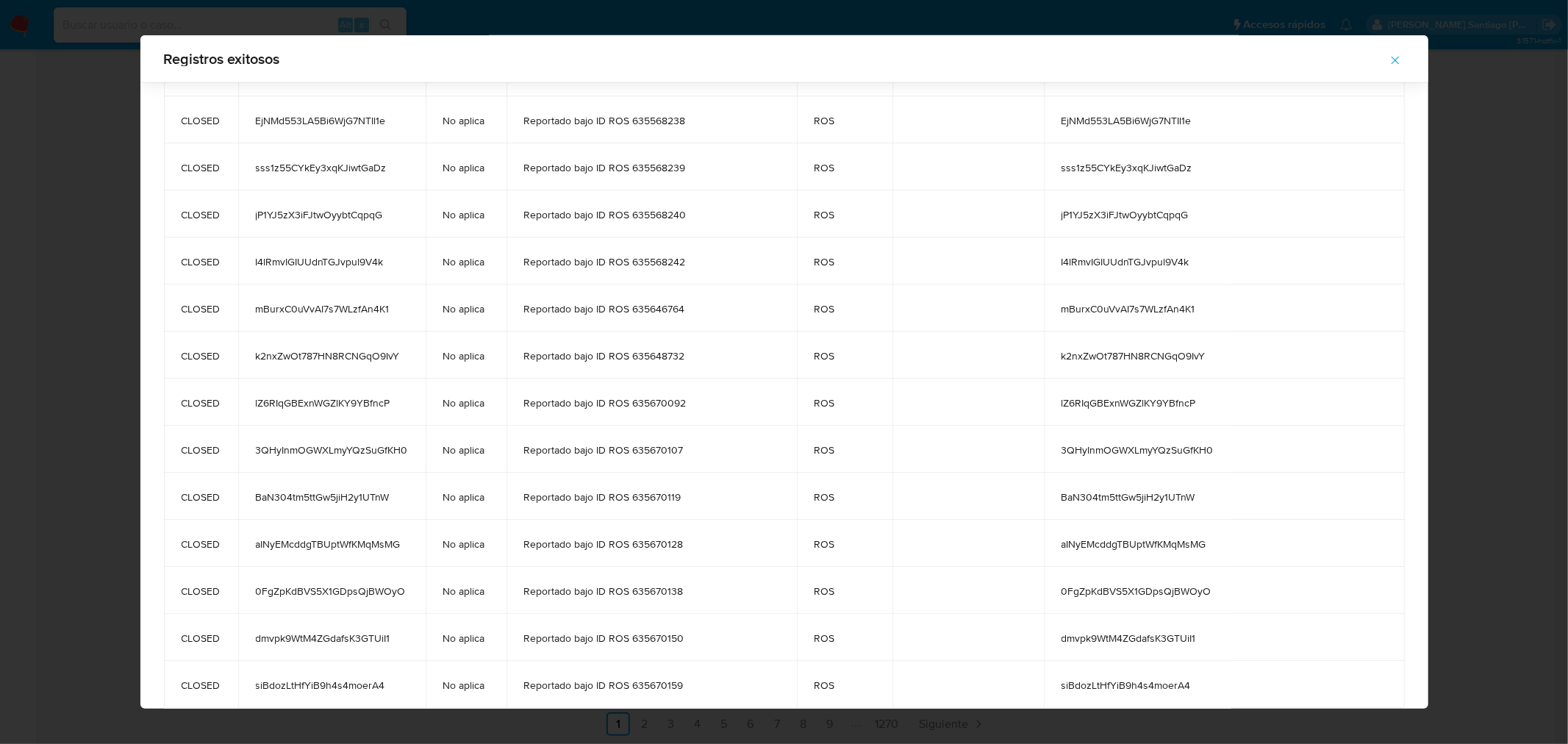
click at [1399, 59] on icon "button" at bounding box center [1396, 61] width 13 height 13
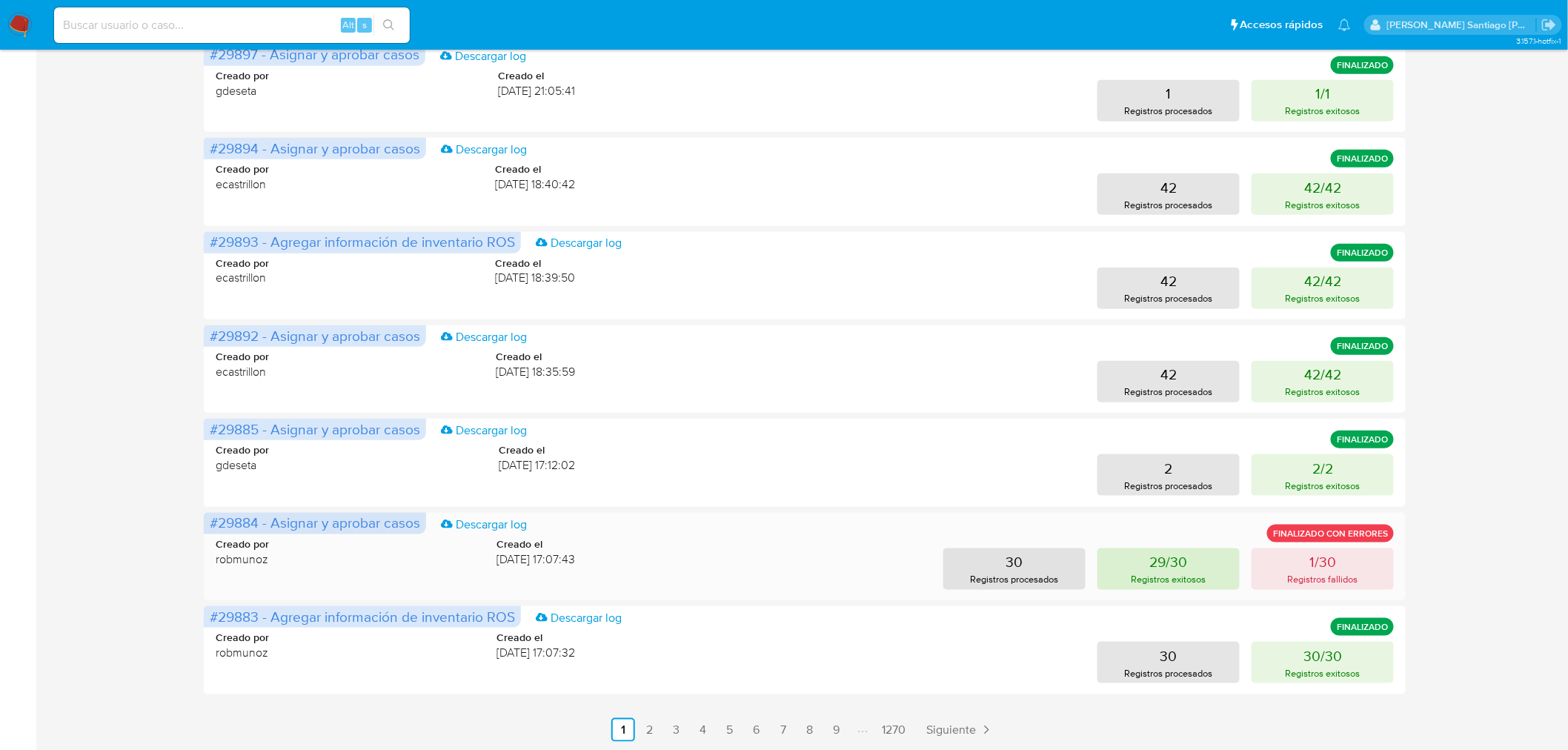
click at [1204, 580] on p "Registros exitosos" at bounding box center [1168, 579] width 75 height 14
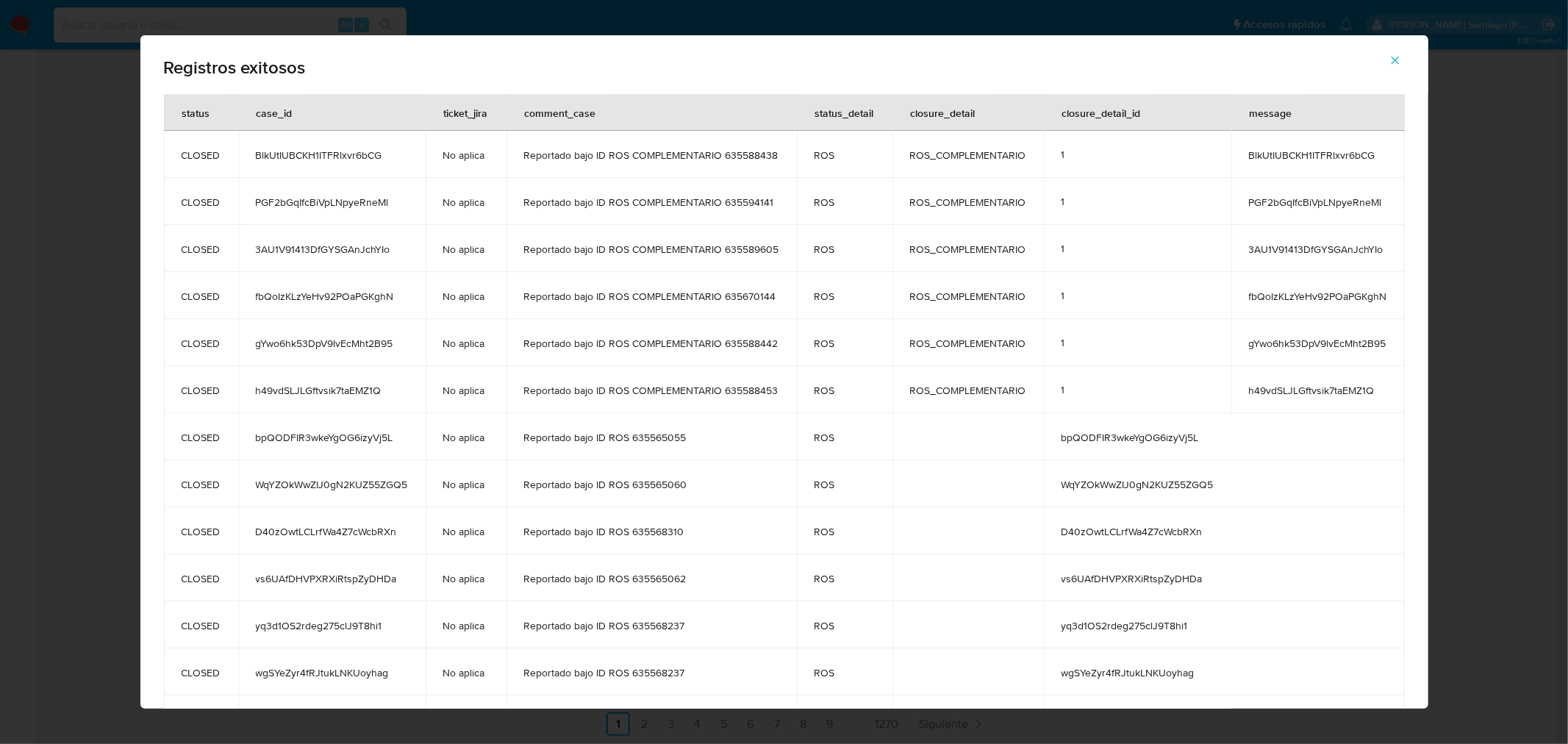
click at [1399, 61] on icon "button" at bounding box center [1396, 61] width 13 height 13
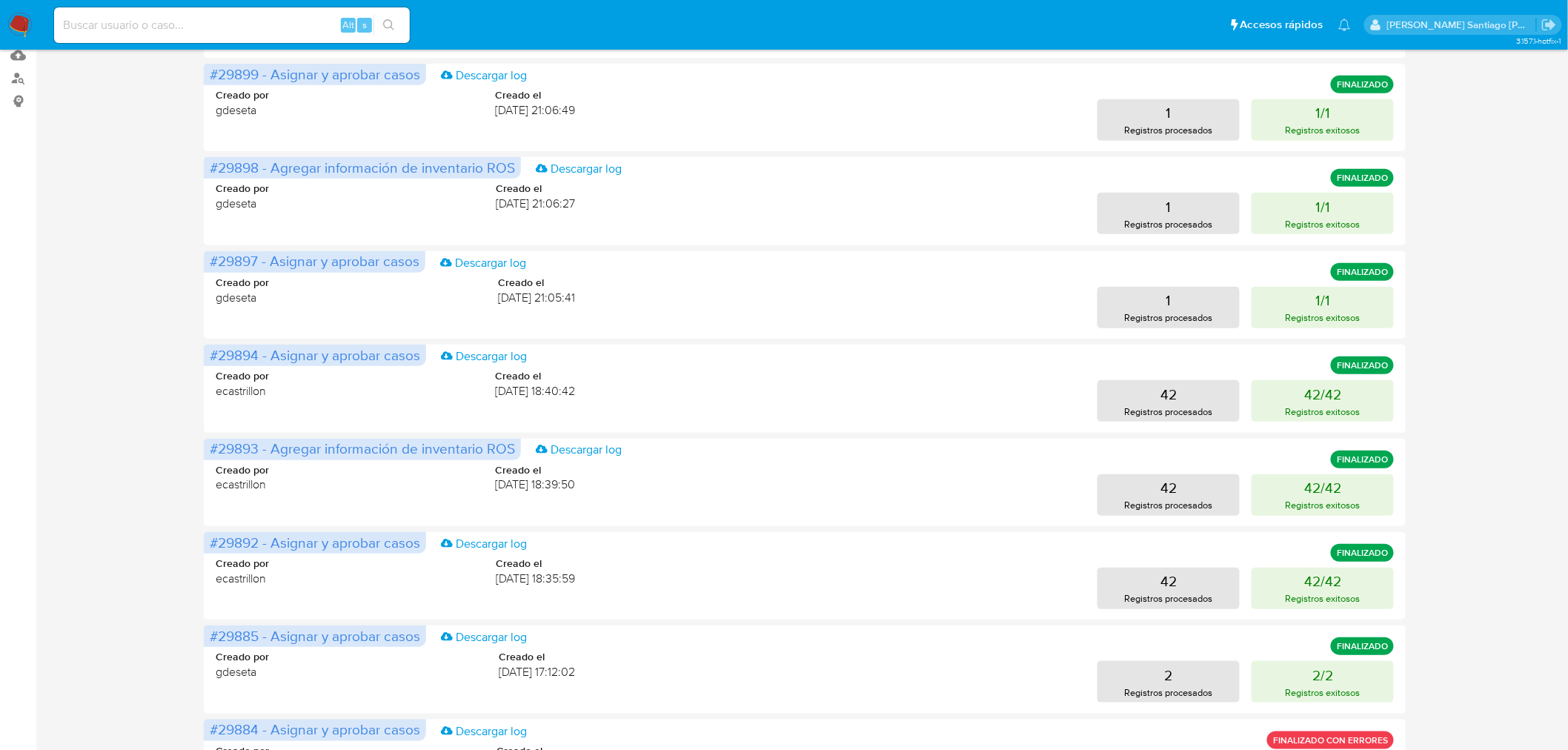
scroll to position [0, 0]
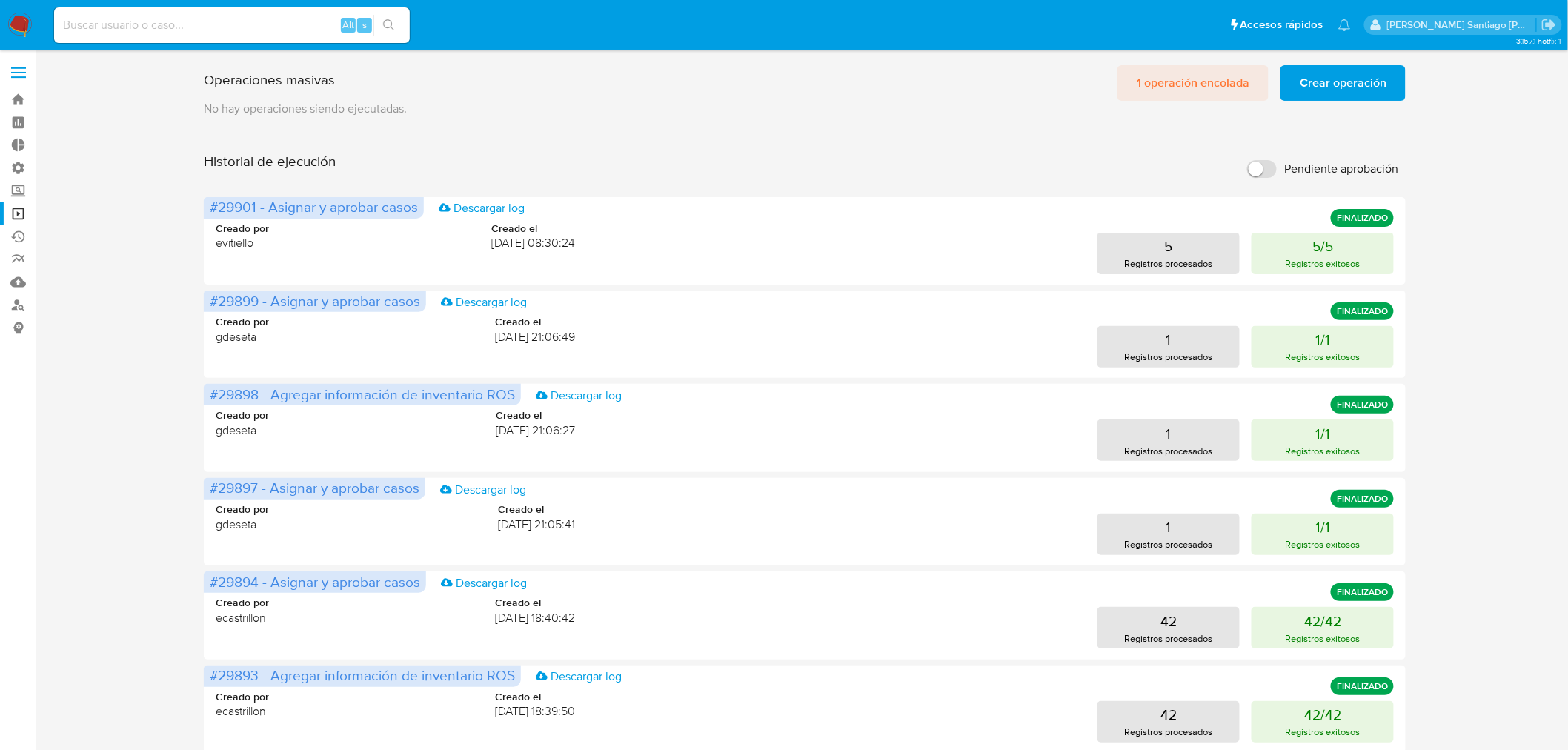
click at [1222, 70] on span "1 operación encolada" at bounding box center [1193, 83] width 113 height 32
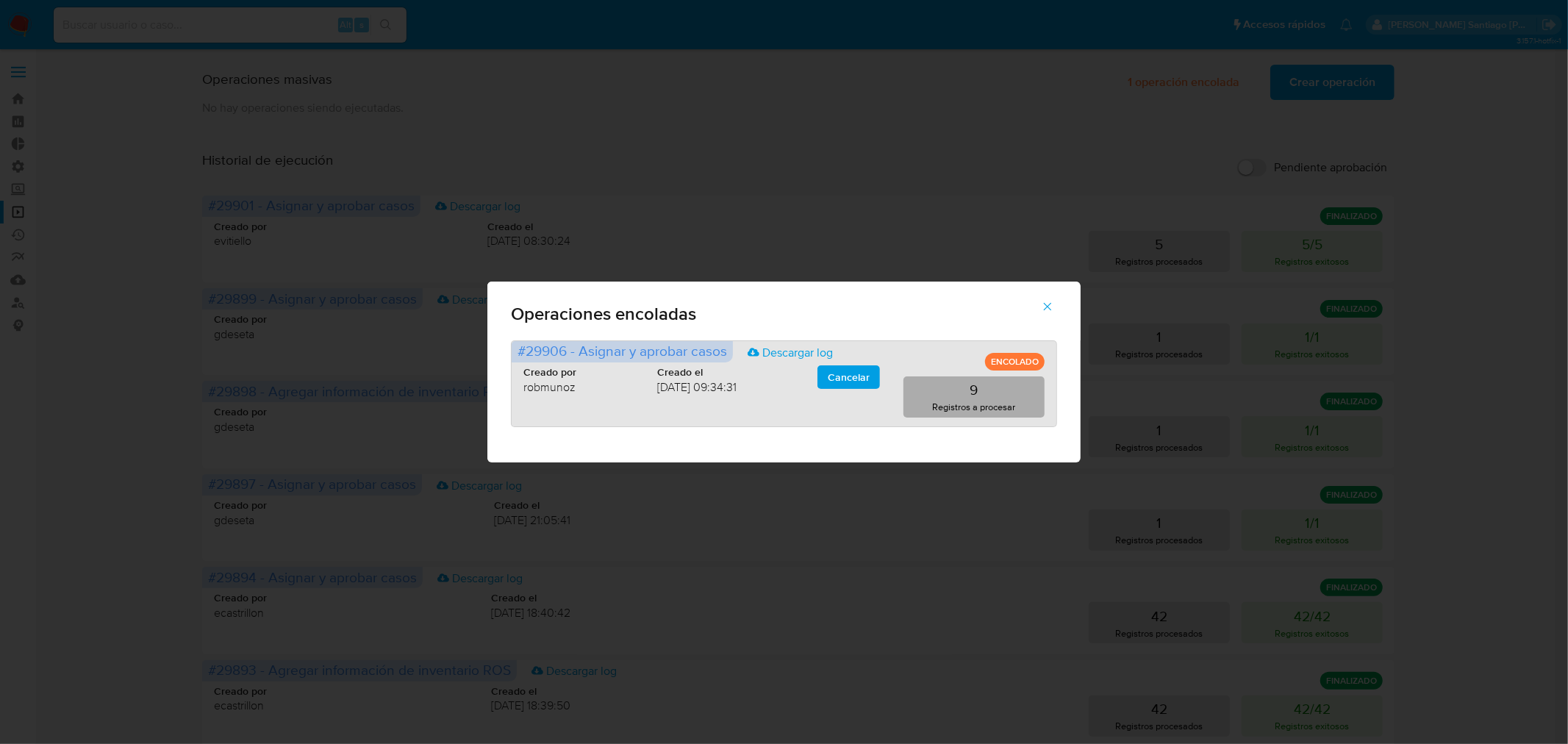
click at [960, 401] on p "Registros a procesar" at bounding box center [974, 407] width 83 height 14
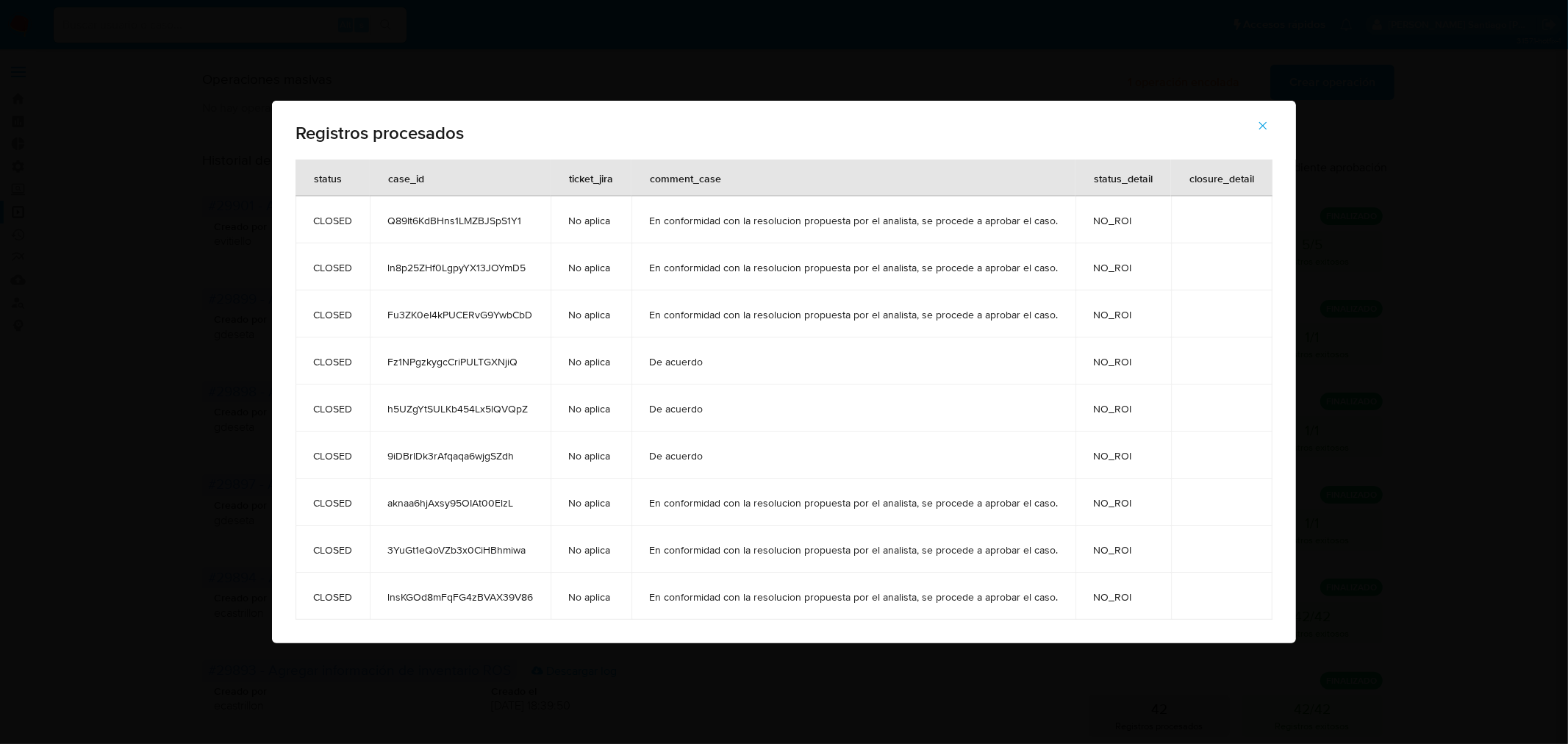
click at [1260, 125] on icon "button" at bounding box center [1263, 126] width 13 height 13
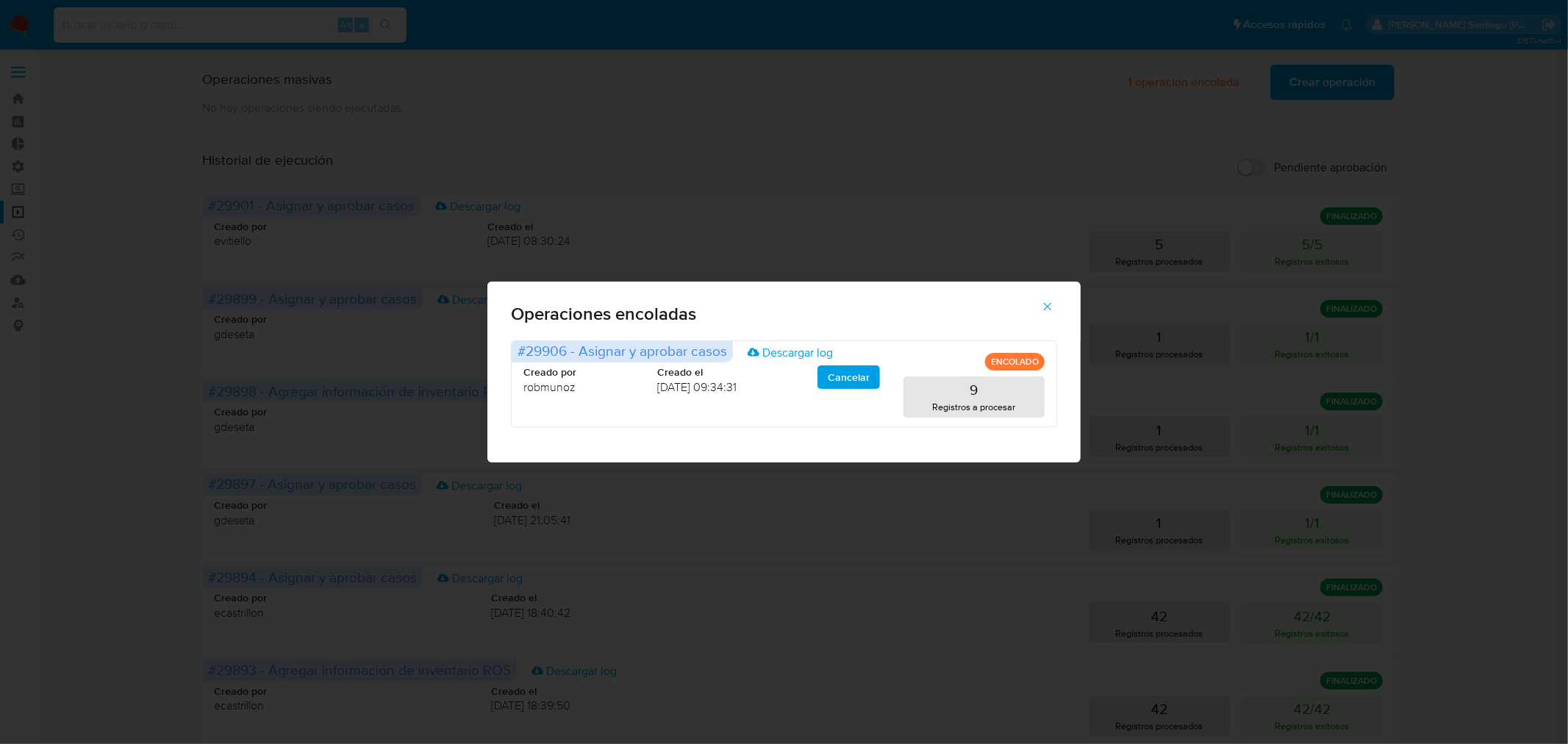
click at [1034, 297] on button "button" at bounding box center [1048, 306] width 52 height 35
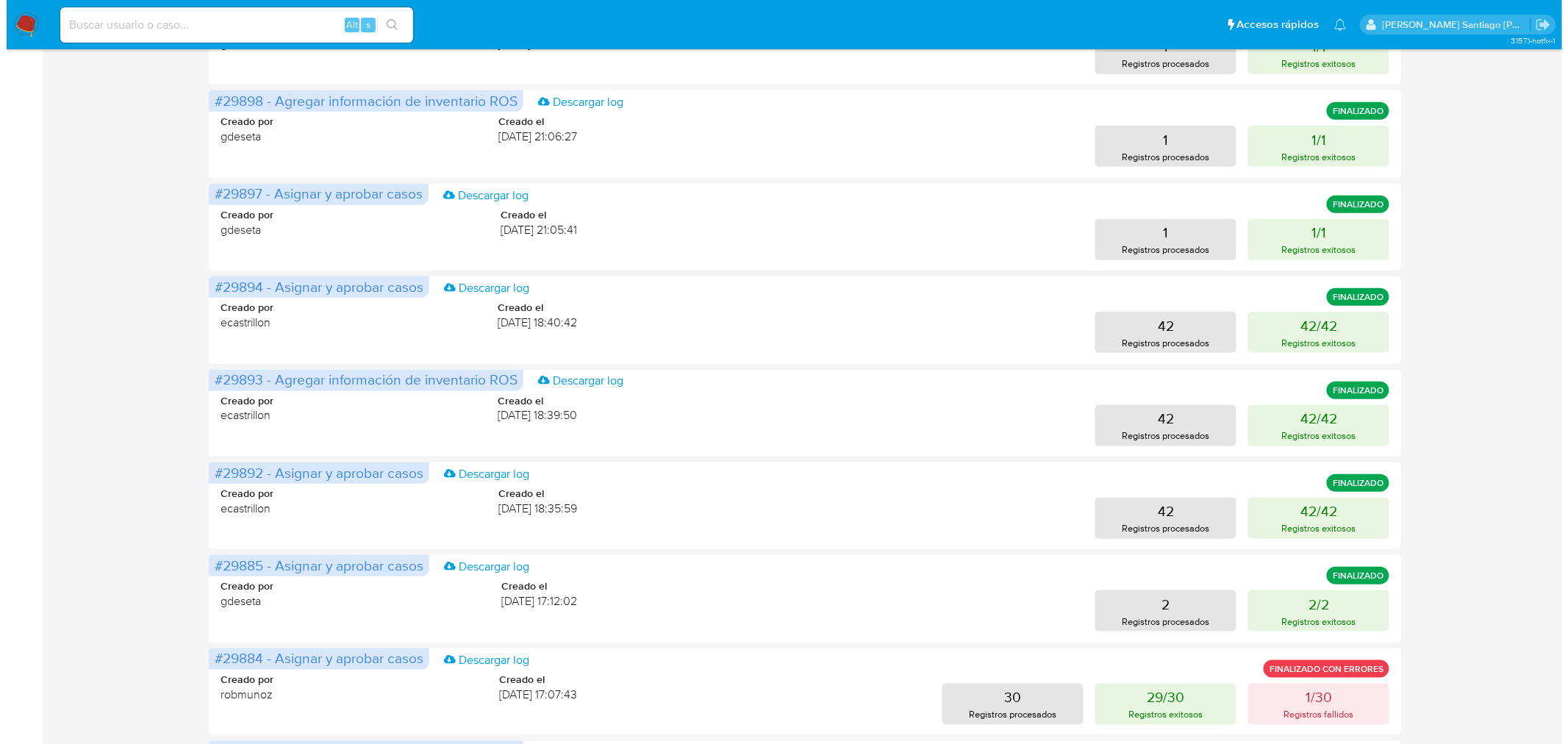
scroll to position [430, 0]
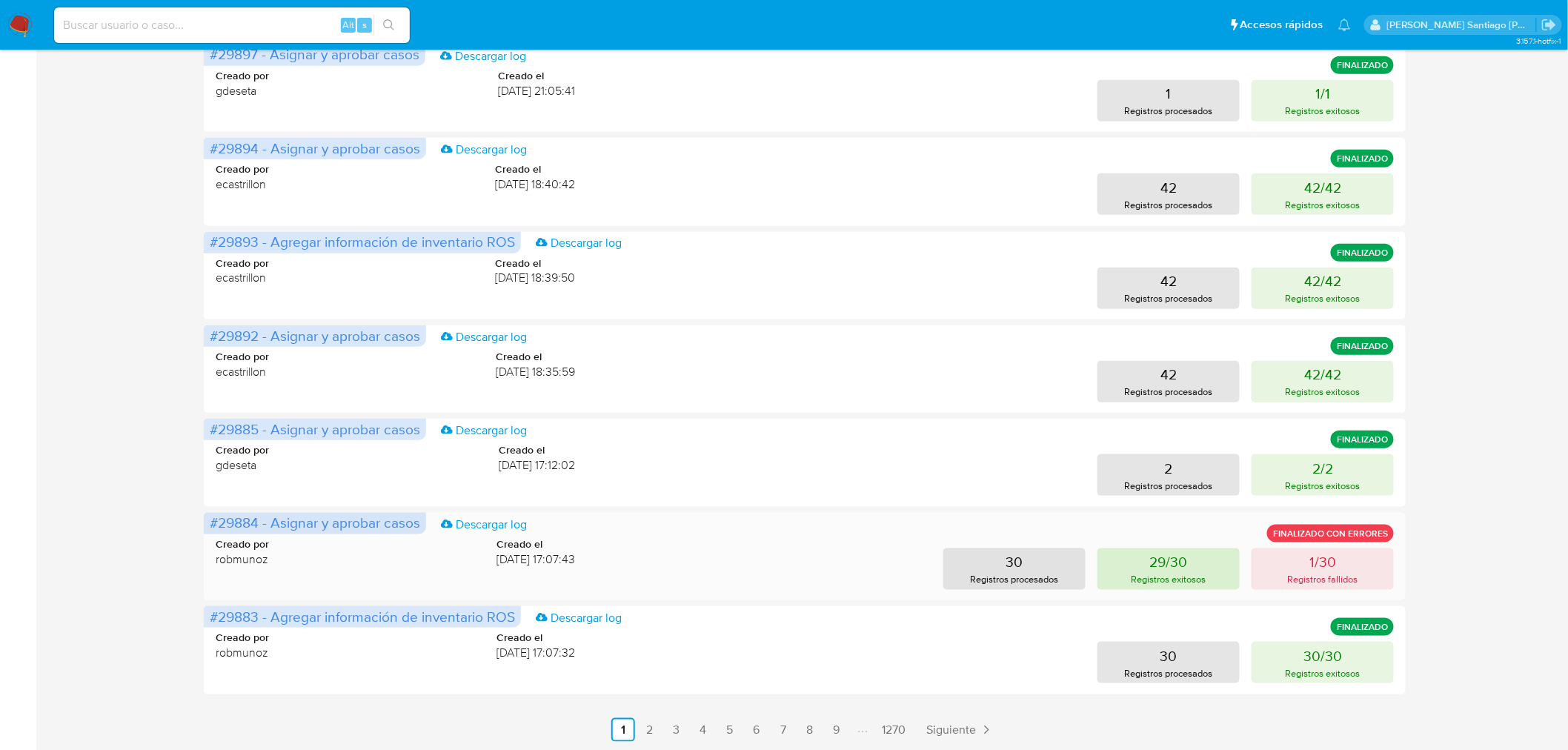
click at [1218, 556] on button "29/30 Registros exitosos" at bounding box center [1168, 569] width 142 height 41
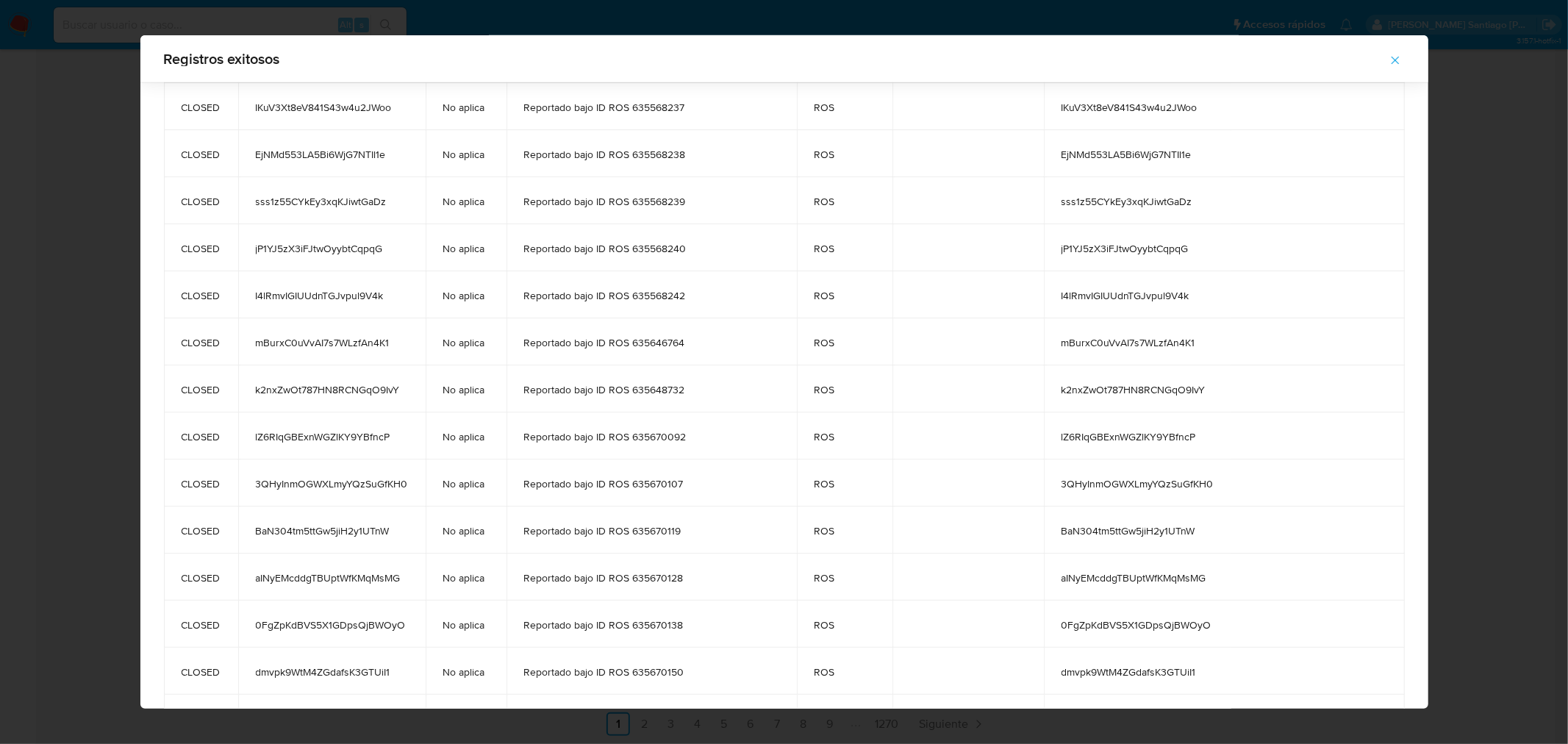
scroll to position [798, 0]
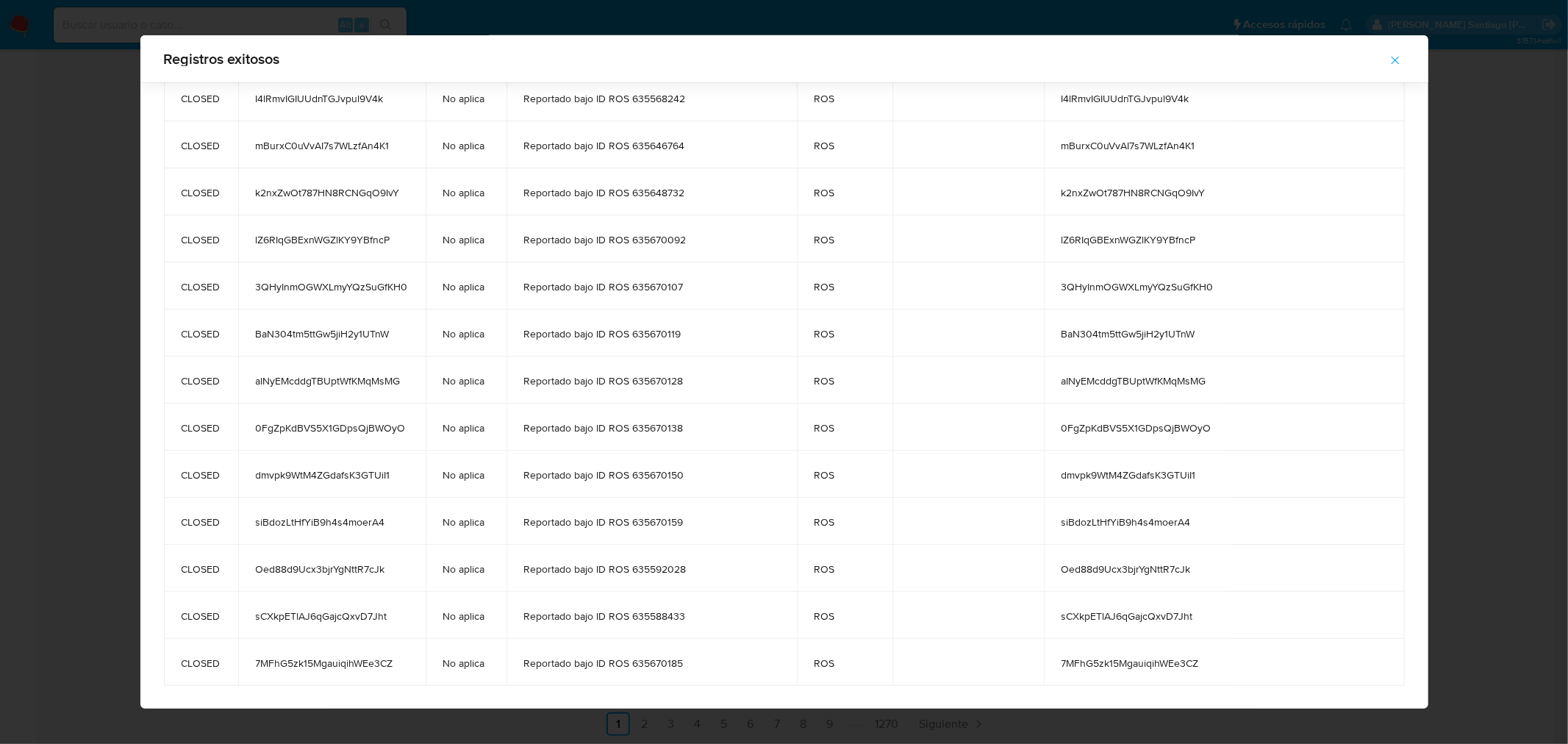
drag, startPoint x: 246, startPoint y: 146, endPoint x: 385, endPoint y: 664, distance: 536.3
click at [385, 664] on tbody "CLOSED BlkUtIUBCKH1ITFRlxvr6bCG No aplica Reportado bajo ID ROS COMPLEMENTARIO …" at bounding box center [785, 3] width 1241 height 1365
